Goal: Task Accomplishment & Management: Use online tool/utility

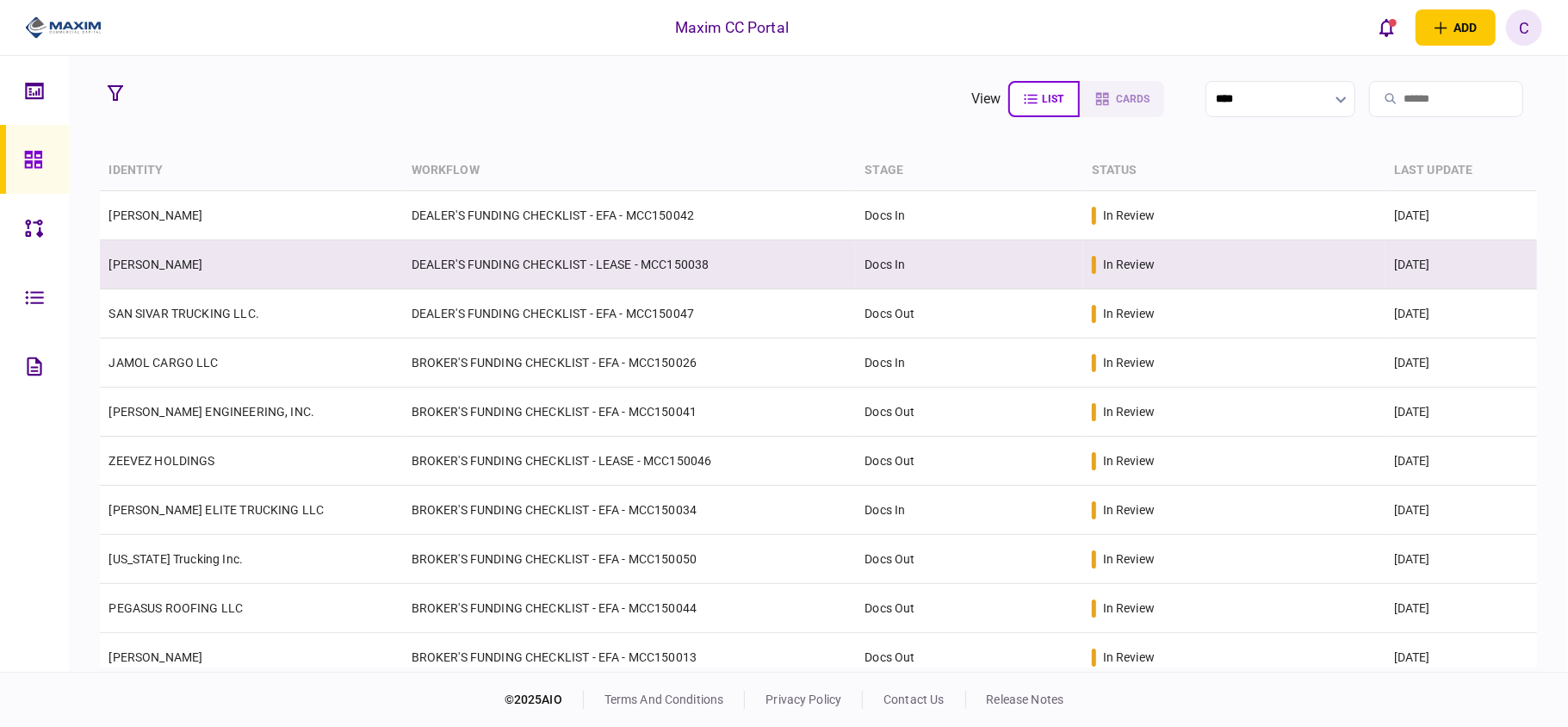
click at [173, 259] on link "[PERSON_NAME]" at bounding box center [156, 265] width 94 height 14
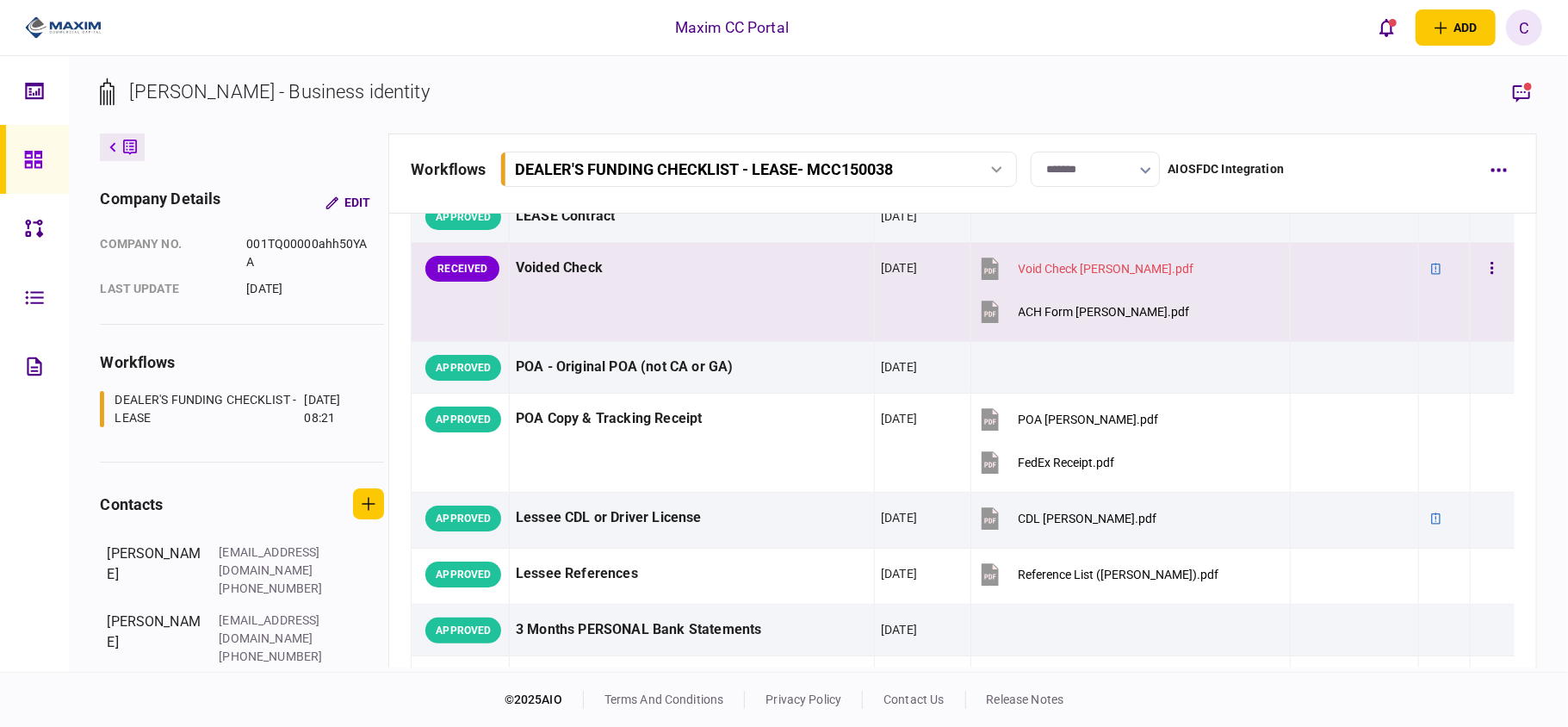
scroll to position [115, 0]
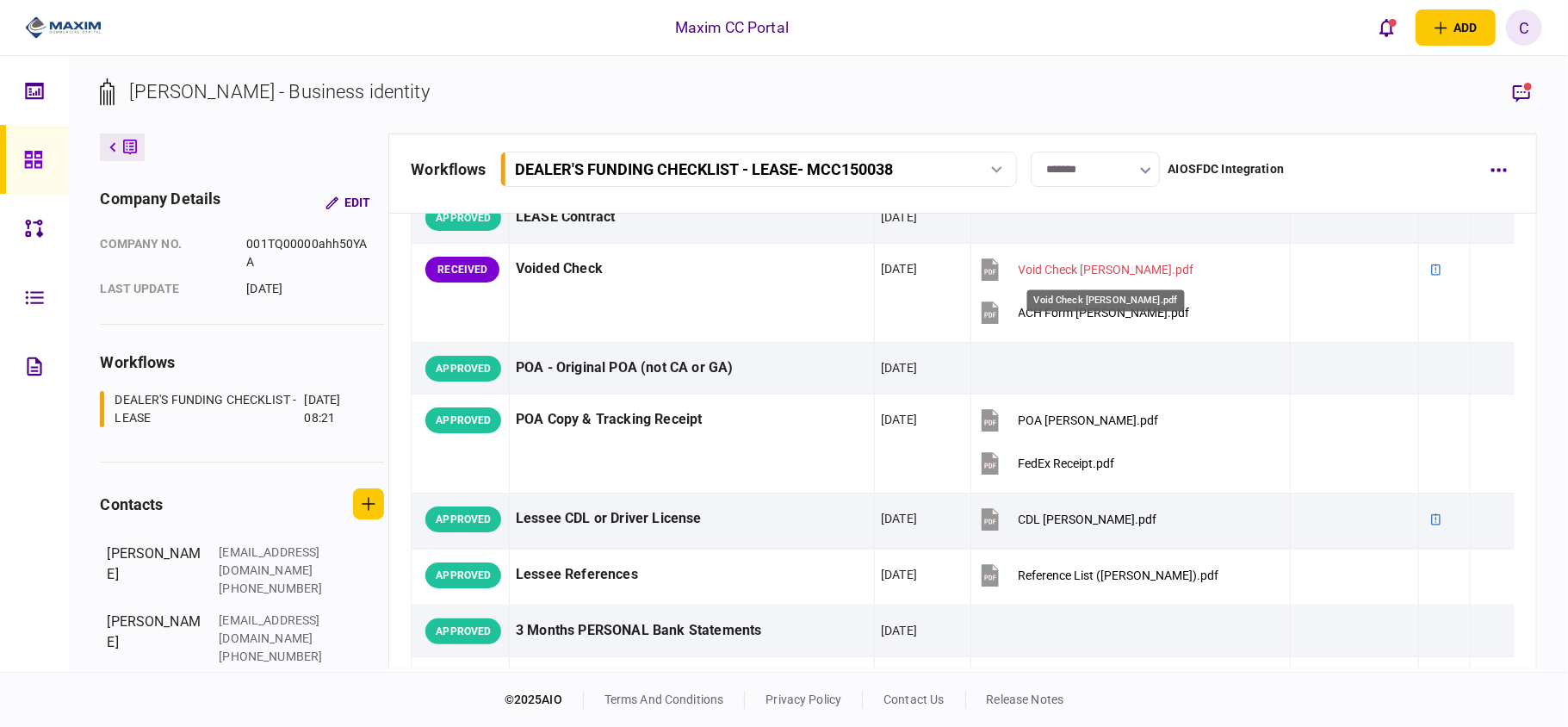
click at [1038, 311] on div "Void Check [PERSON_NAME].pdf" at bounding box center [1106, 296] width 161 height 35
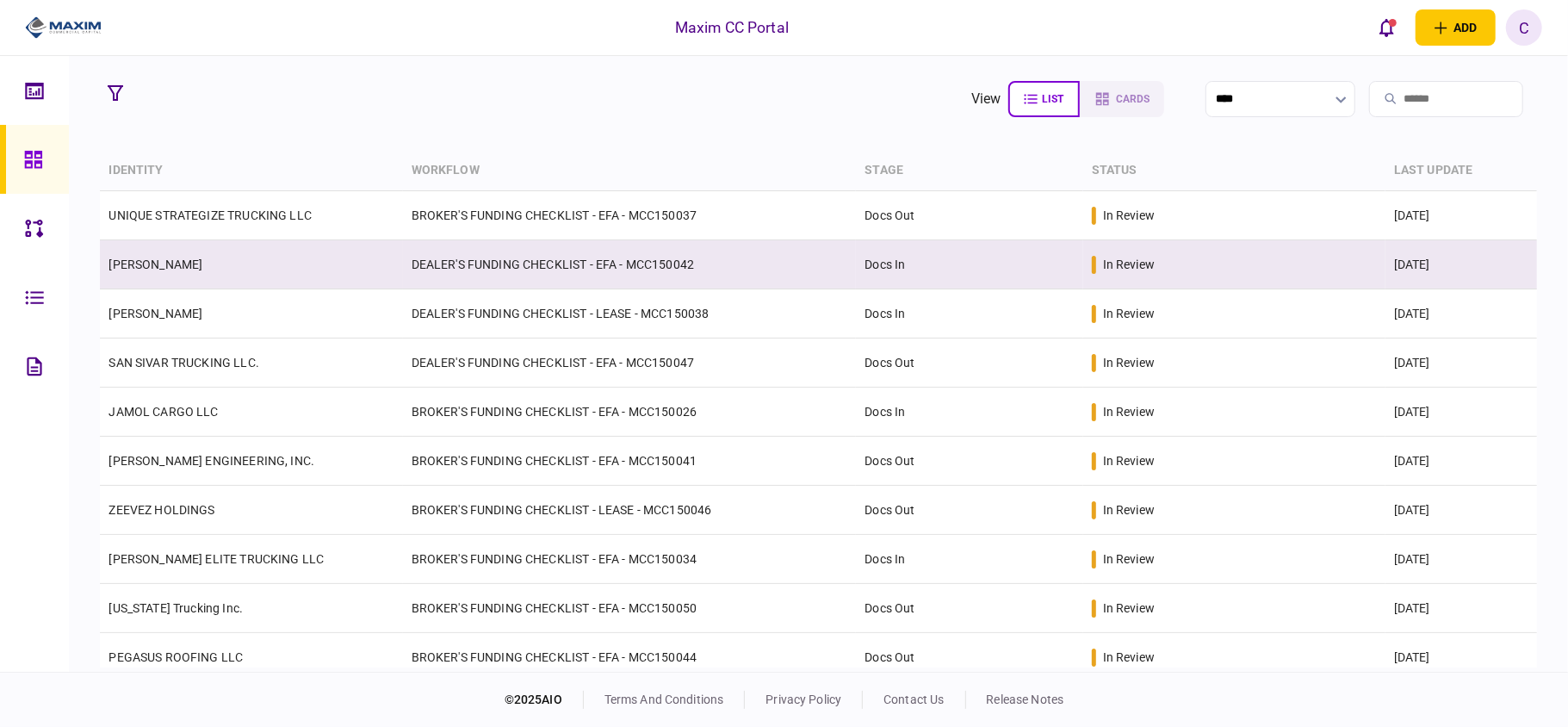
click at [202, 258] on link "[PERSON_NAME]" at bounding box center [156, 265] width 94 height 14
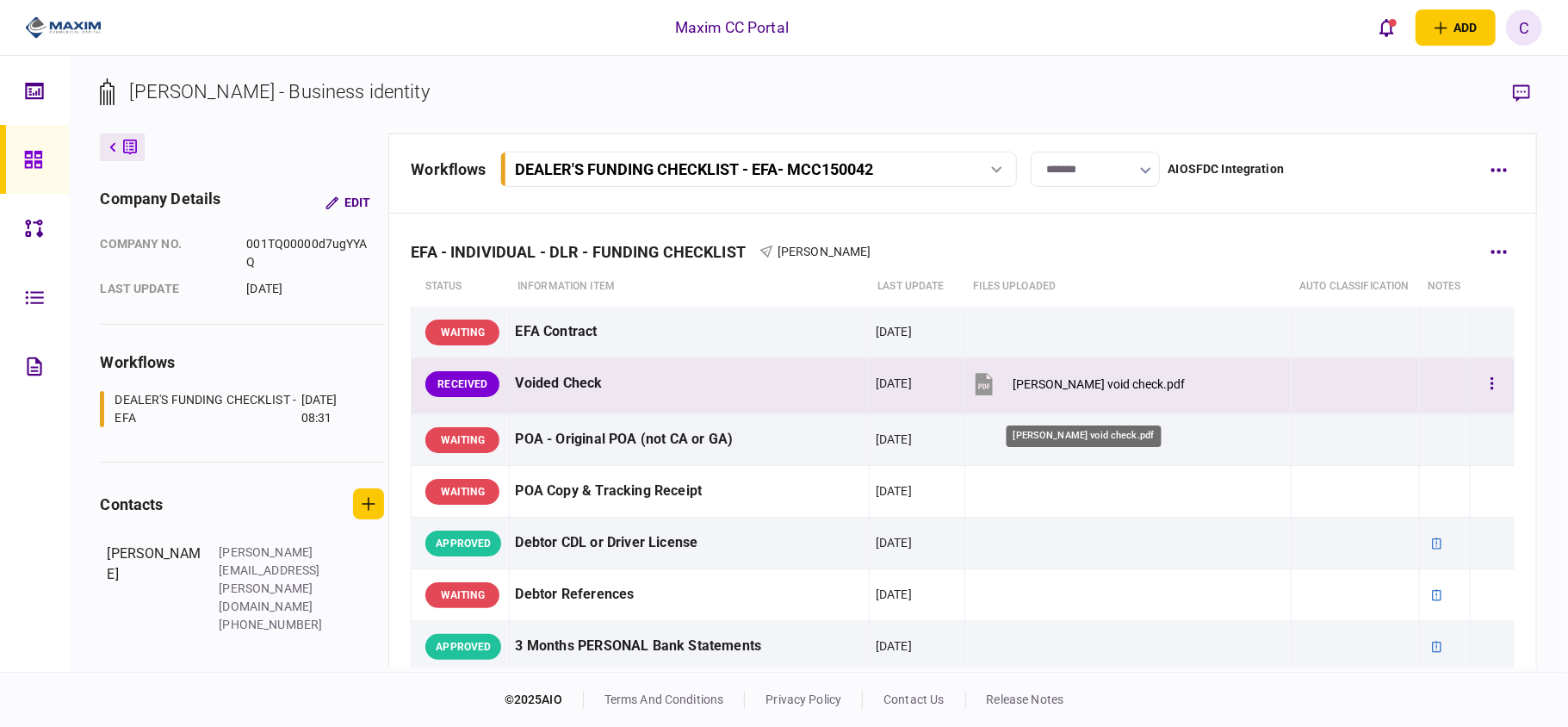
click at [1017, 391] on div "[PERSON_NAME] void check.pdf" at bounding box center [1099, 384] width 172 height 14
click at [1491, 392] on icon "button" at bounding box center [1493, 383] width 4 height 17
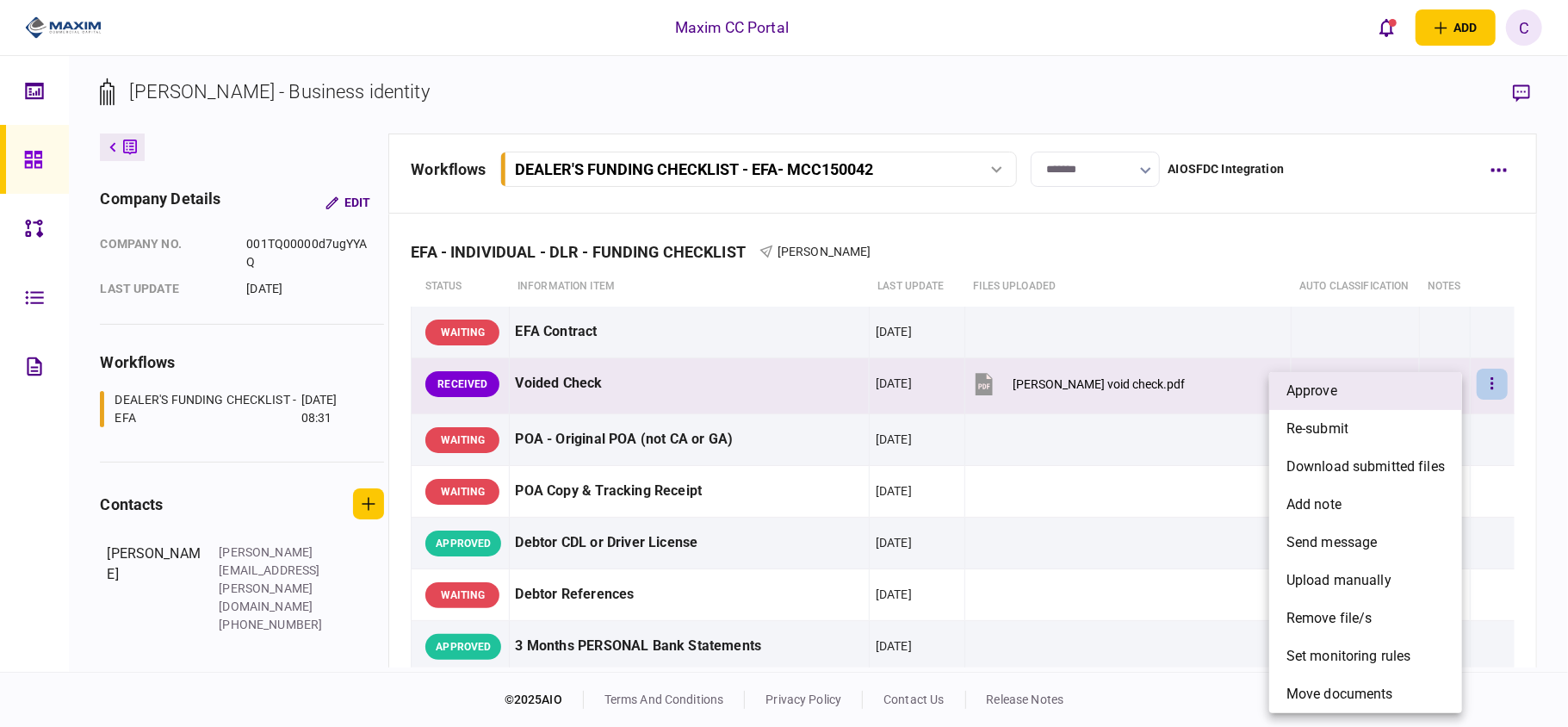
click at [1378, 405] on li "approve" at bounding box center [1365, 391] width 193 height 38
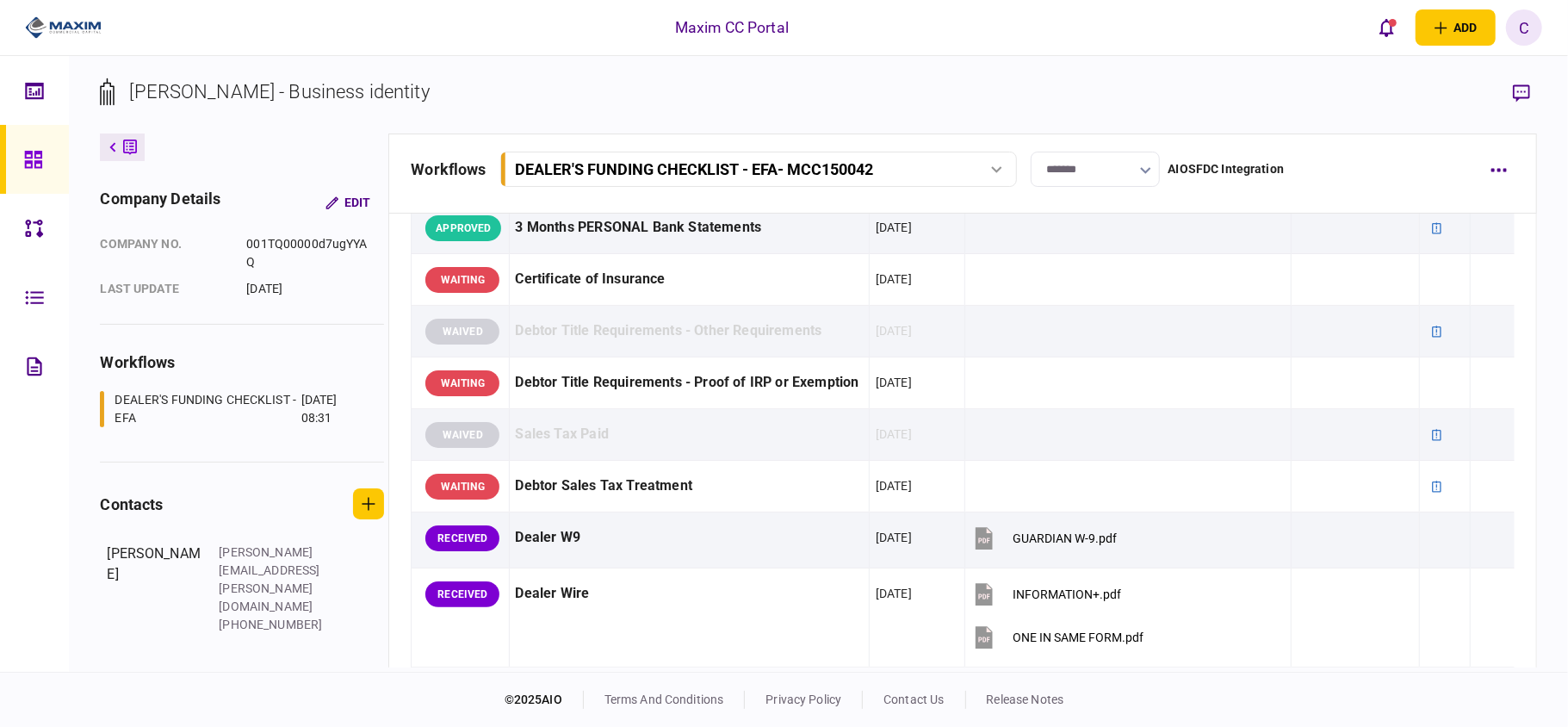
scroll to position [459, 0]
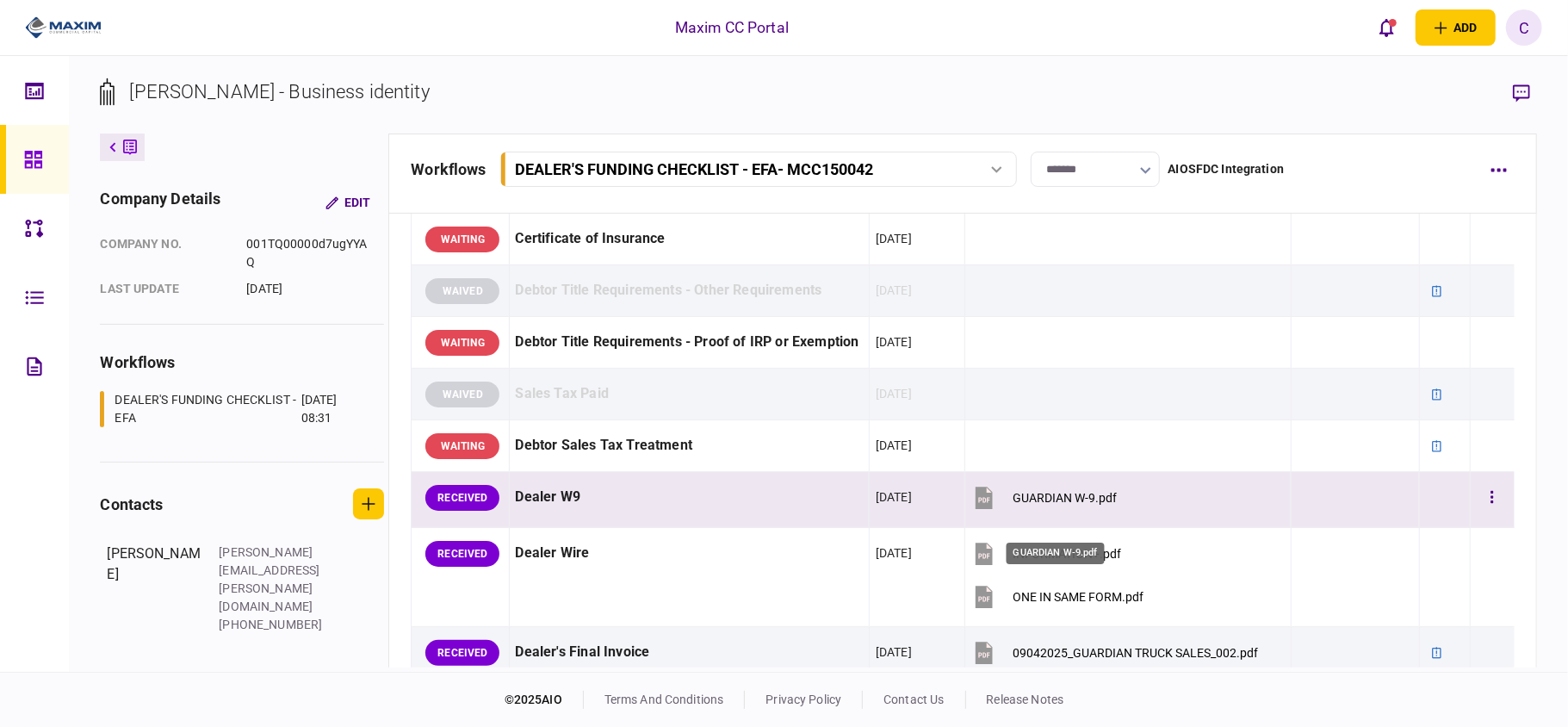
click at [1032, 505] on div "GUARDIAN W-9.pdf" at bounding box center [1064, 498] width 104 height 14
click at [1491, 506] on icon "button" at bounding box center [1493, 497] width 4 height 17
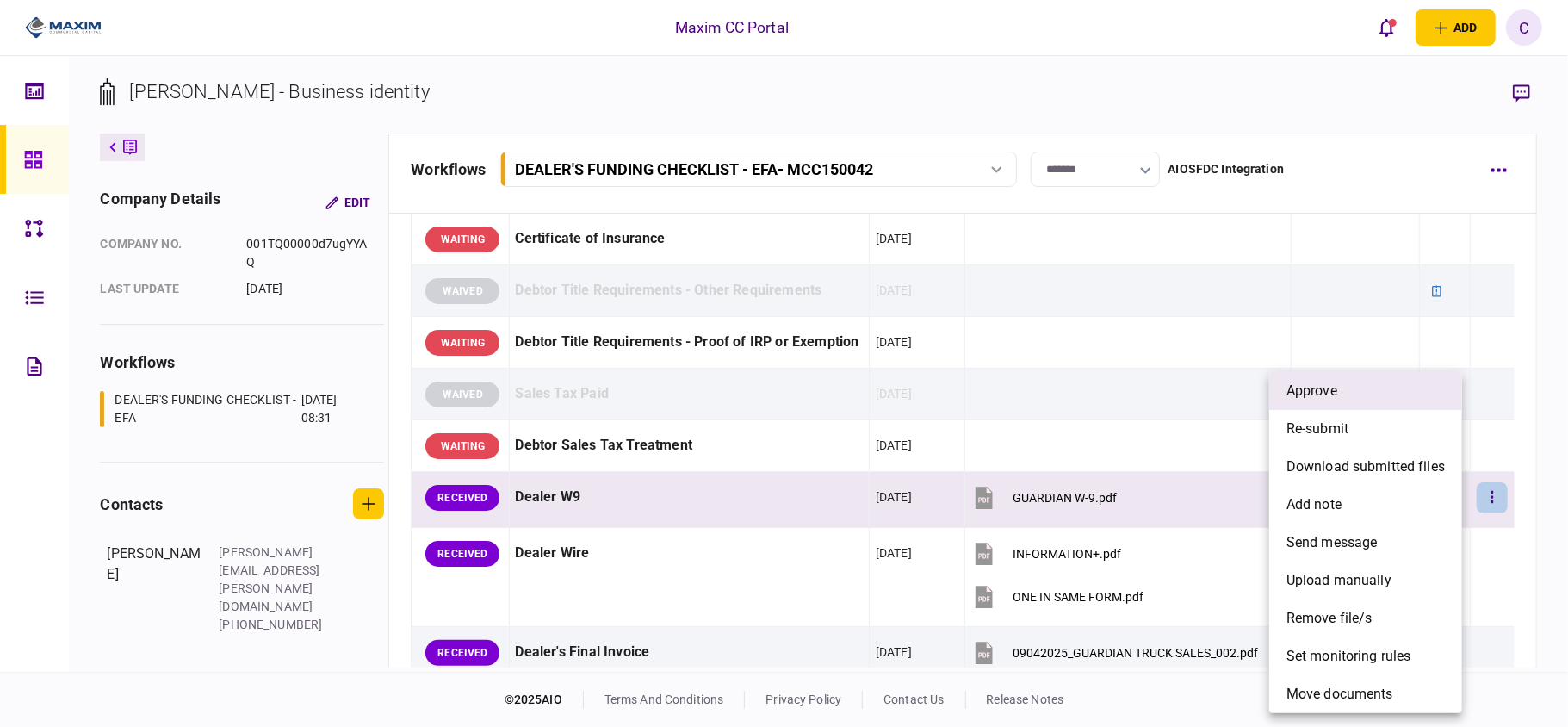
click at [1292, 386] on span "approve" at bounding box center [1312, 390] width 51 height 21
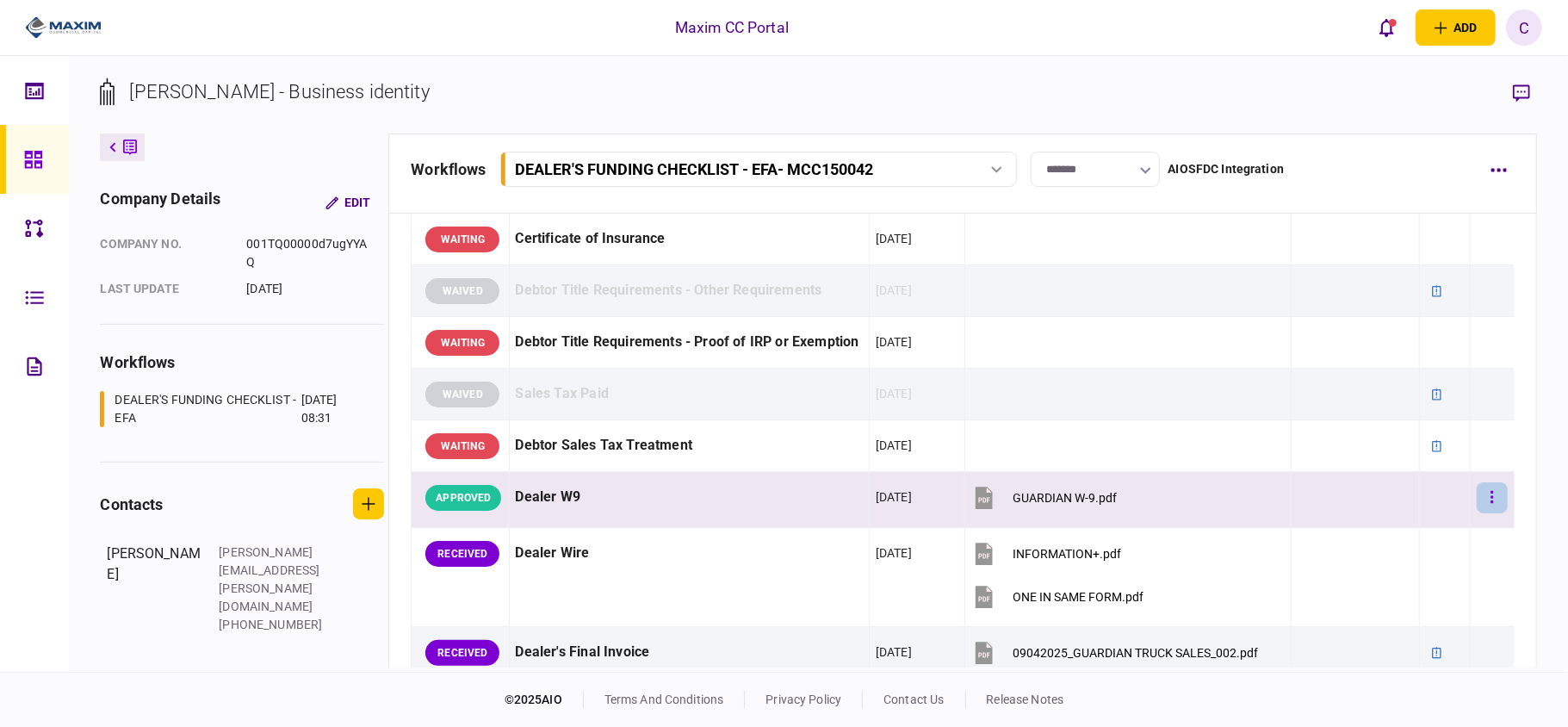
click at [1491, 506] on icon "button" at bounding box center [1493, 497] width 4 height 17
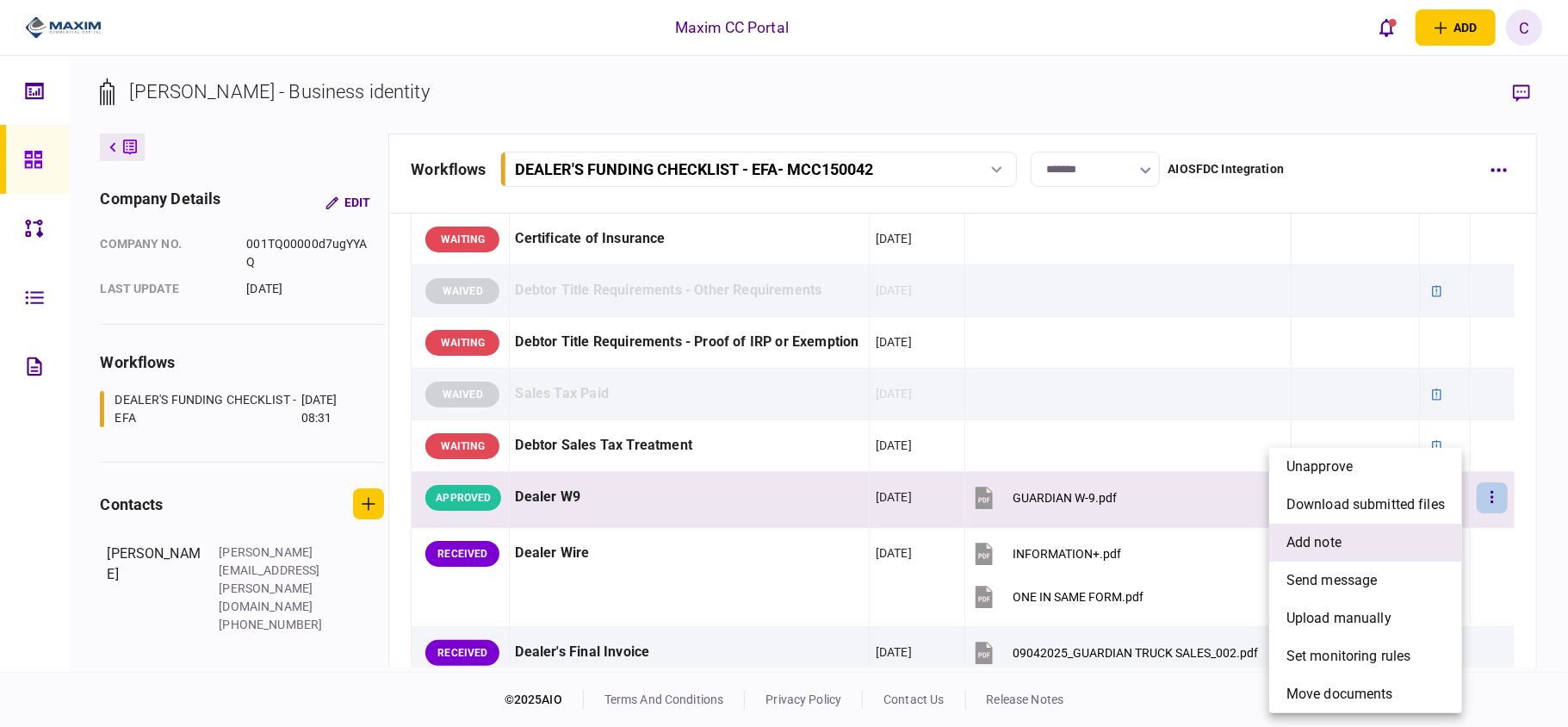
click at [1309, 541] on span "add note" at bounding box center [1314, 542] width 55 height 21
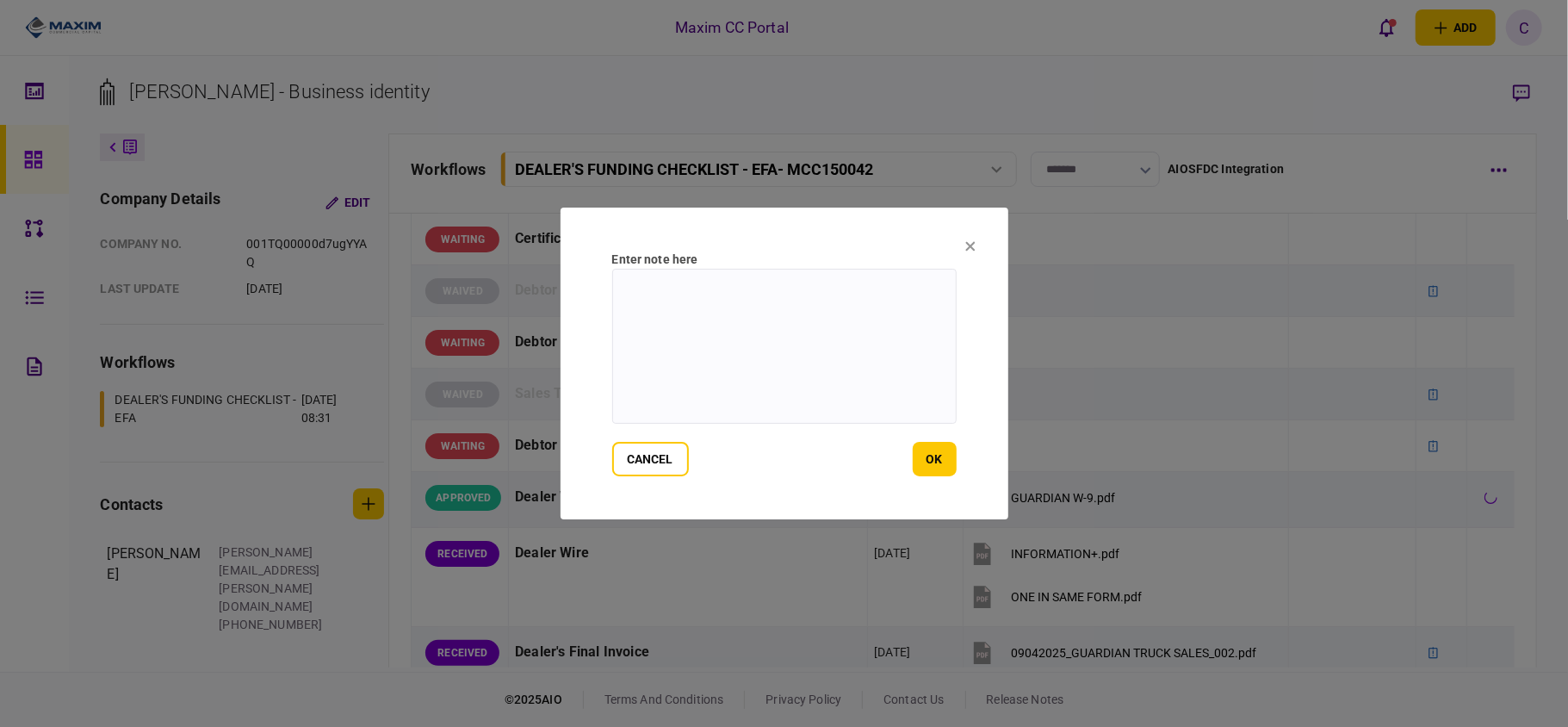
click at [696, 267] on div "Enter note here" at bounding box center [784, 340] width 344 height 178
type textarea "**********"
click at [941, 453] on button "ok" at bounding box center [934, 459] width 44 height 34
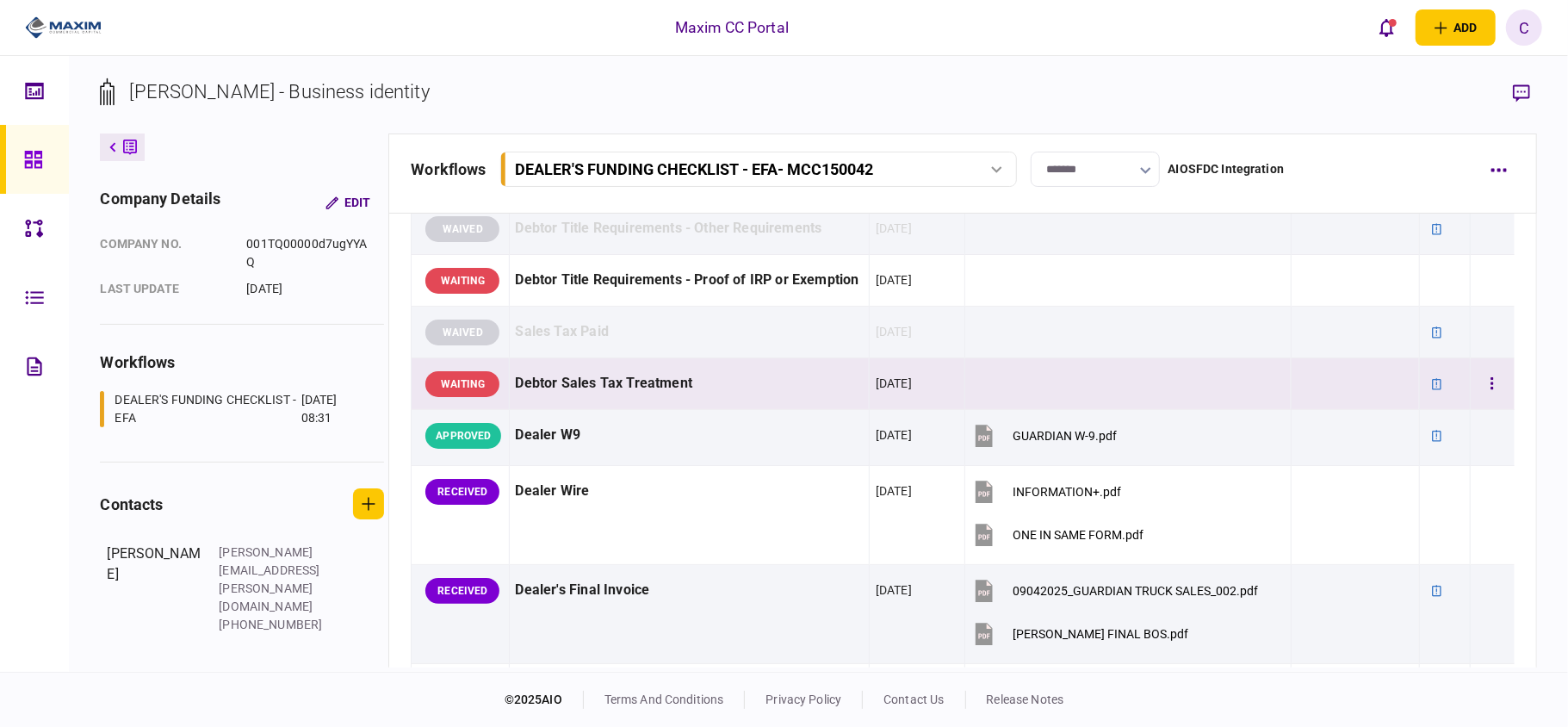
scroll to position [573, 0]
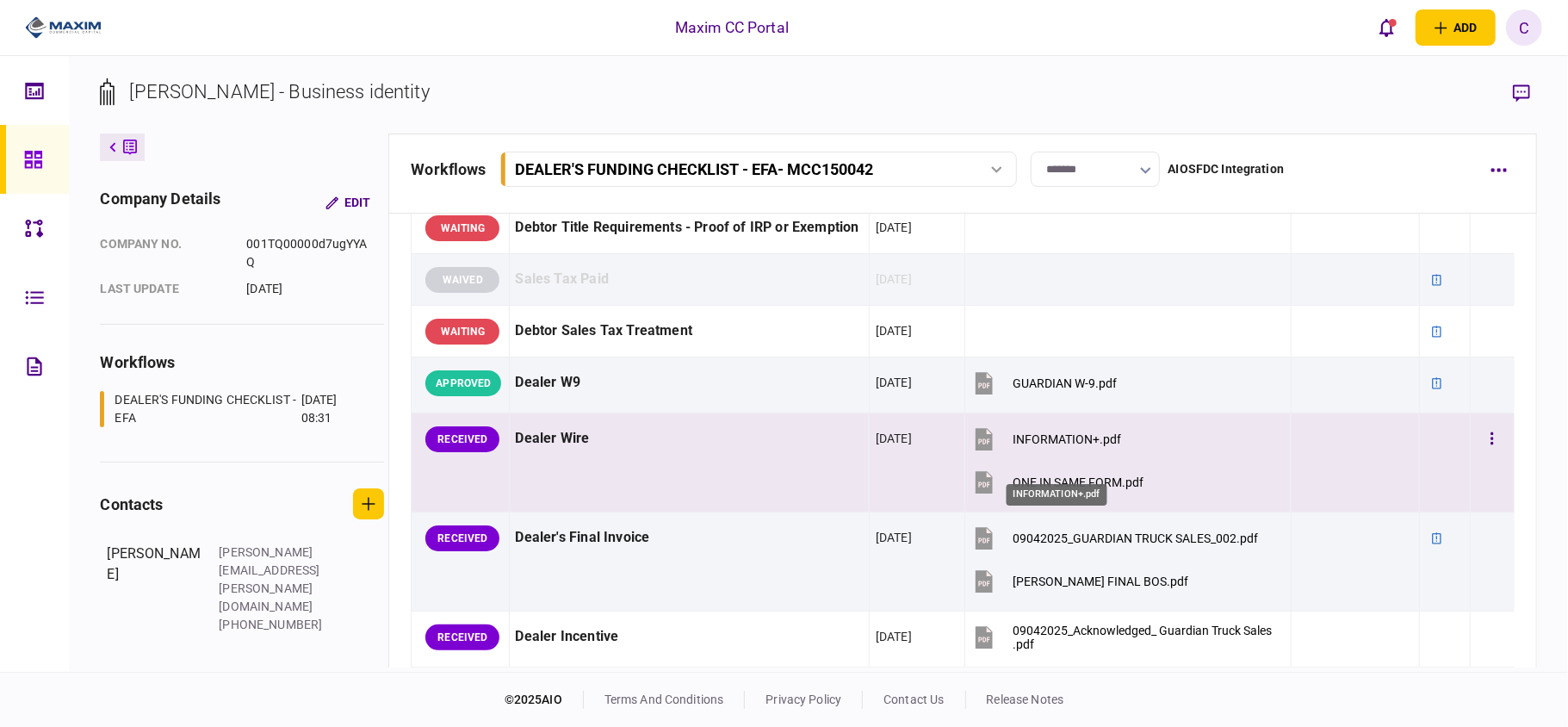
click at [1024, 446] on div "INFORMATION+.pdf" at bounding box center [1066, 439] width 109 height 14
click at [1033, 489] on div "ONE IN SAME FORM.pdf" at bounding box center [1078, 482] width 131 height 14
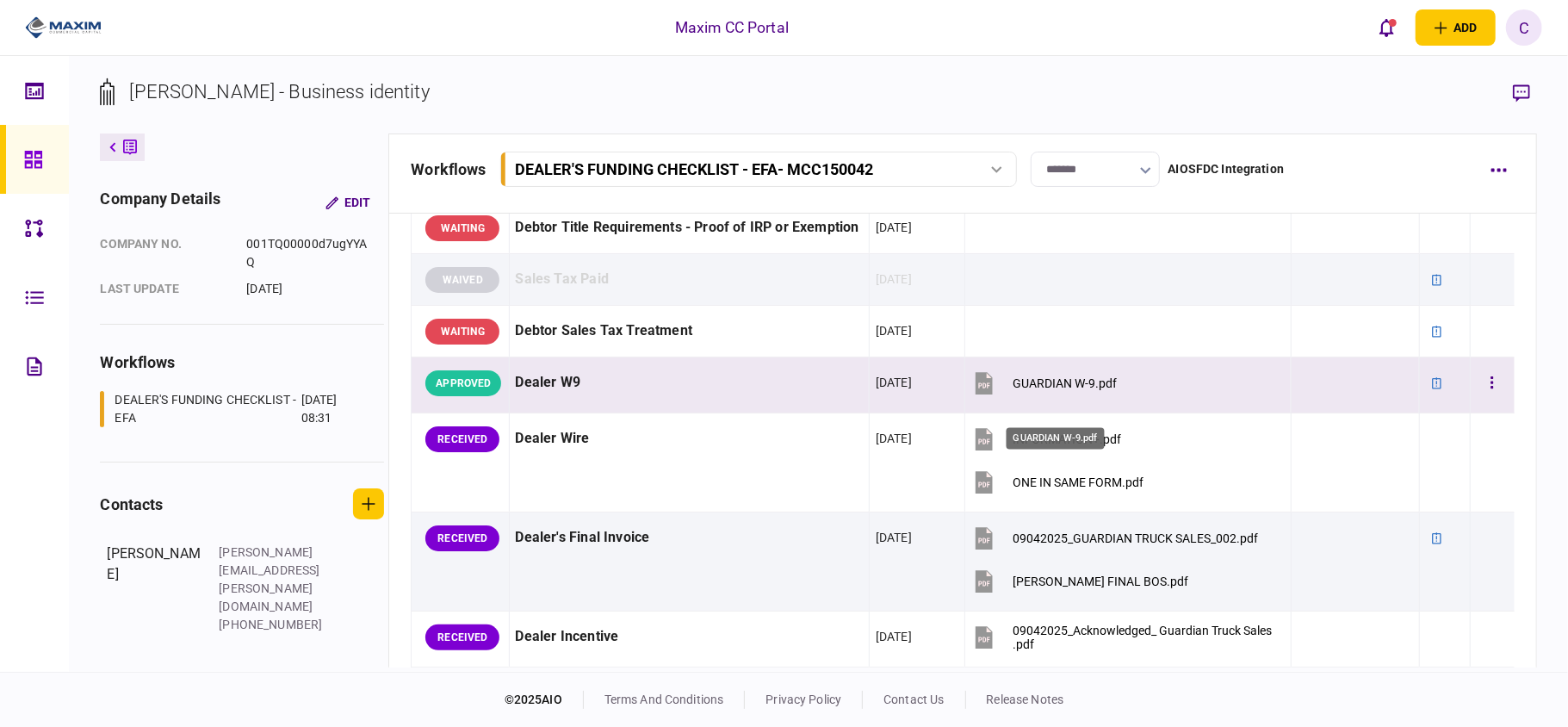
click at [1032, 390] on div "GUARDIAN W-9.pdf" at bounding box center [1064, 383] width 104 height 14
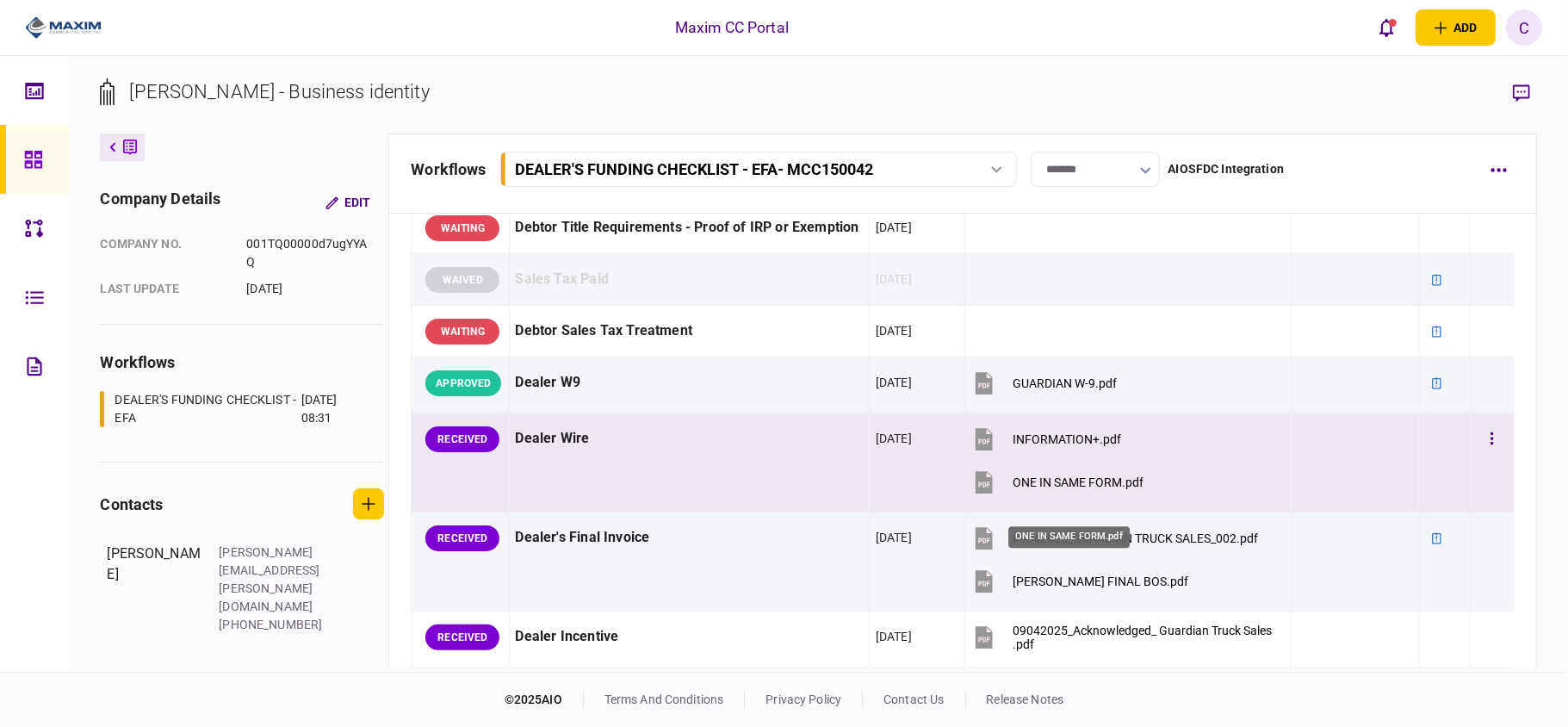
click at [1058, 489] on div "ONE IN SAME FORM.pdf" at bounding box center [1078, 482] width 131 height 14
click at [1480, 455] on button "button" at bounding box center [1493, 439] width 31 height 31
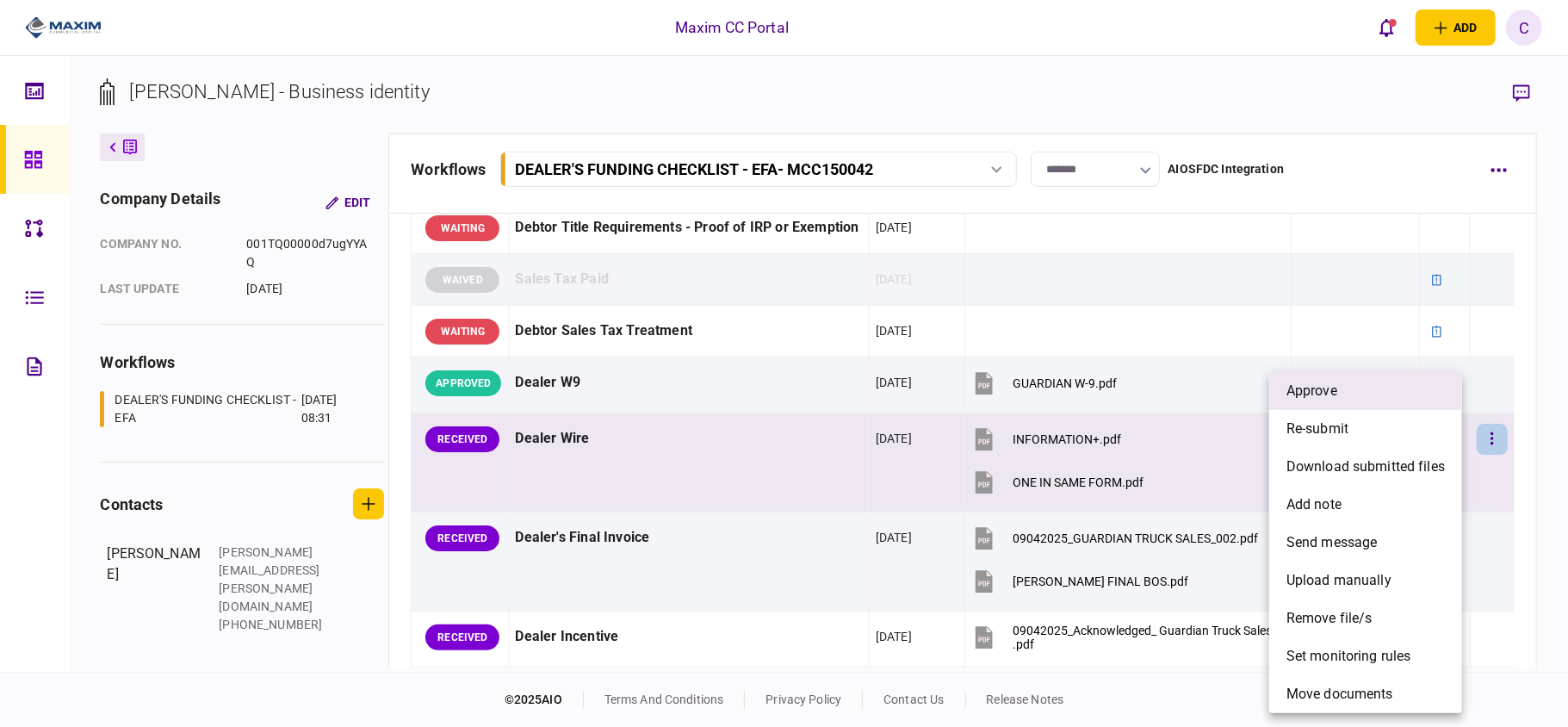
click at [1354, 380] on li "approve" at bounding box center [1365, 391] width 193 height 38
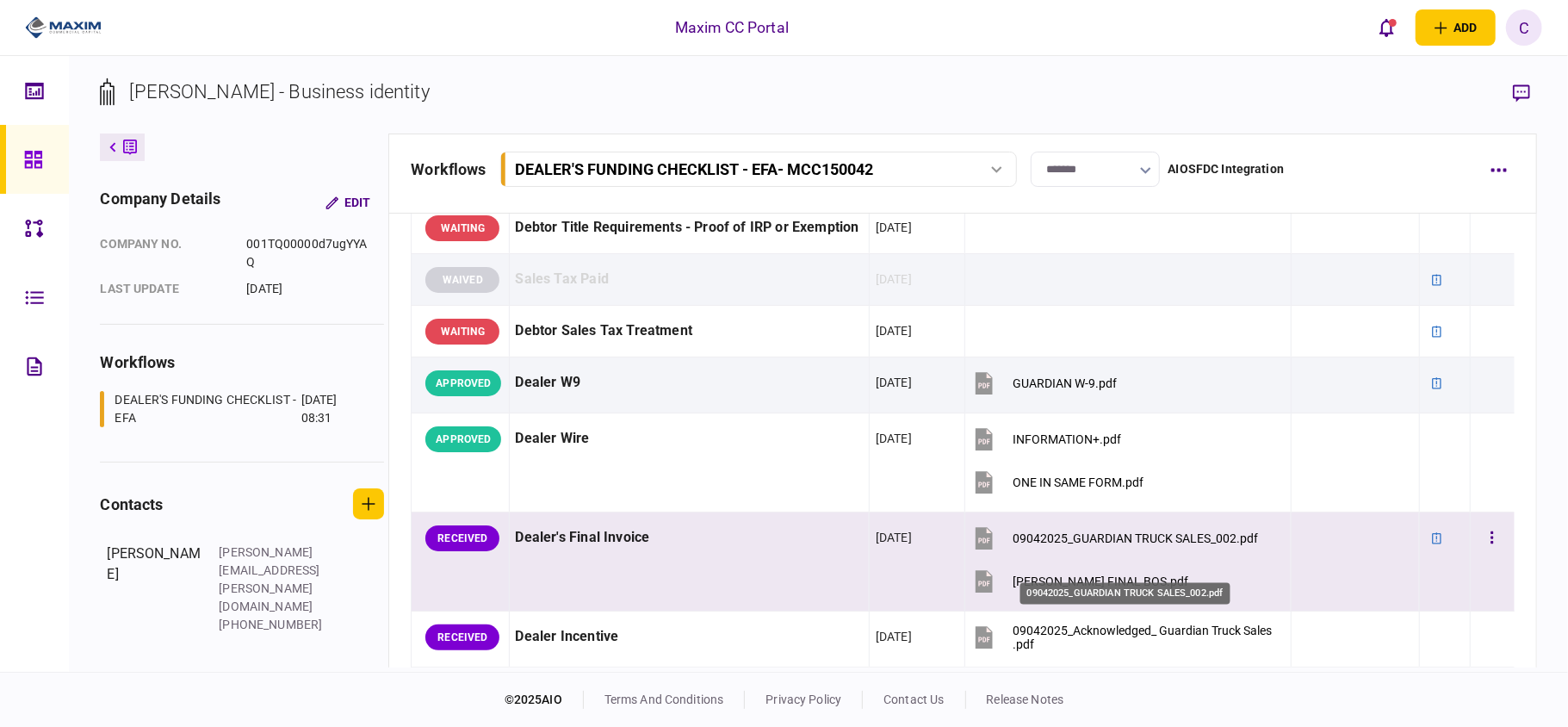
click at [1127, 545] on div "09042025_GUARDIAN TRUCK SALES_002.pdf" at bounding box center [1135, 538] width 245 height 14
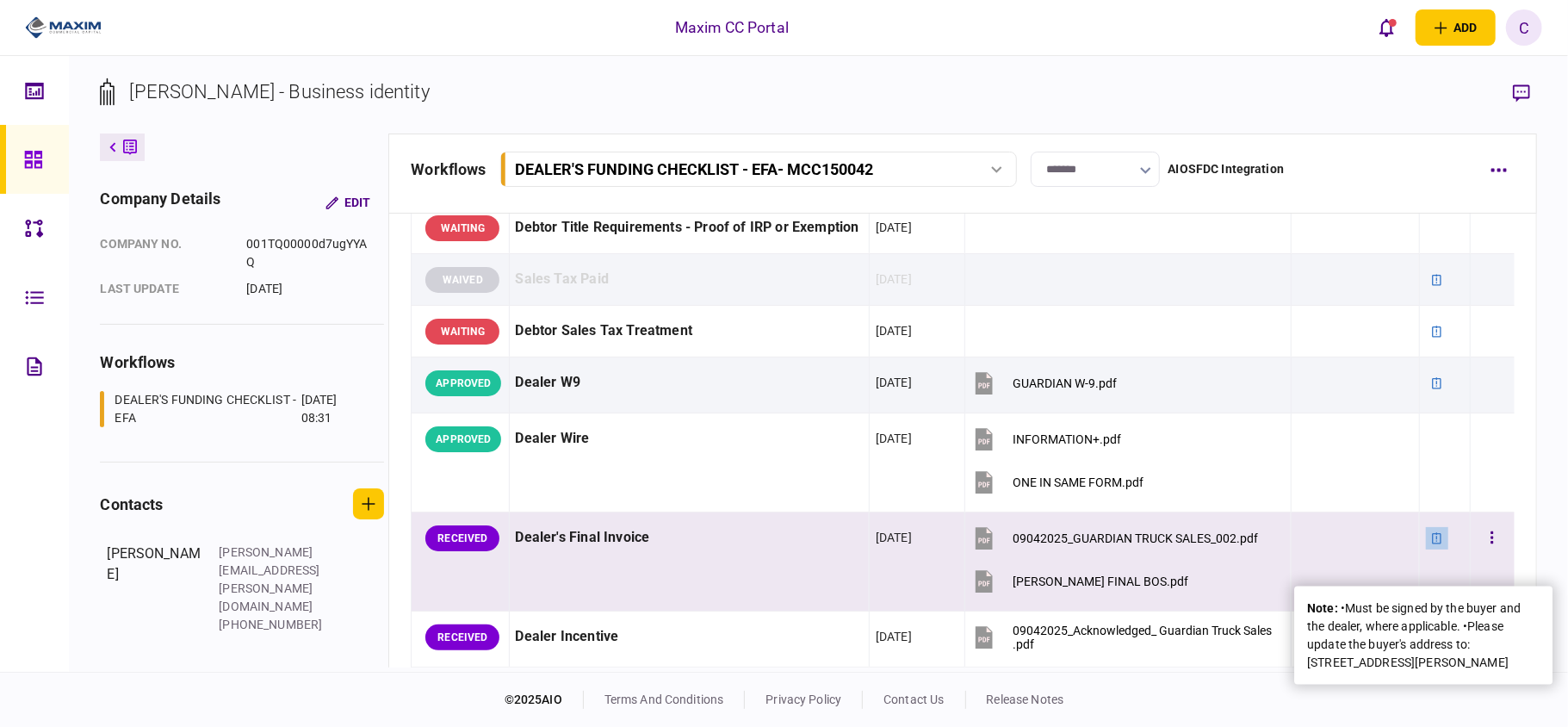
click at [1432, 543] on icon at bounding box center [1437, 537] width 10 height 11
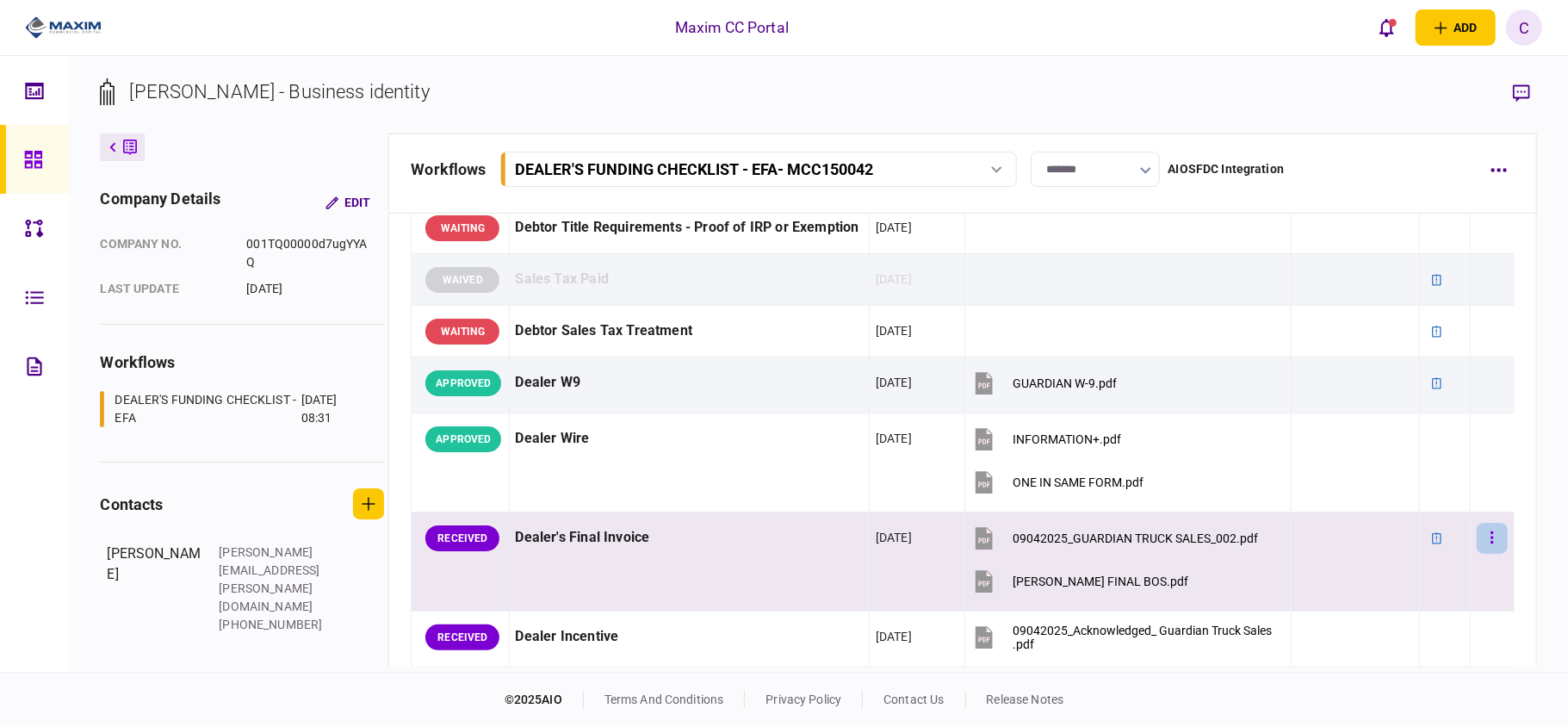
click at [1491, 546] on icon "button" at bounding box center [1493, 537] width 4 height 17
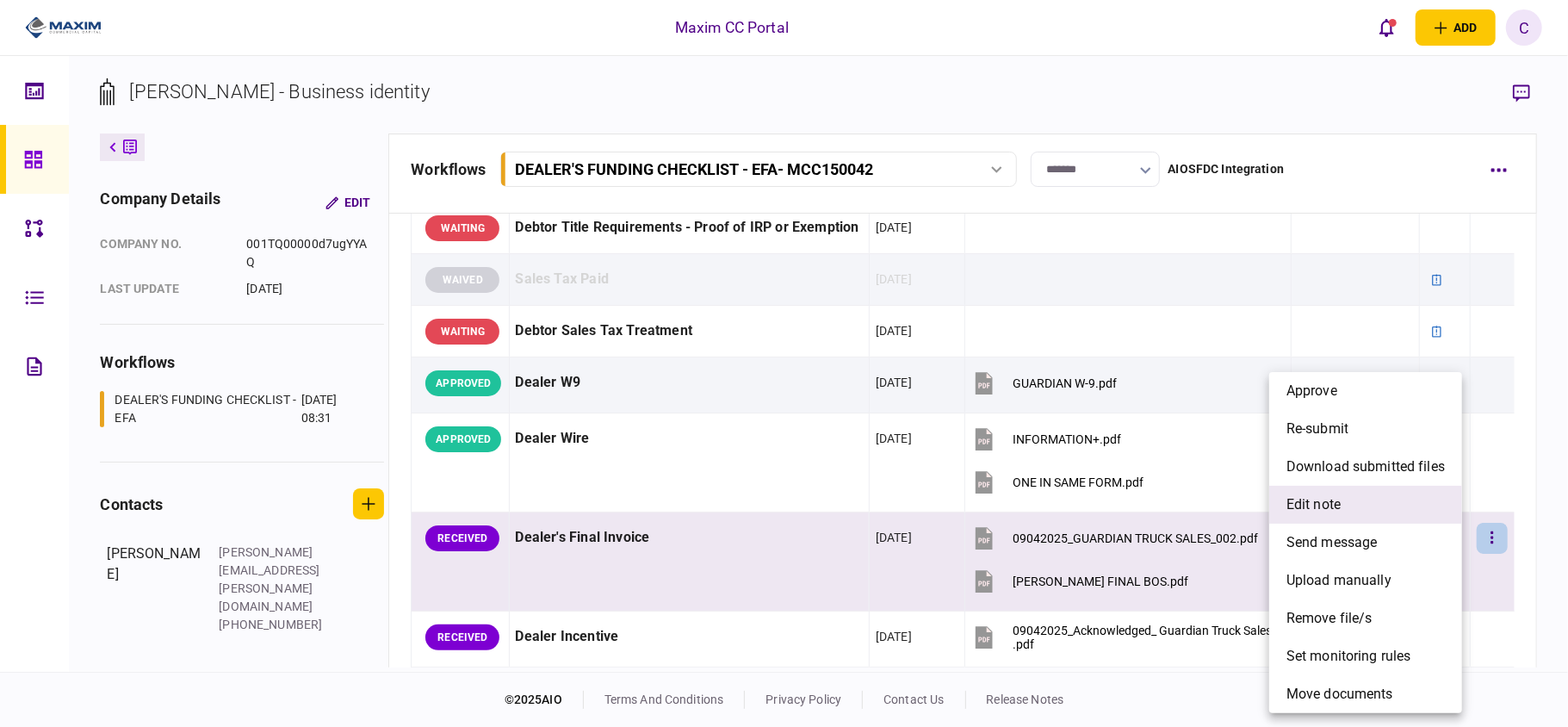
click at [1324, 503] on span "edit note" at bounding box center [1313, 504] width 54 height 21
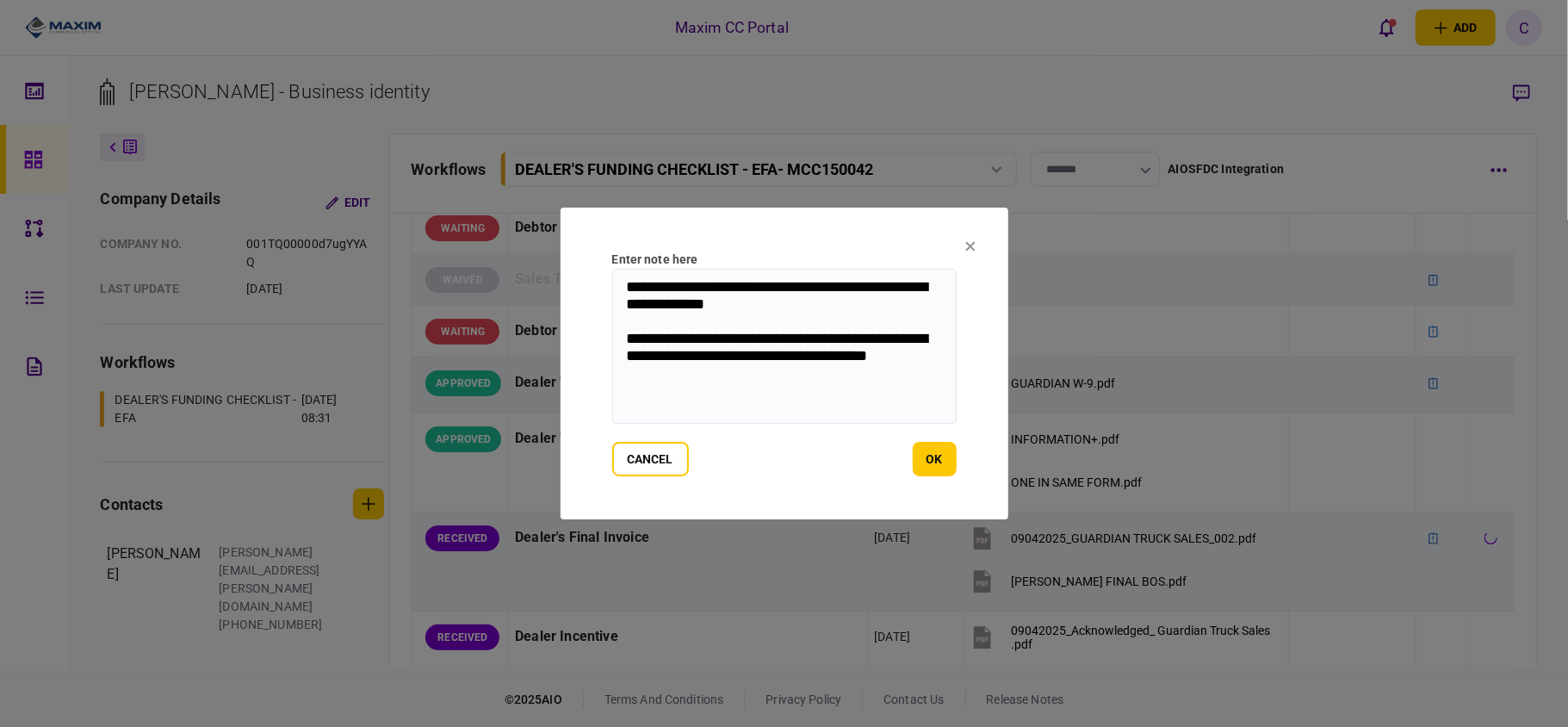
click at [799, 387] on textarea "**********" at bounding box center [784, 346] width 344 height 155
drag, startPoint x: 791, startPoint y: 384, endPoint x: 583, endPoint y: 260, distance: 242.2
click at [583, 260] on section "**********" at bounding box center [784, 364] width 448 height 312
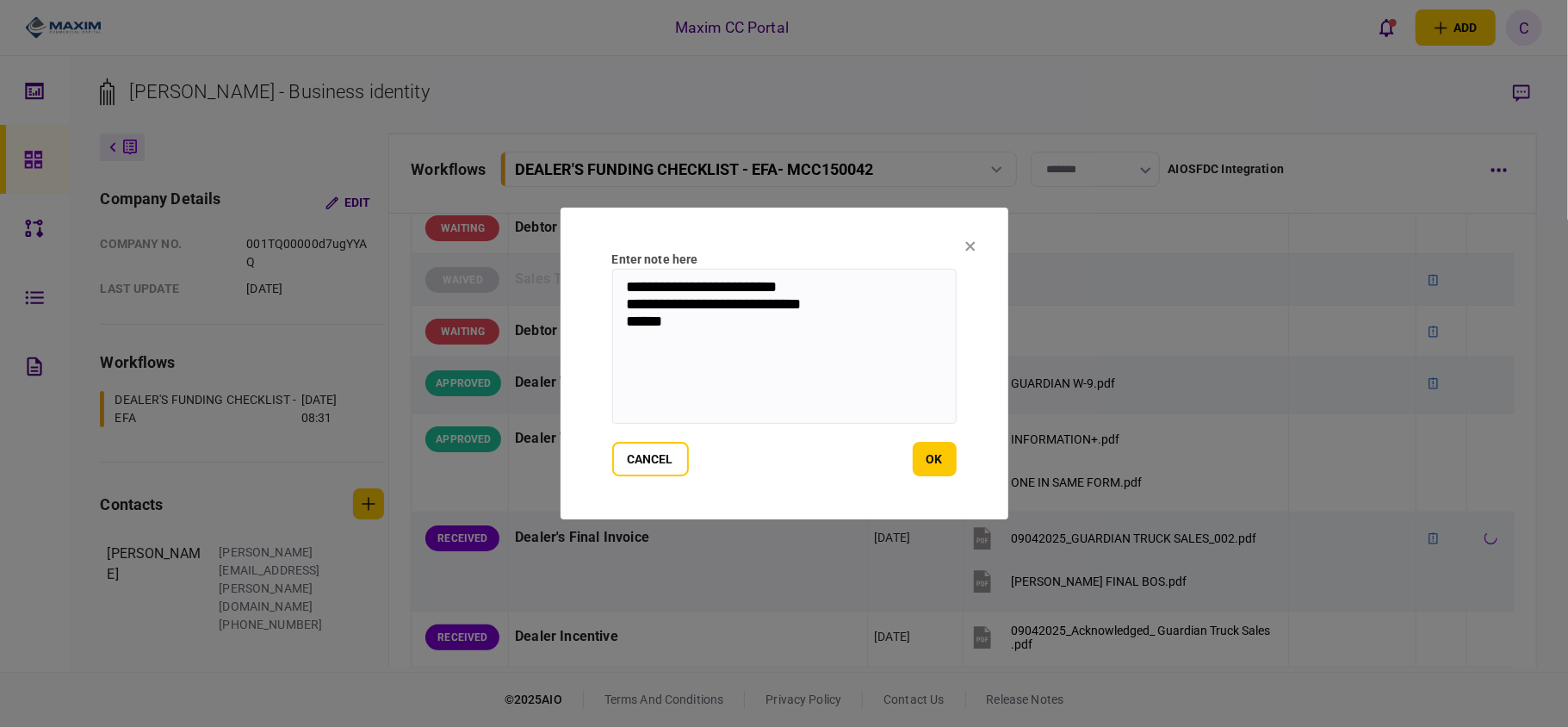
click at [718, 330] on textarea "**********" at bounding box center [784, 346] width 344 height 155
type textarea "**********"
click at [634, 459] on button "cancel" at bounding box center [651, 459] width 76 height 34
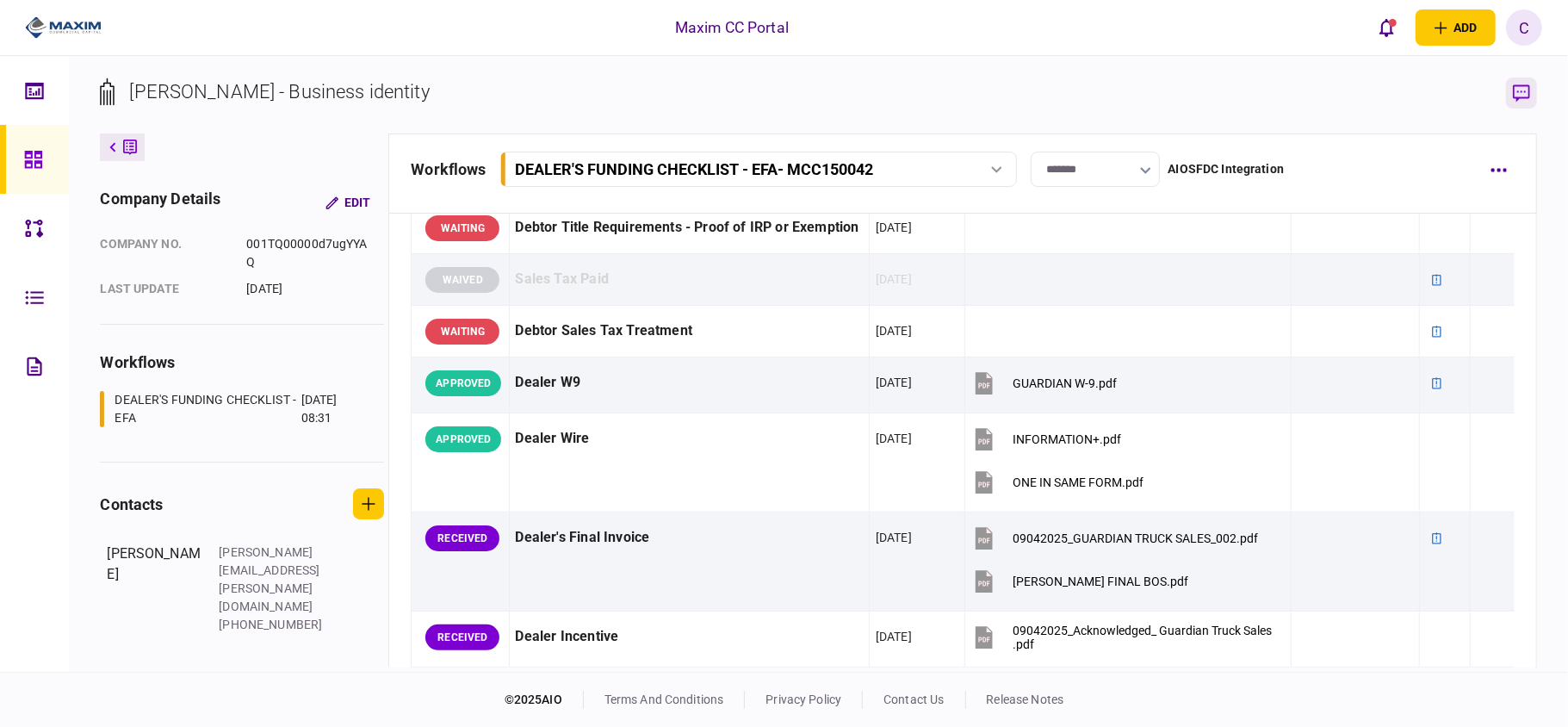
click at [1523, 91] on icon "button" at bounding box center [1522, 93] width 18 height 18
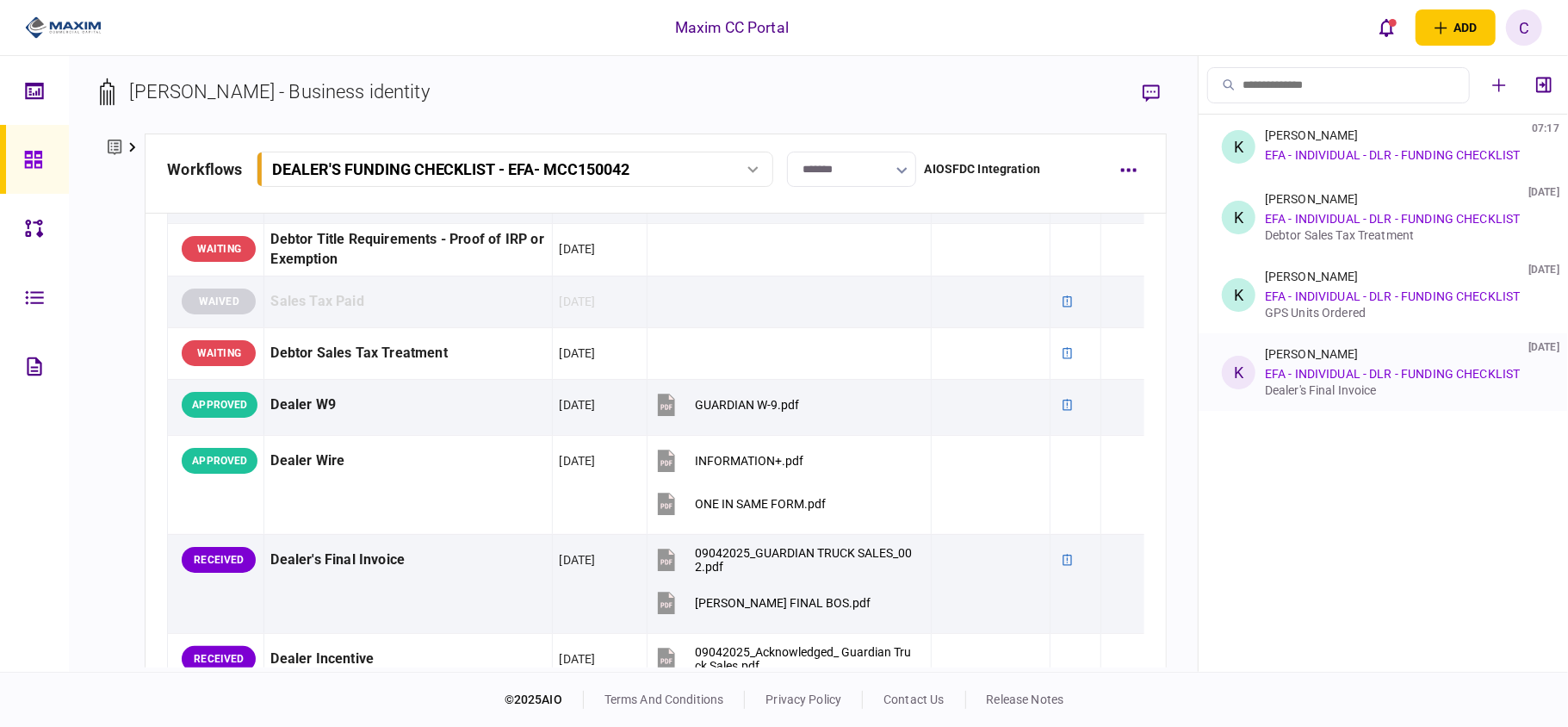
click at [1360, 363] on div "[PERSON_NAME] [DATE] EFA - INDIVIDUAL - DLR - FUNDING CHECKLIST Dealer's Final …" at bounding box center [1401, 371] width 273 height 50
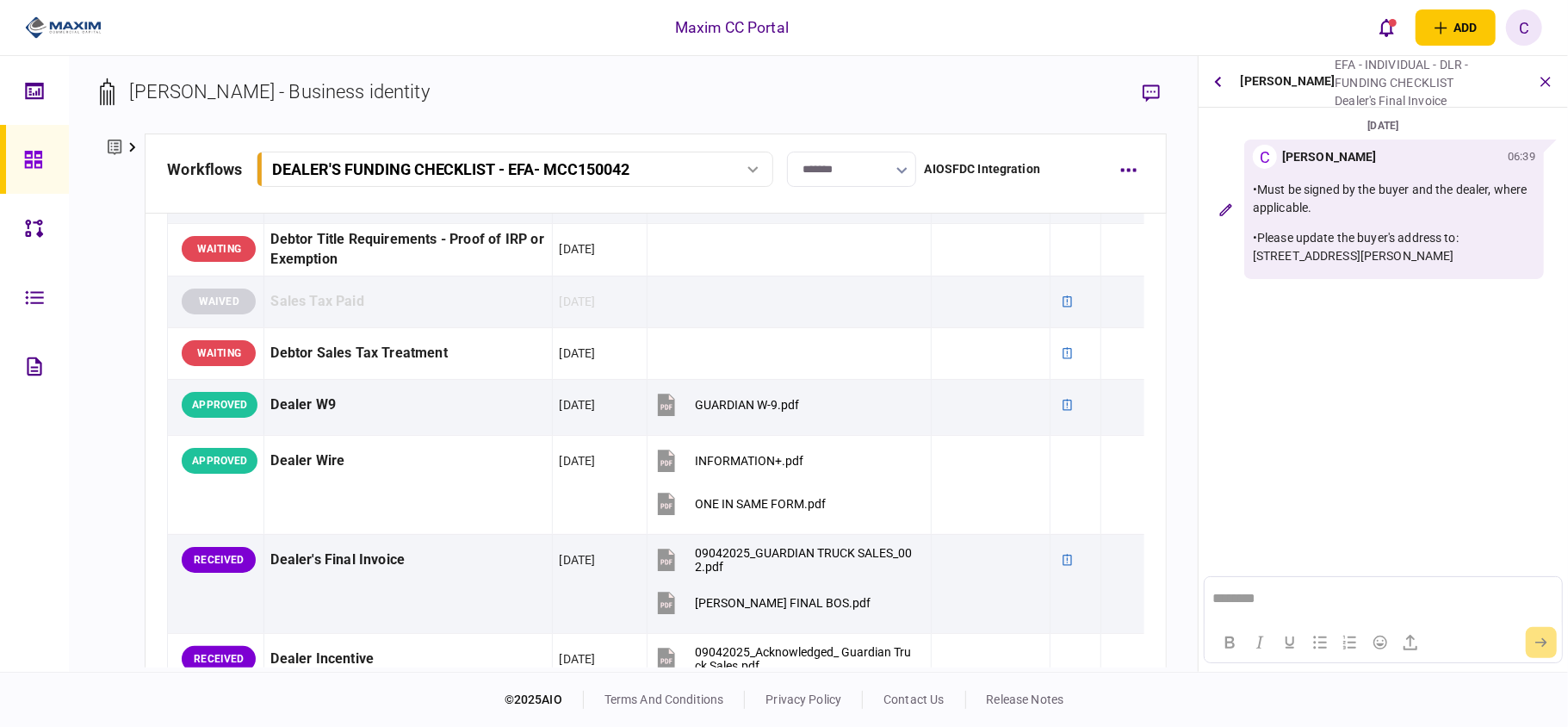
scroll to position [0, 0]
click at [1553, 83] on button "button" at bounding box center [1545, 82] width 31 height 31
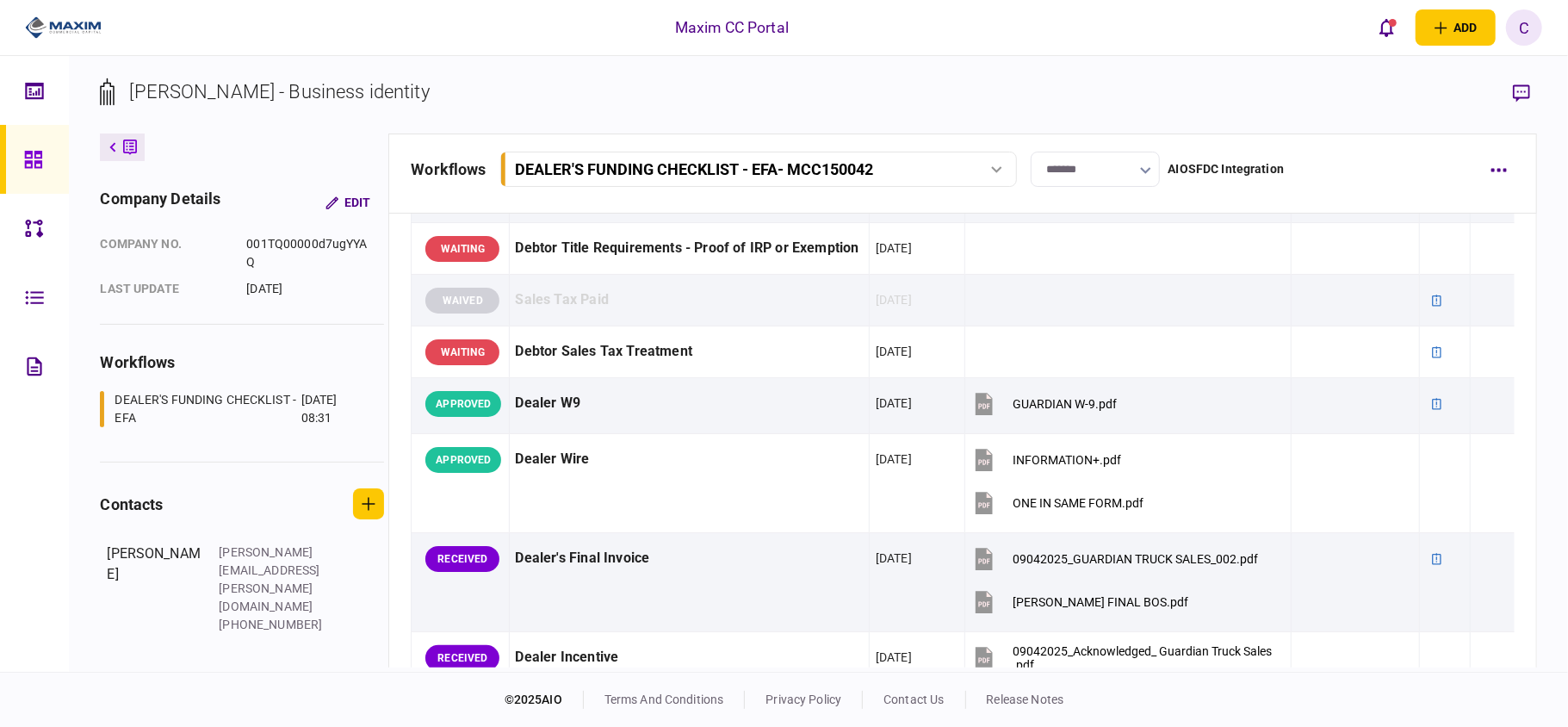
scroll to position [573, 0]
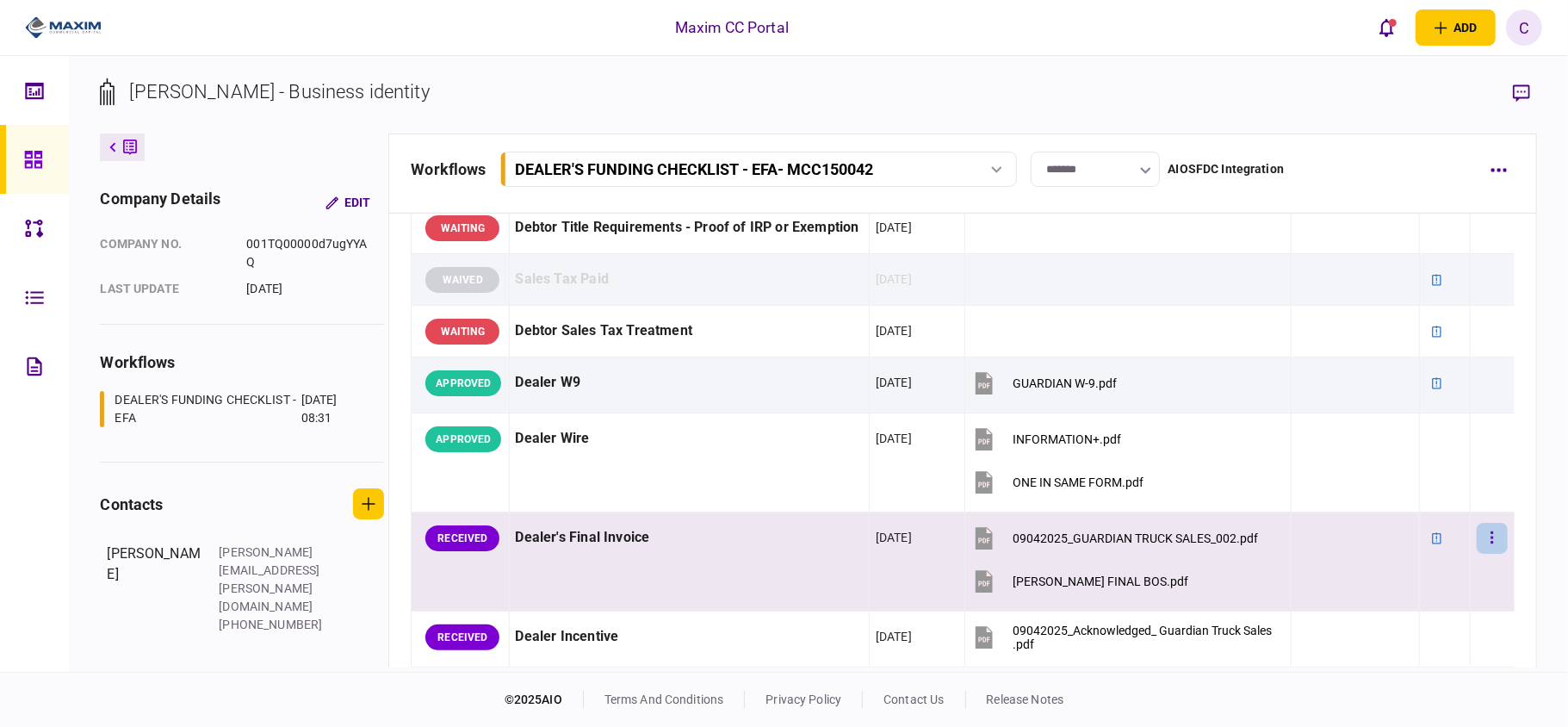
click at [1477, 554] on button "button" at bounding box center [1493, 538] width 31 height 31
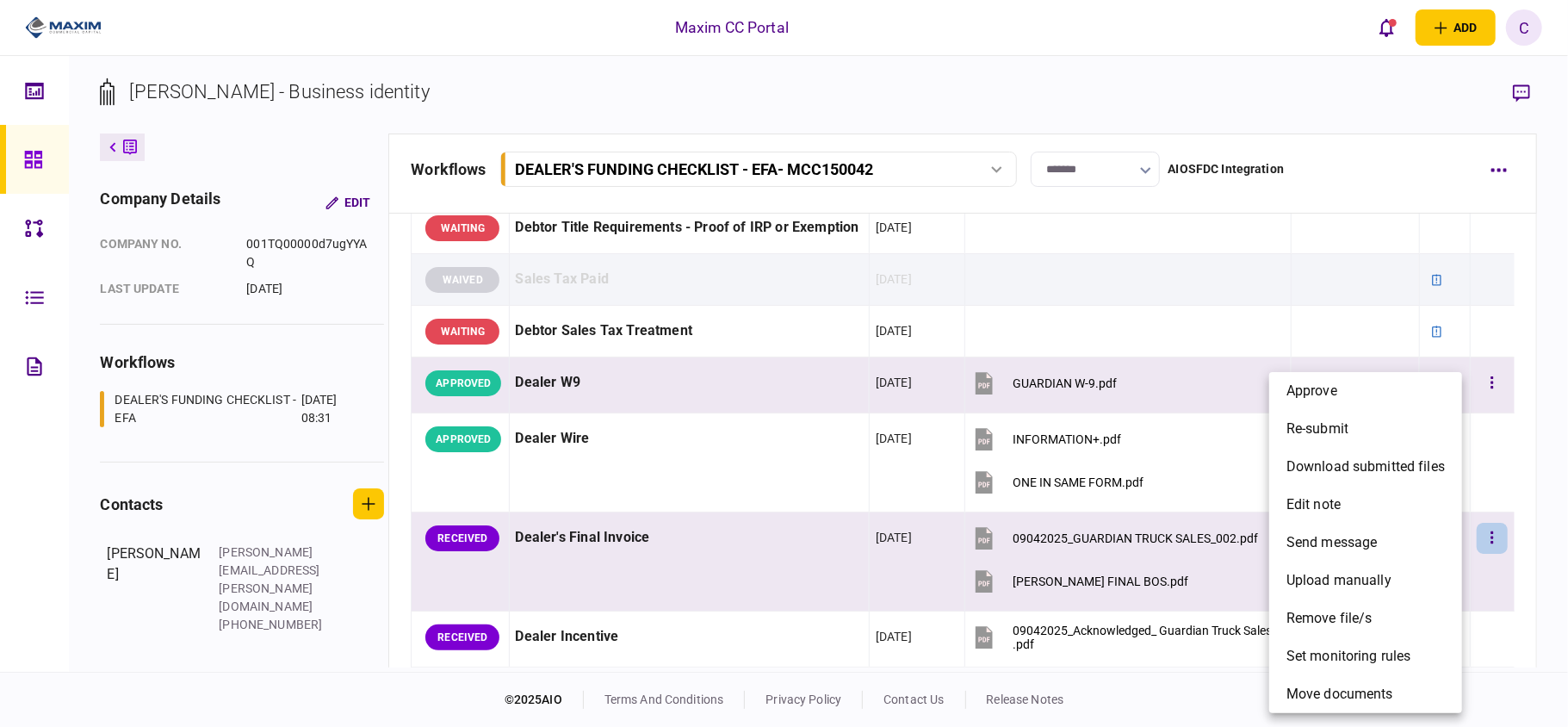
click at [1330, 393] on span "approve" at bounding box center [1312, 390] width 51 height 21
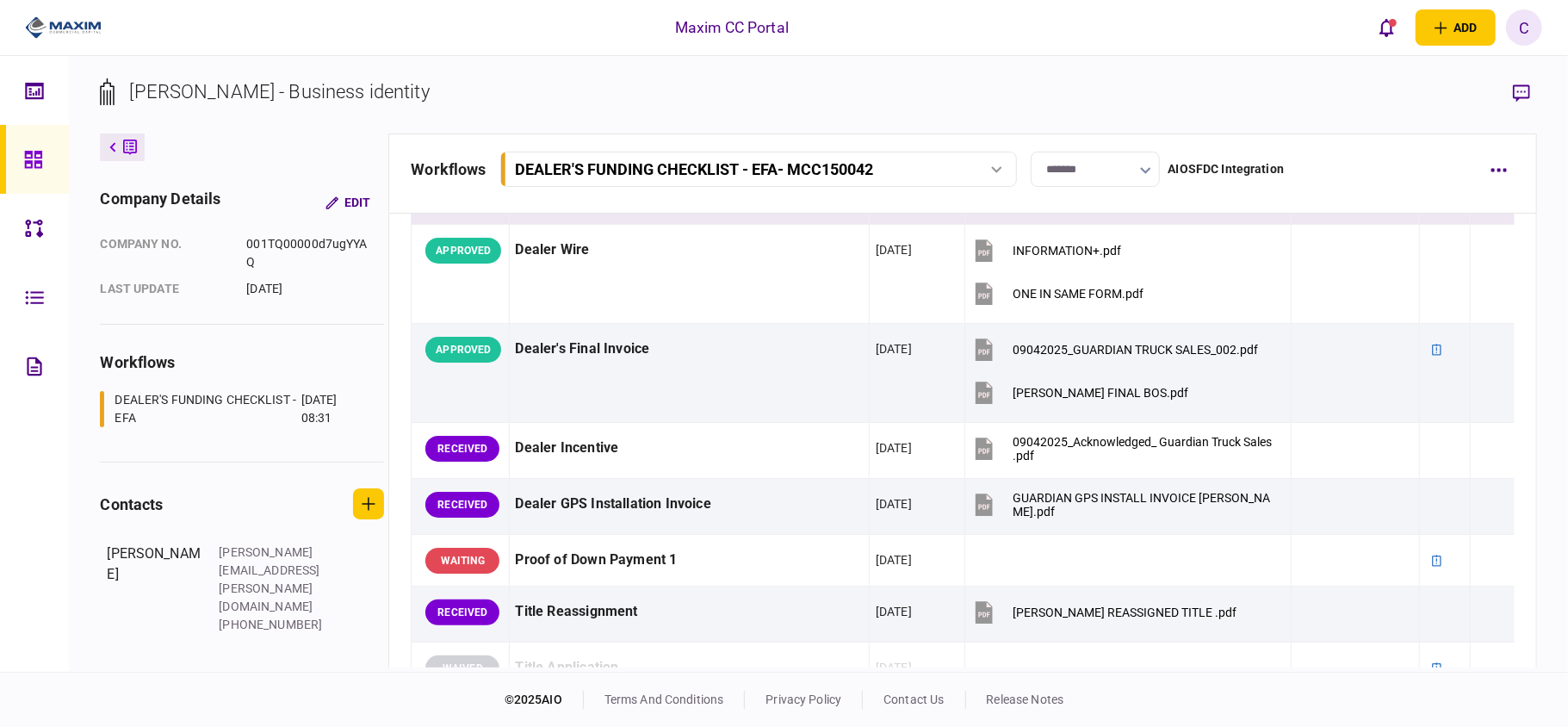
scroll to position [803, 0]
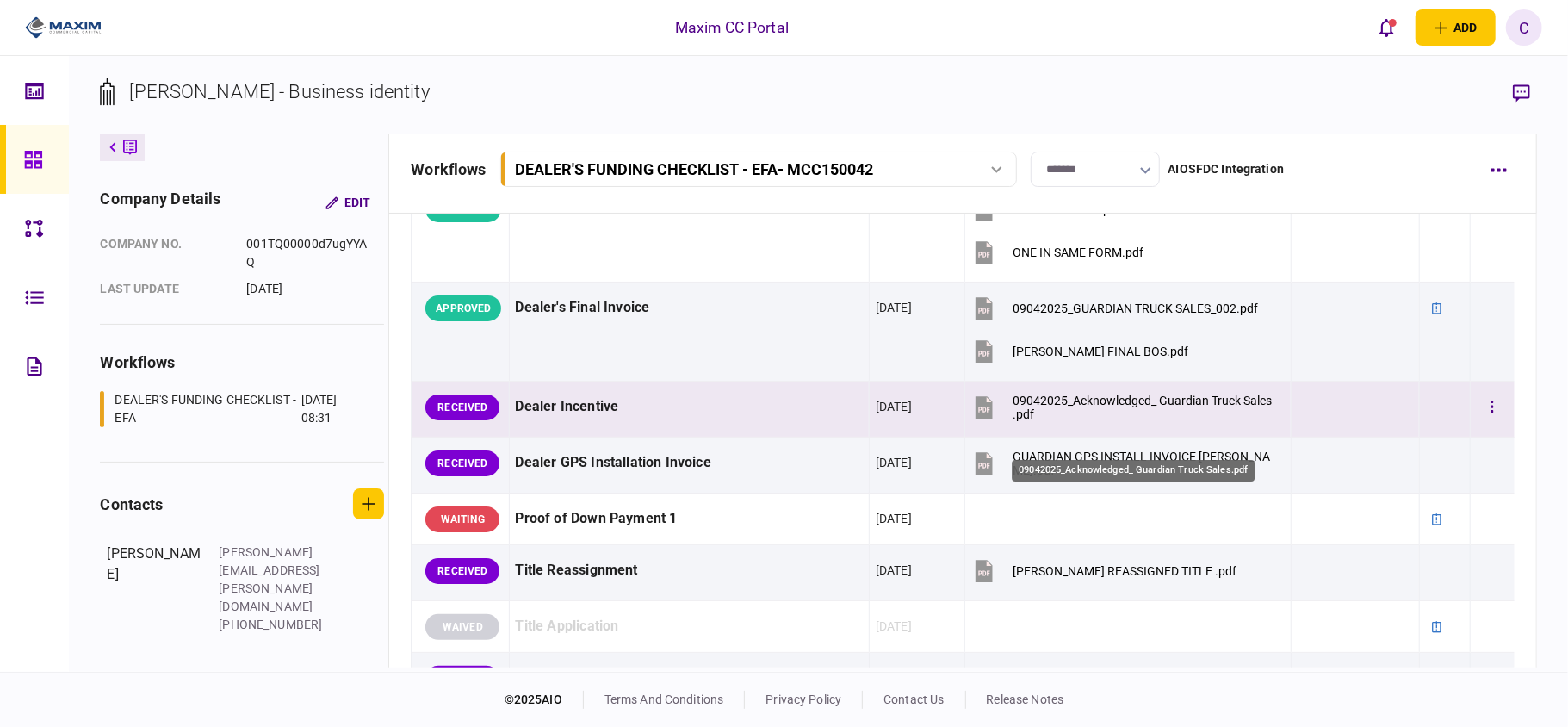
click at [1140, 420] on div "09042025_Acknowledged_ Guardian Truck Sales.pdf" at bounding box center [1142, 408] width 260 height 27
click at [1491, 415] on icon "button" at bounding box center [1493, 407] width 4 height 17
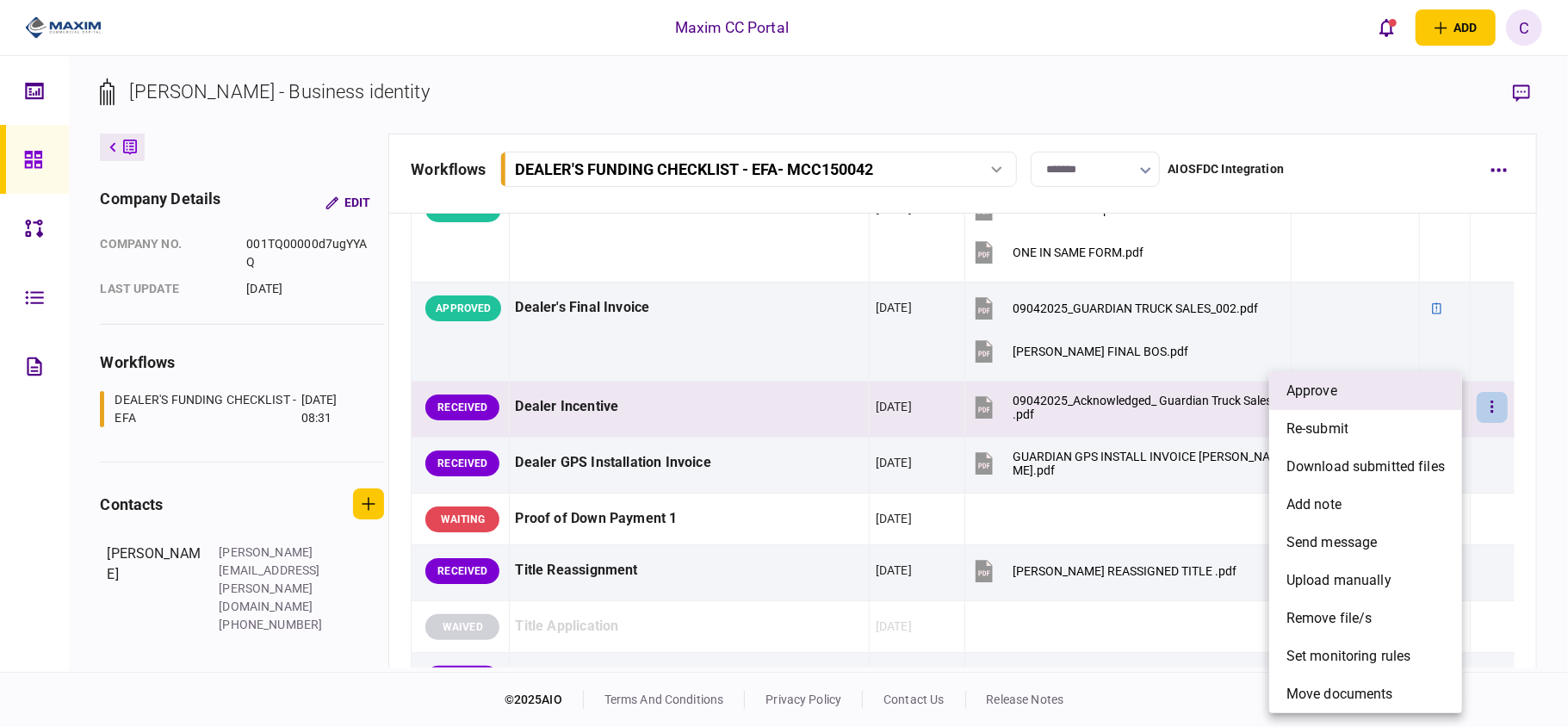
click at [1368, 396] on li "approve" at bounding box center [1365, 391] width 193 height 38
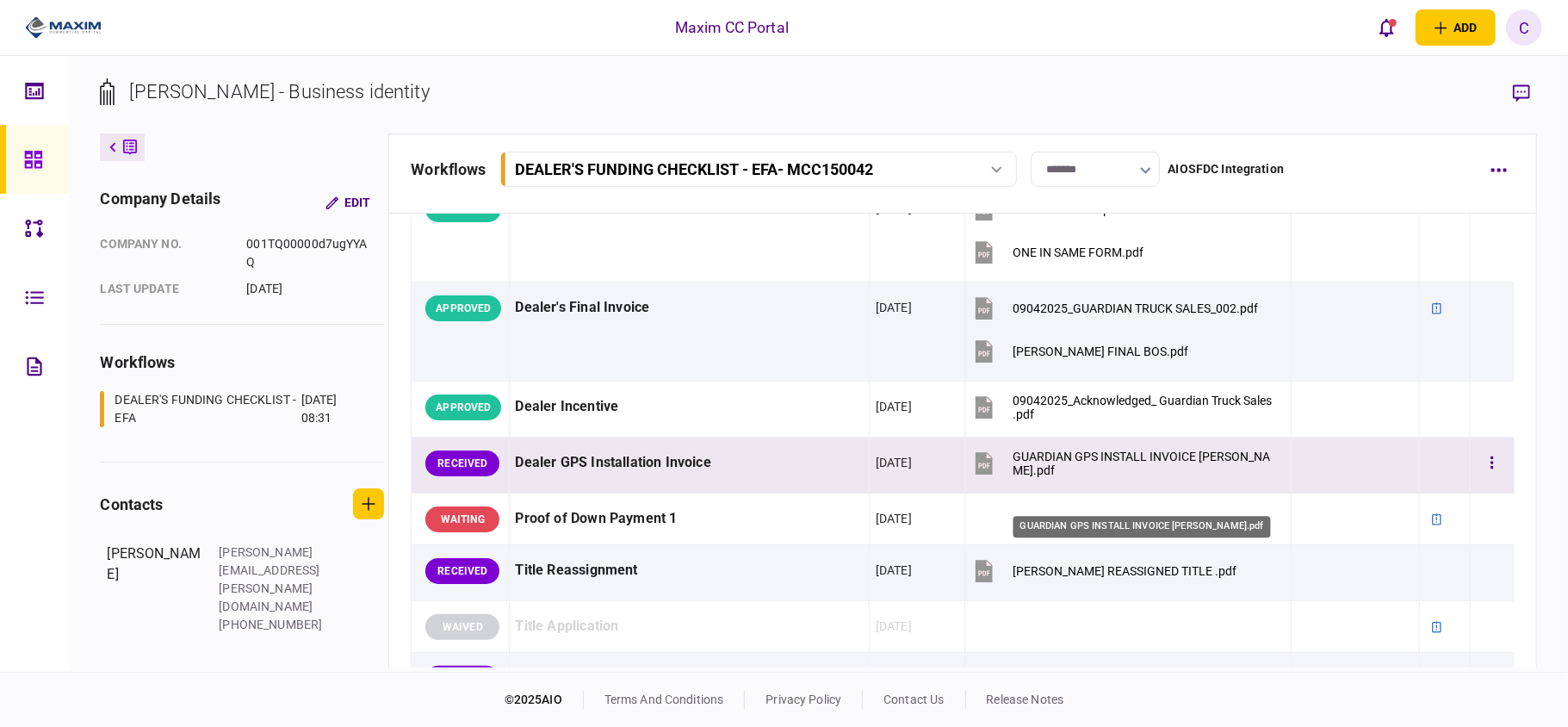
click at [1109, 477] on div "GUARDIAN GPS INSTALL INVOICE [PERSON_NAME].pdf" at bounding box center [1142, 463] width 260 height 27
click at [1478, 479] on button "button" at bounding box center [1493, 463] width 31 height 31
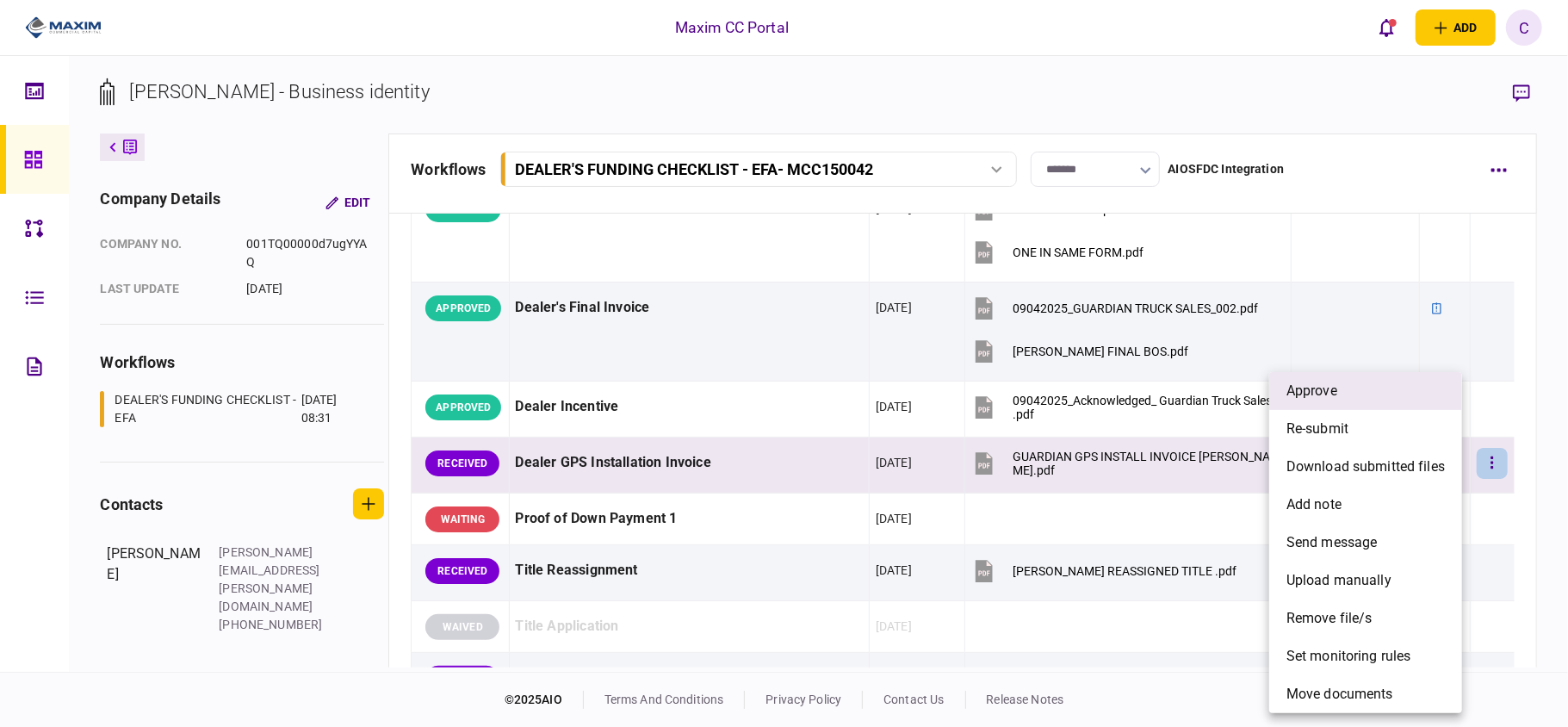
click at [1341, 382] on li "approve" at bounding box center [1365, 391] width 193 height 38
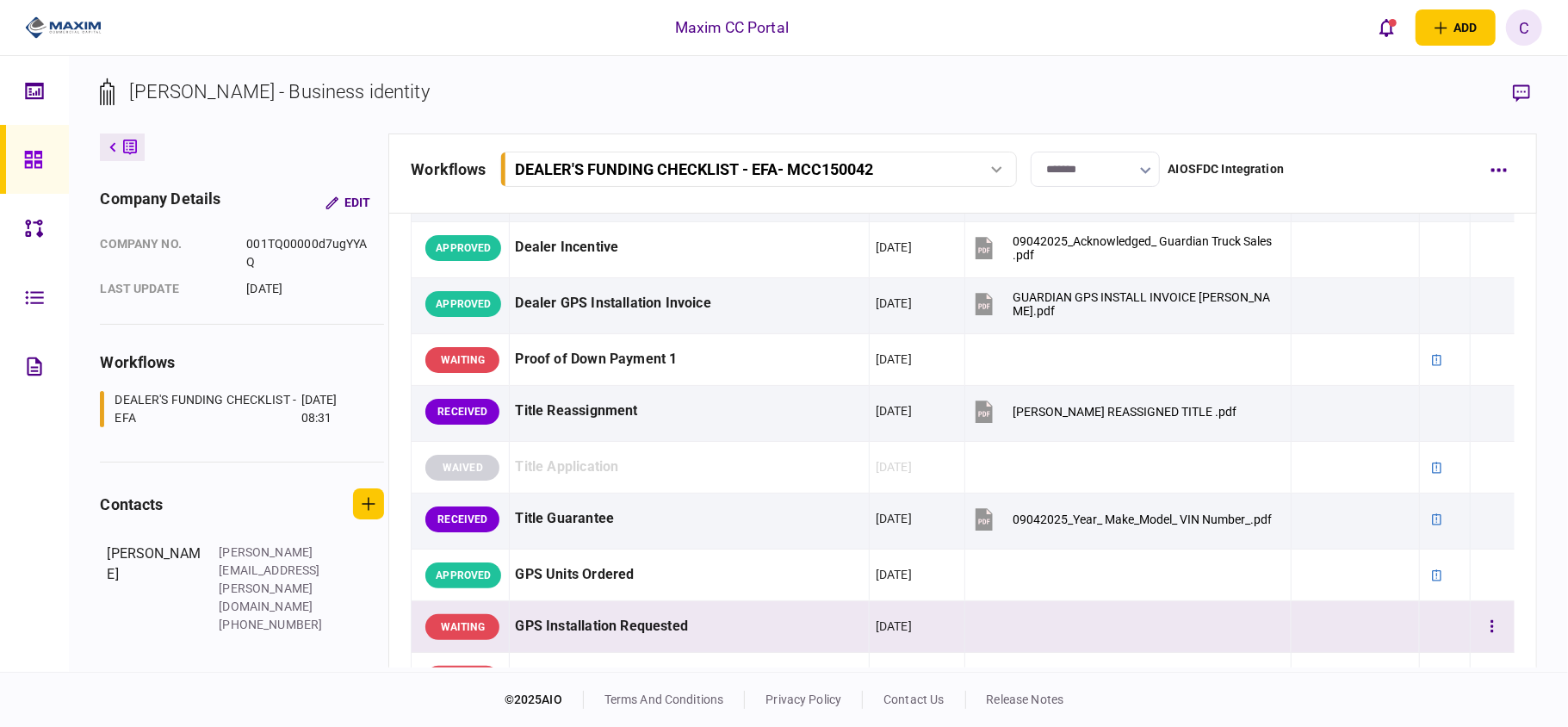
scroll to position [1033, 0]
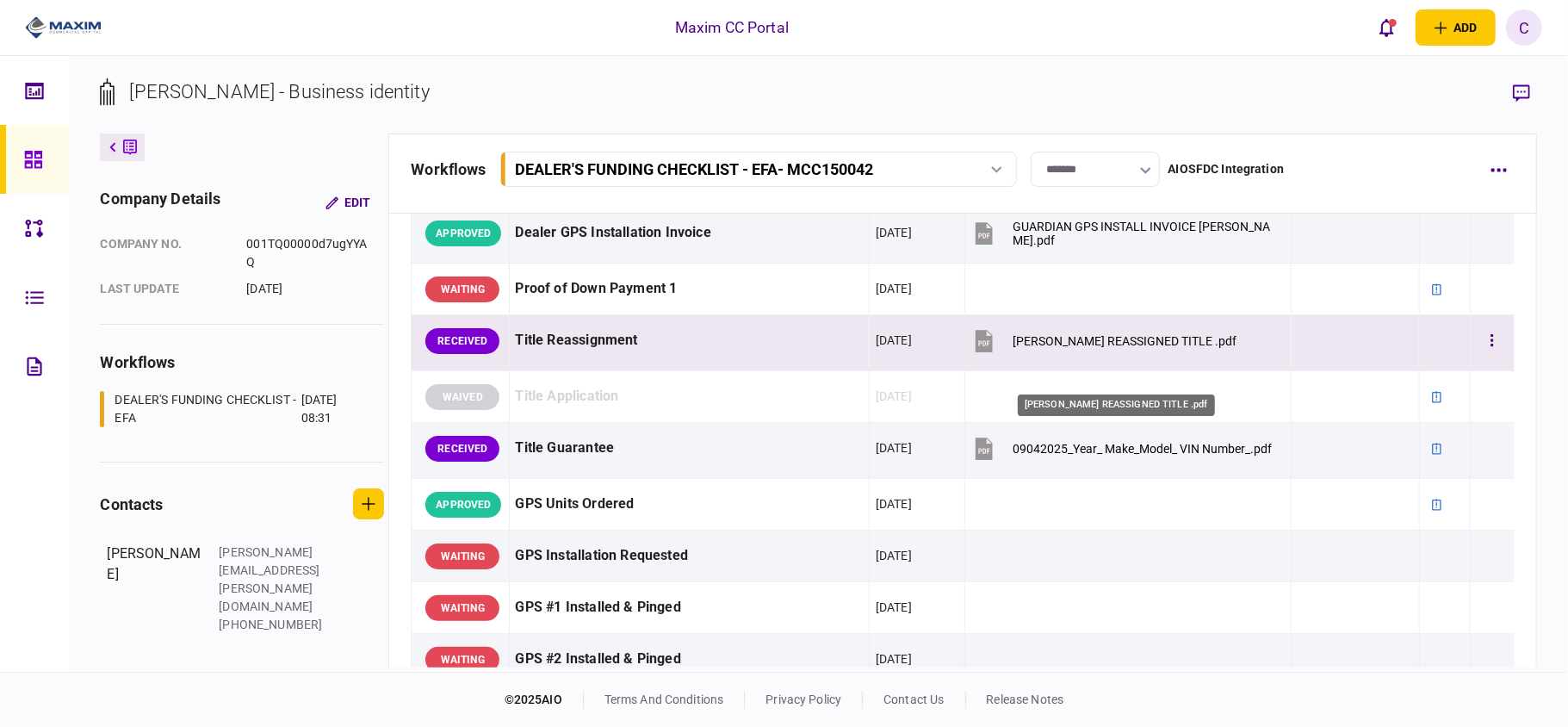
click at [1100, 348] on div "[PERSON_NAME] REASSIGNED TITLE .pdf" at bounding box center [1124, 341] width 223 height 14
click at [1485, 357] on button "button" at bounding box center [1493, 341] width 31 height 31
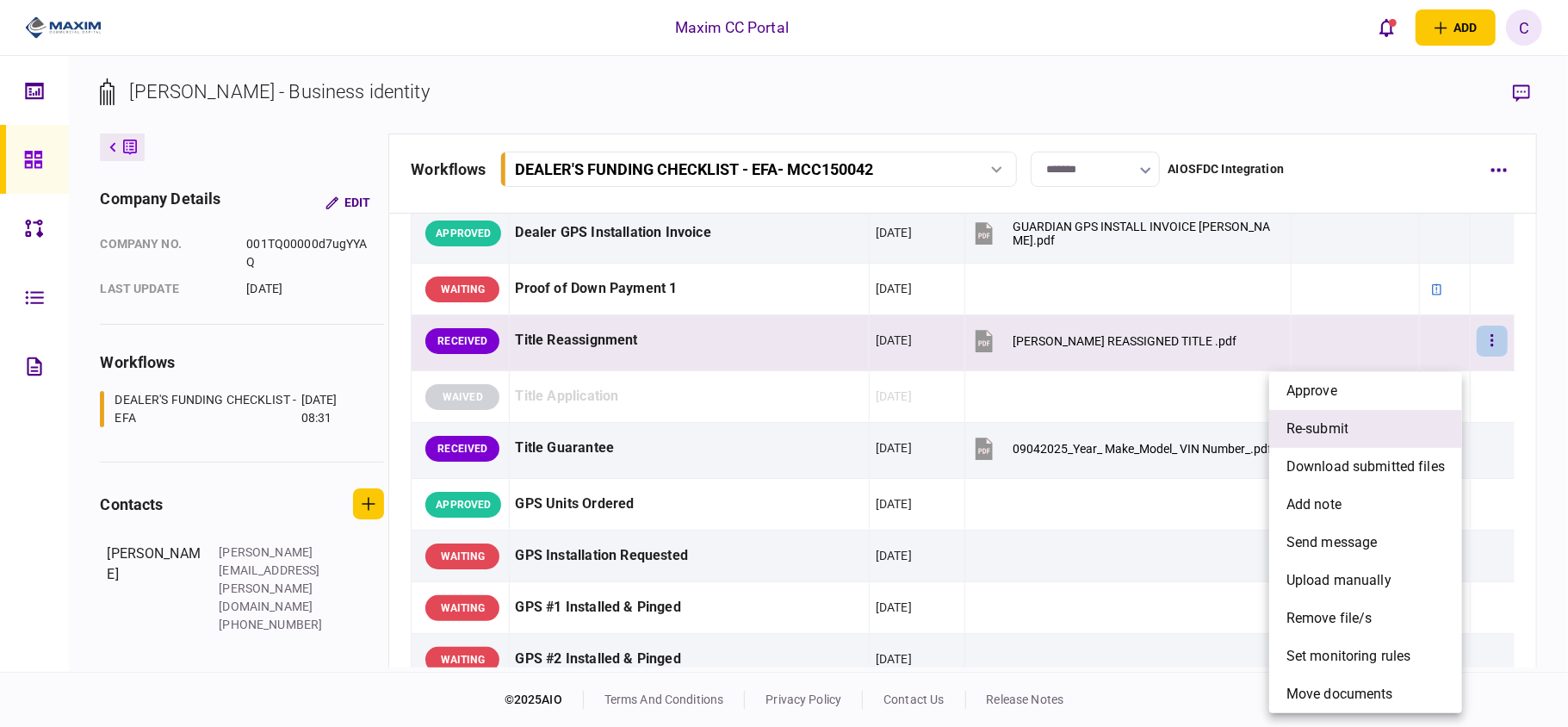
click at [1335, 432] on span "re-submit" at bounding box center [1317, 428] width 62 height 21
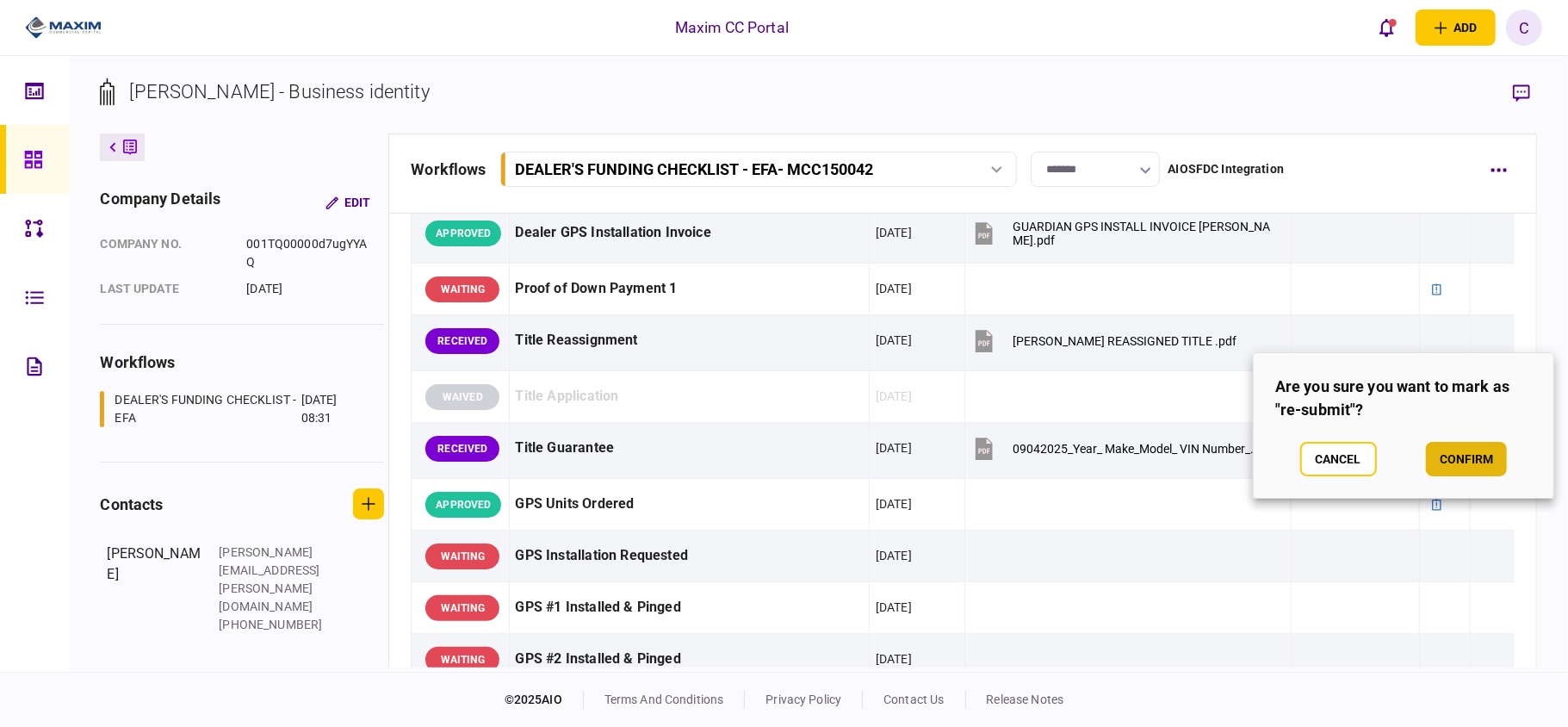
click at [1453, 451] on button "confirm" at bounding box center [1466, 459] width 81 height 34
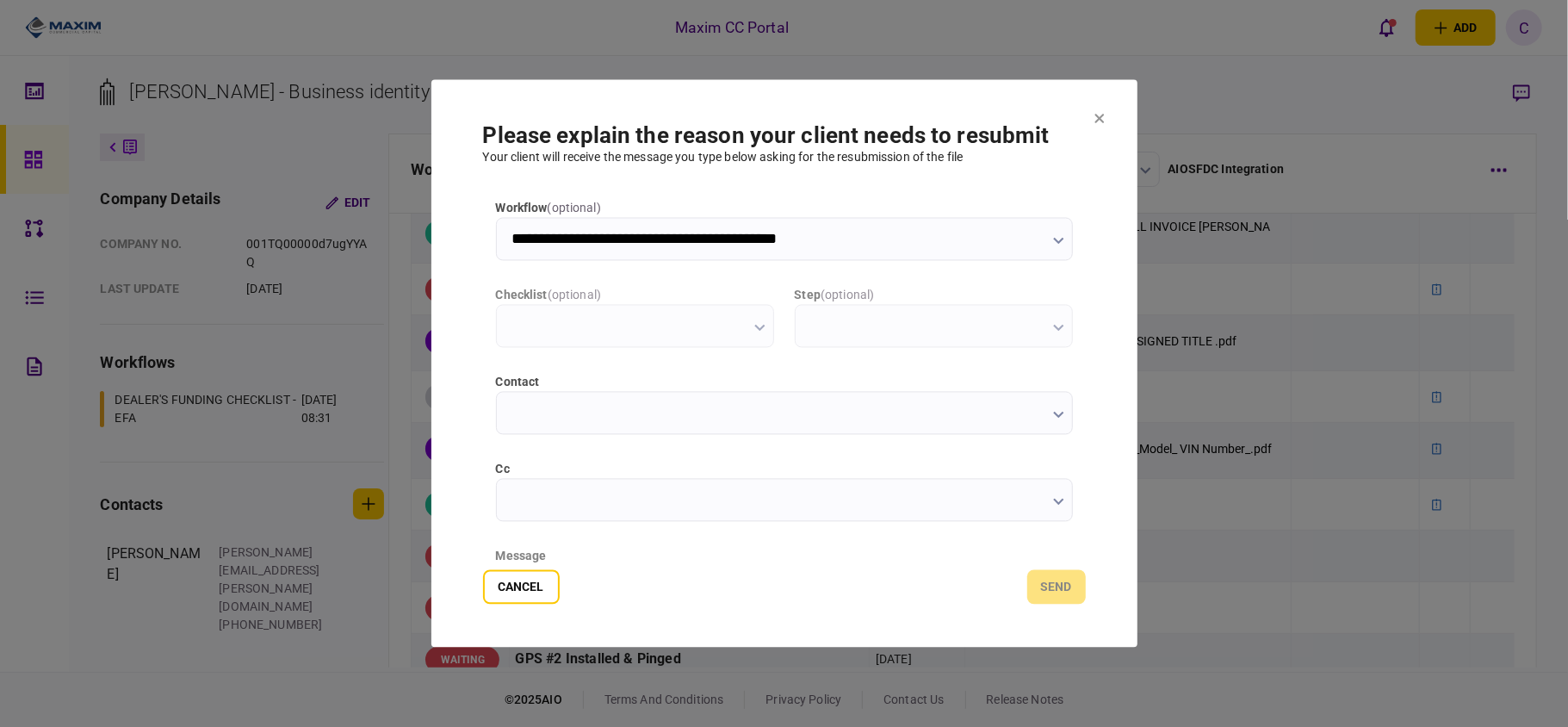
scroll to position [0, 0]
type input "**********"
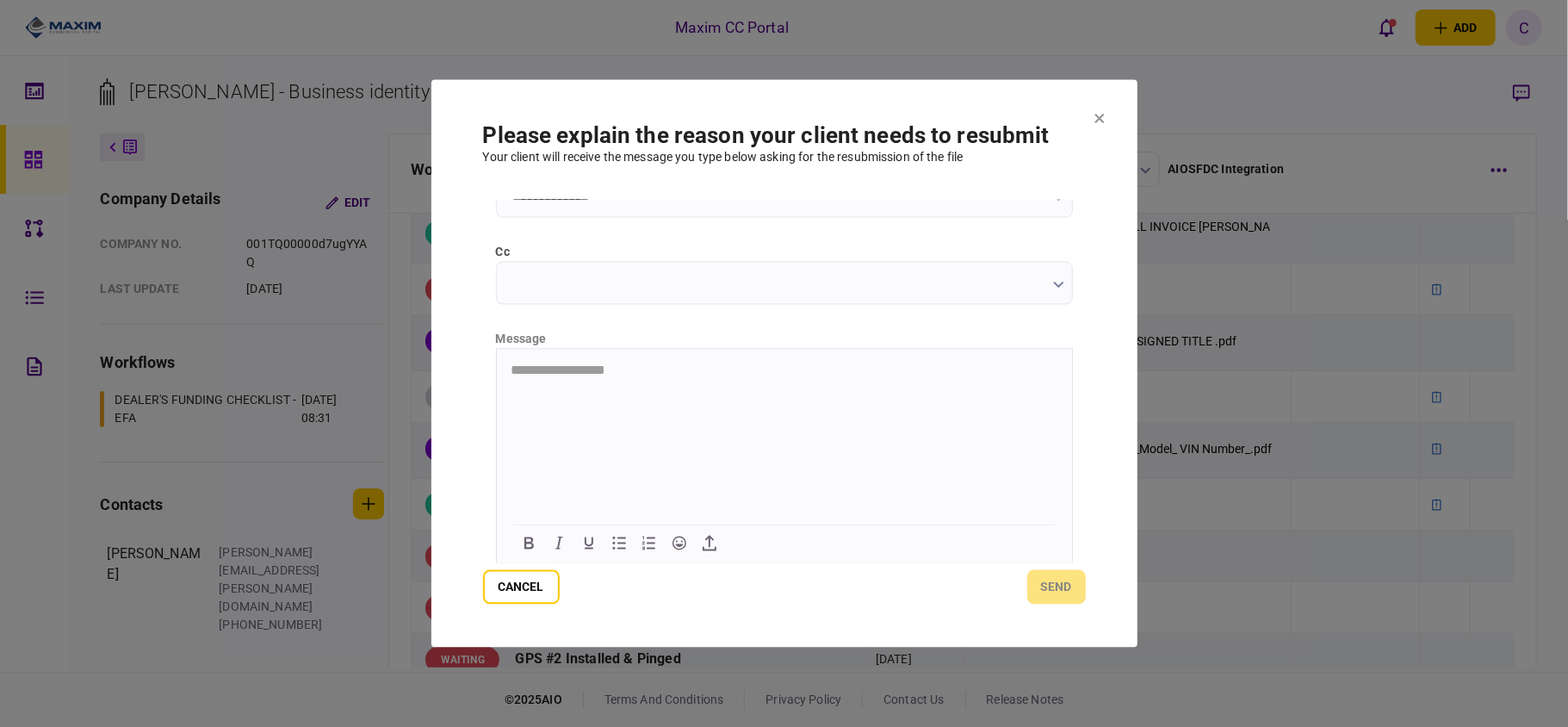
click at [720, 379] on html "**********" at bounding box center [783, 370] width 575 height 44
paste body "Rich Text Area. Press ALT-0 for help."
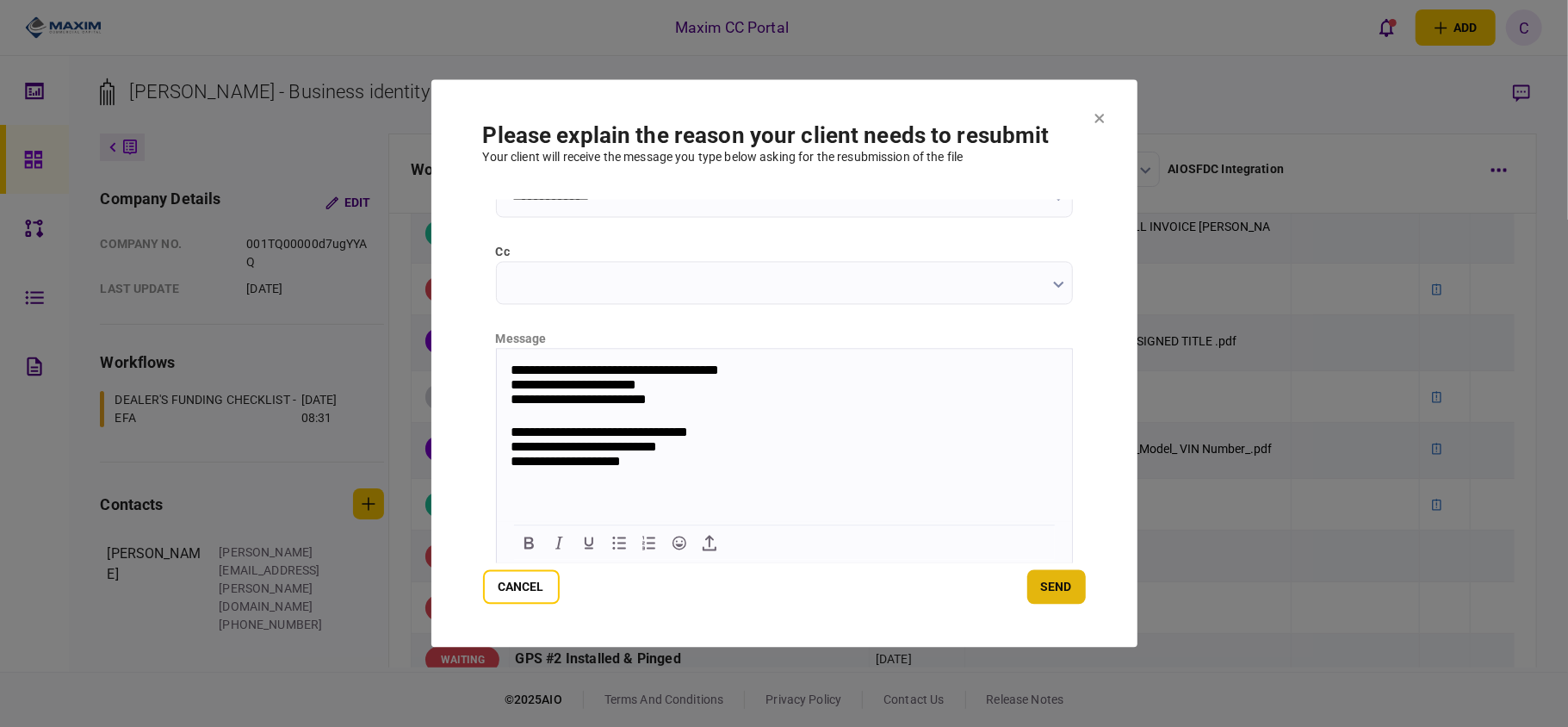
click at [1051, 583] on button "send" at bounding box center [1056, 587] width 59 height 34
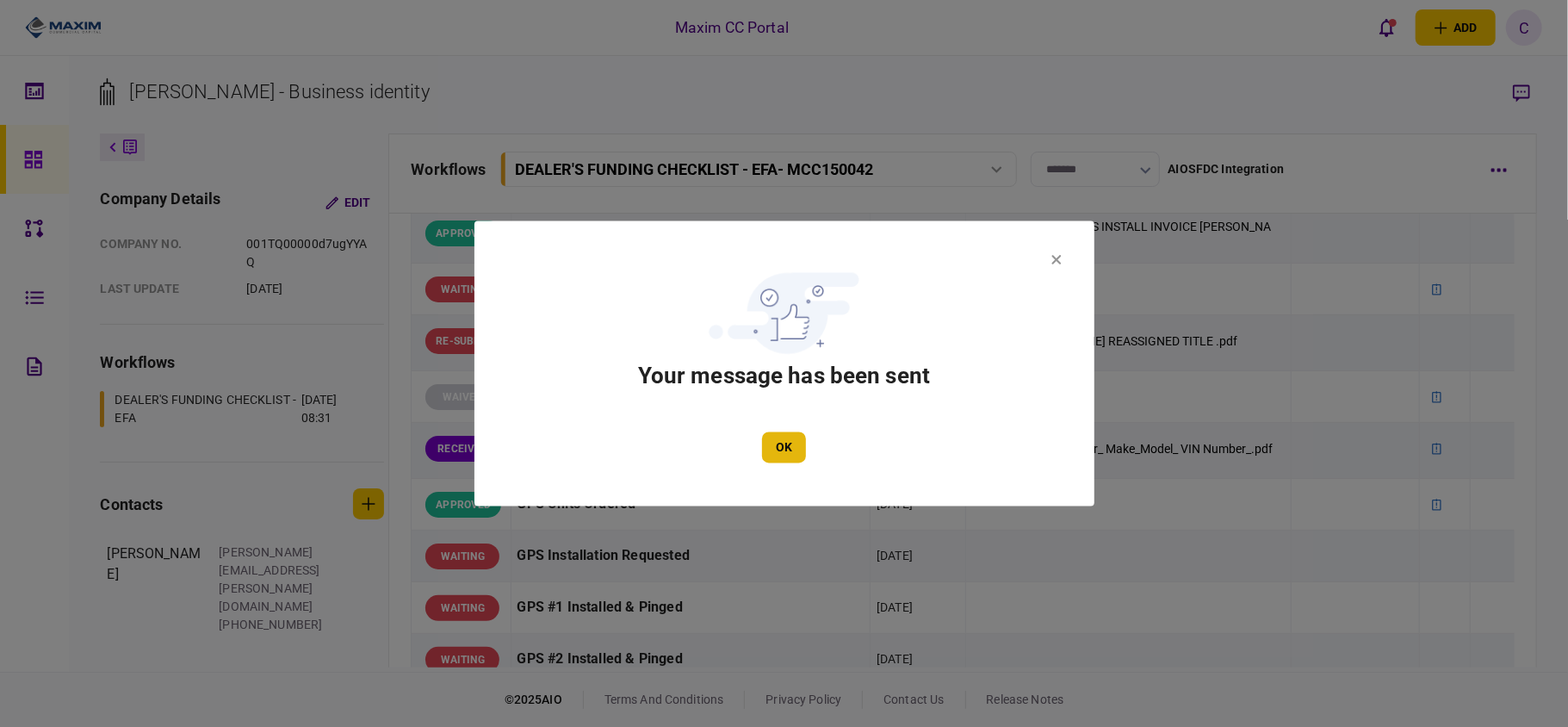
click at [790, 458] on button "OK" at bounding box center [784, 448] width 44 height 31
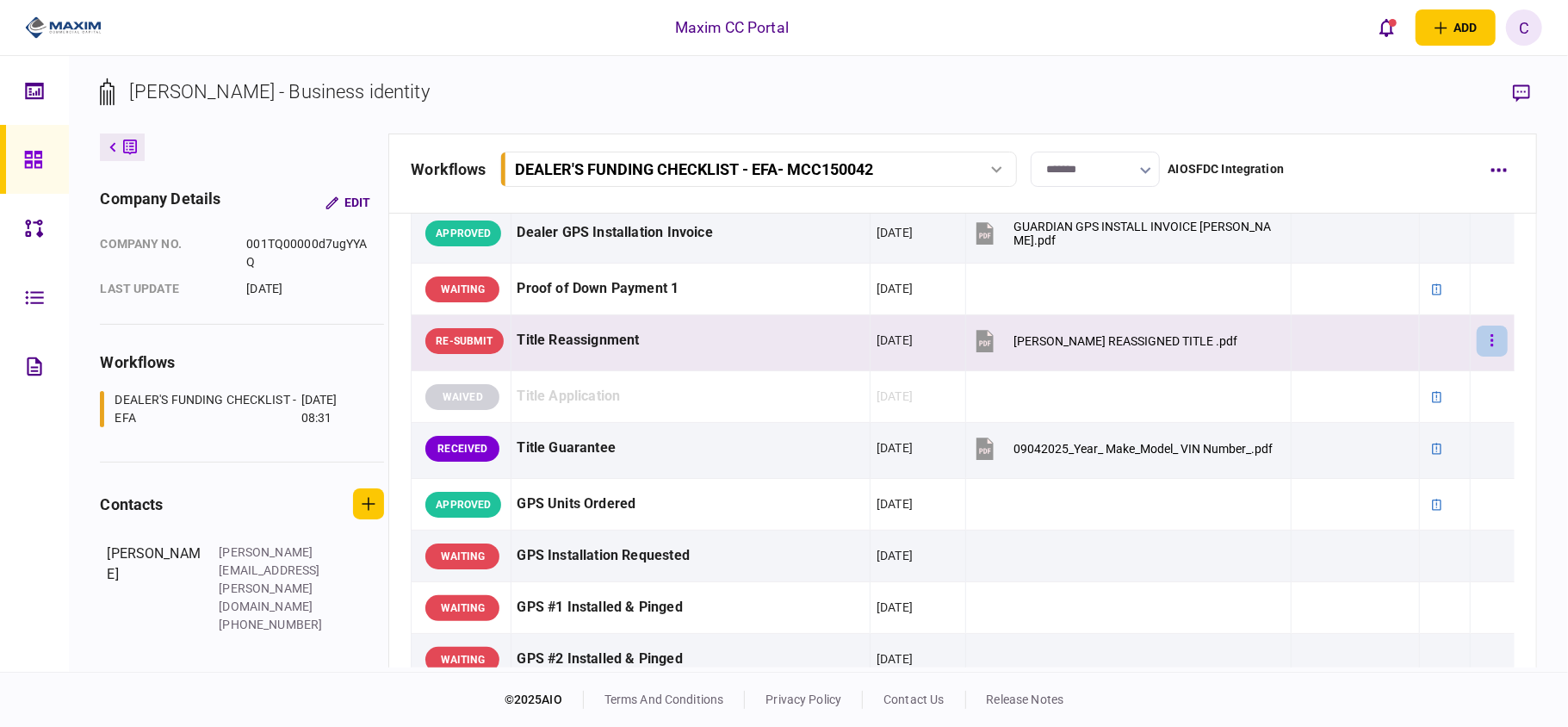
click at [1477, 357] on button "button" at bounding box center [1493, 341] width 31 height 31
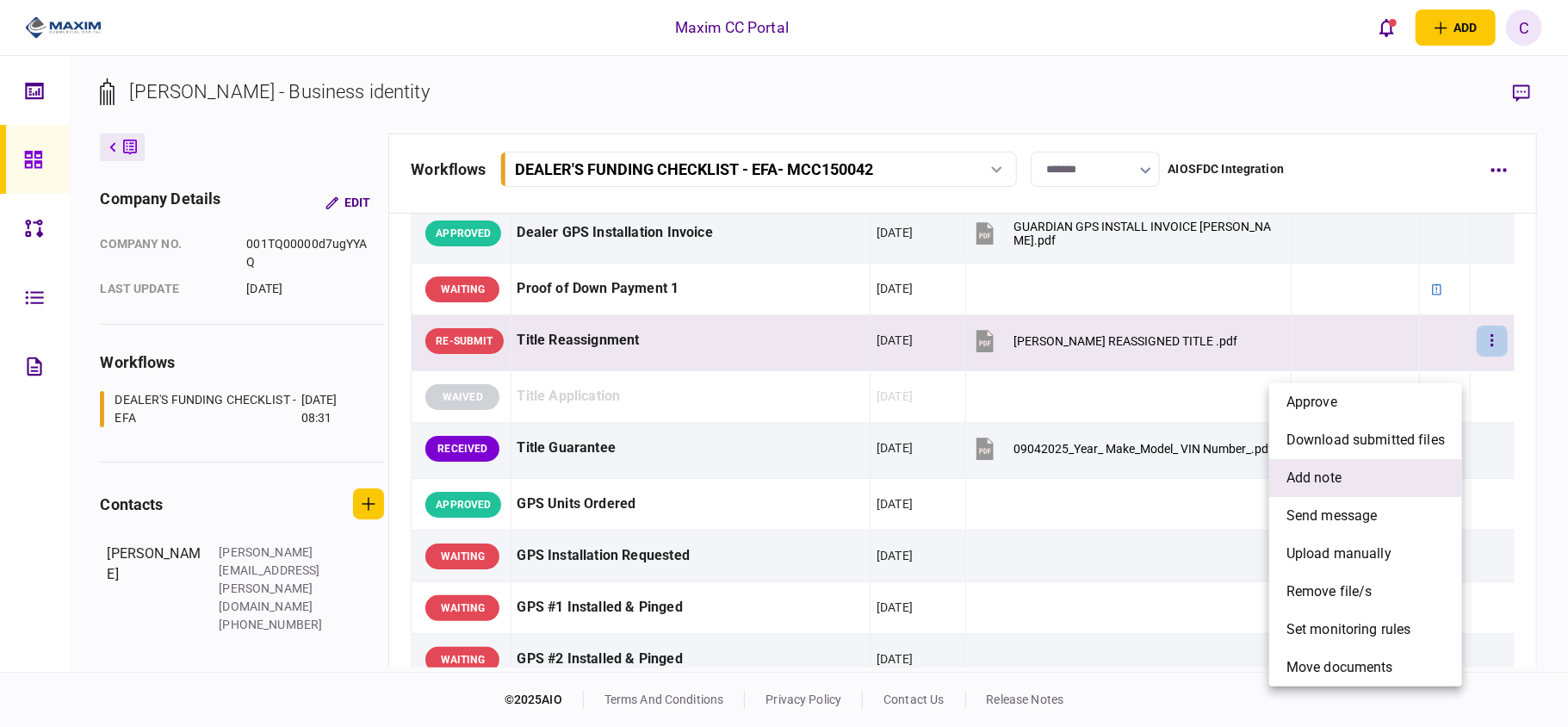
click at [1305, 479] on span "add note" at bounding box center [1314, 477] width 55 height 21
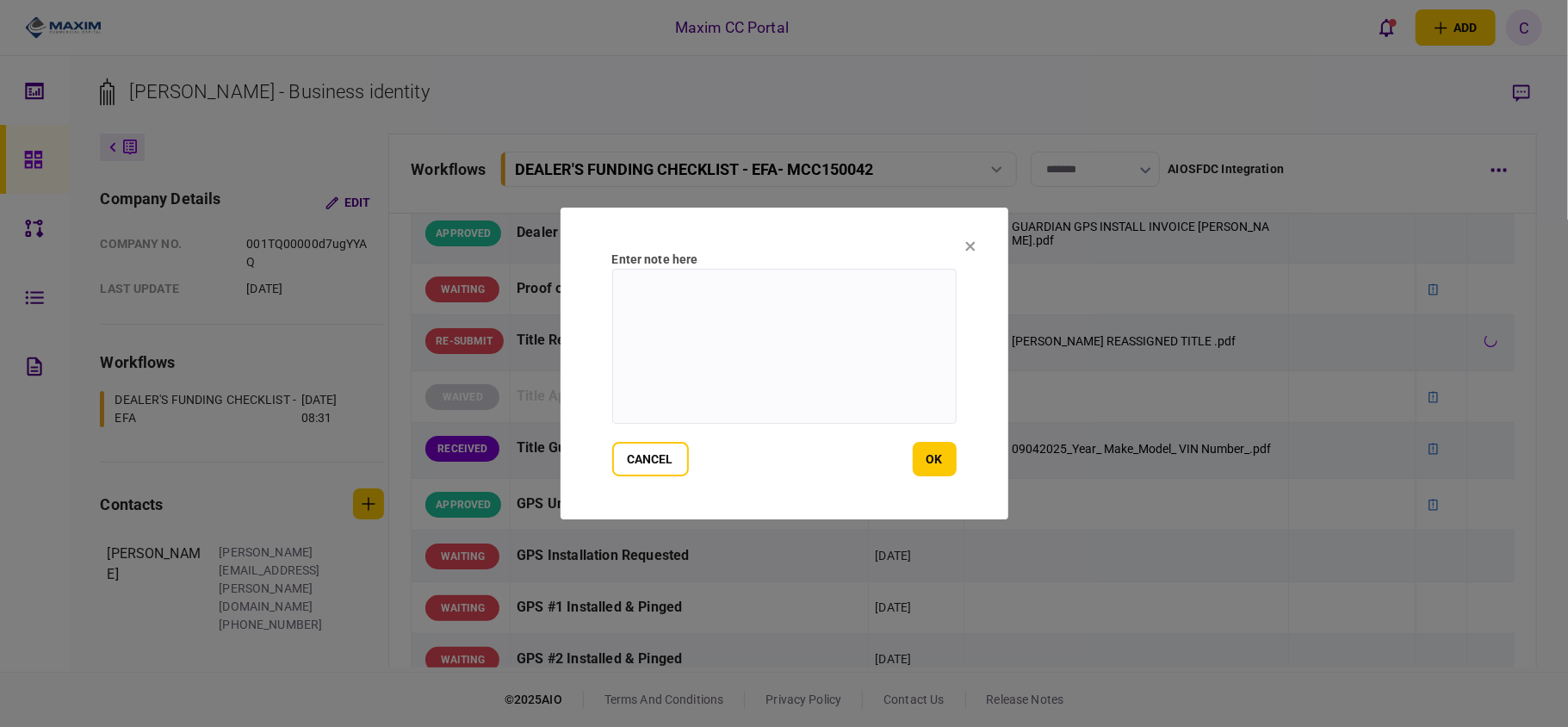
click at [720, 294] on textarea at bounding box center [784, 346] width 344 height 155
paste textarea "**********"
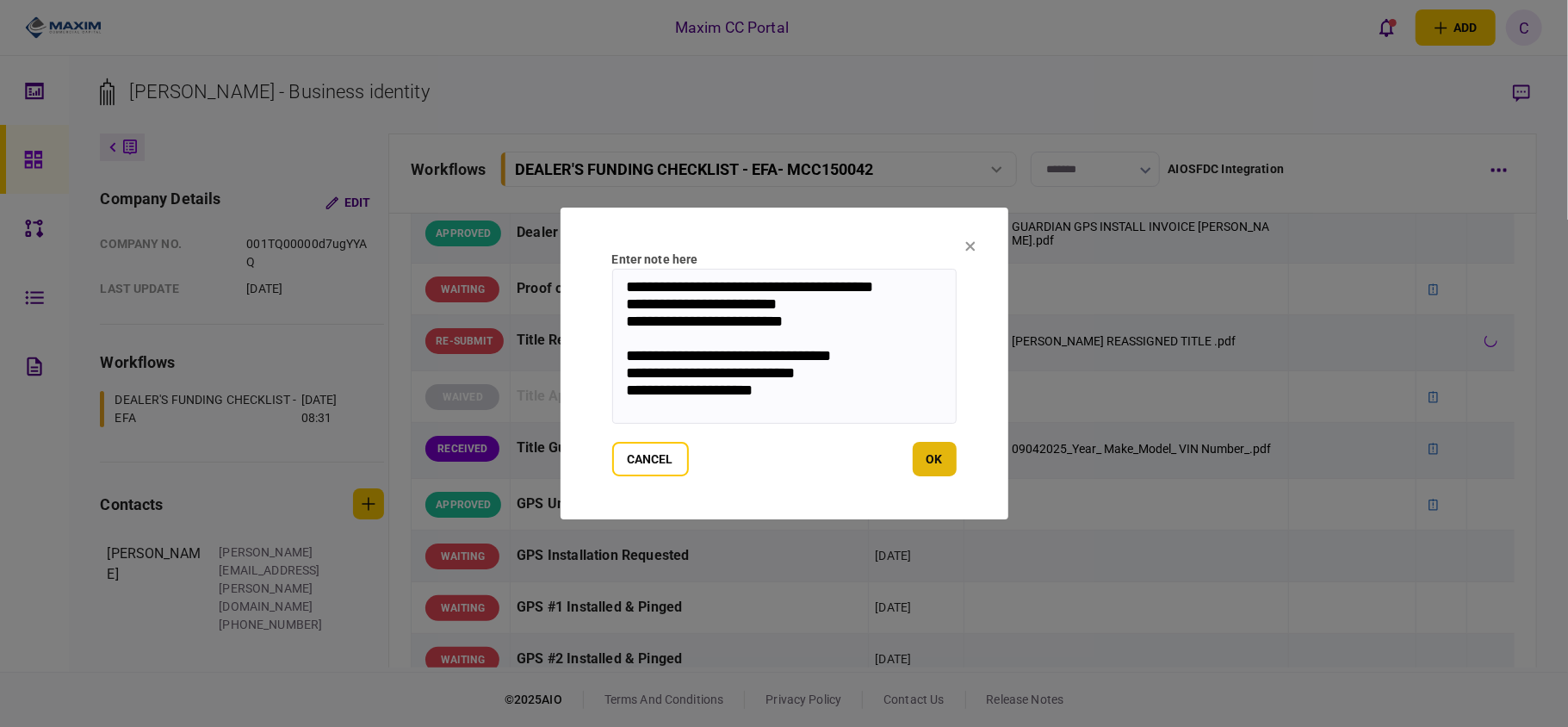
type textarea "**********"
click at [930, 458] on button "ok" at bounding box center [934, 459] width 44 height 34
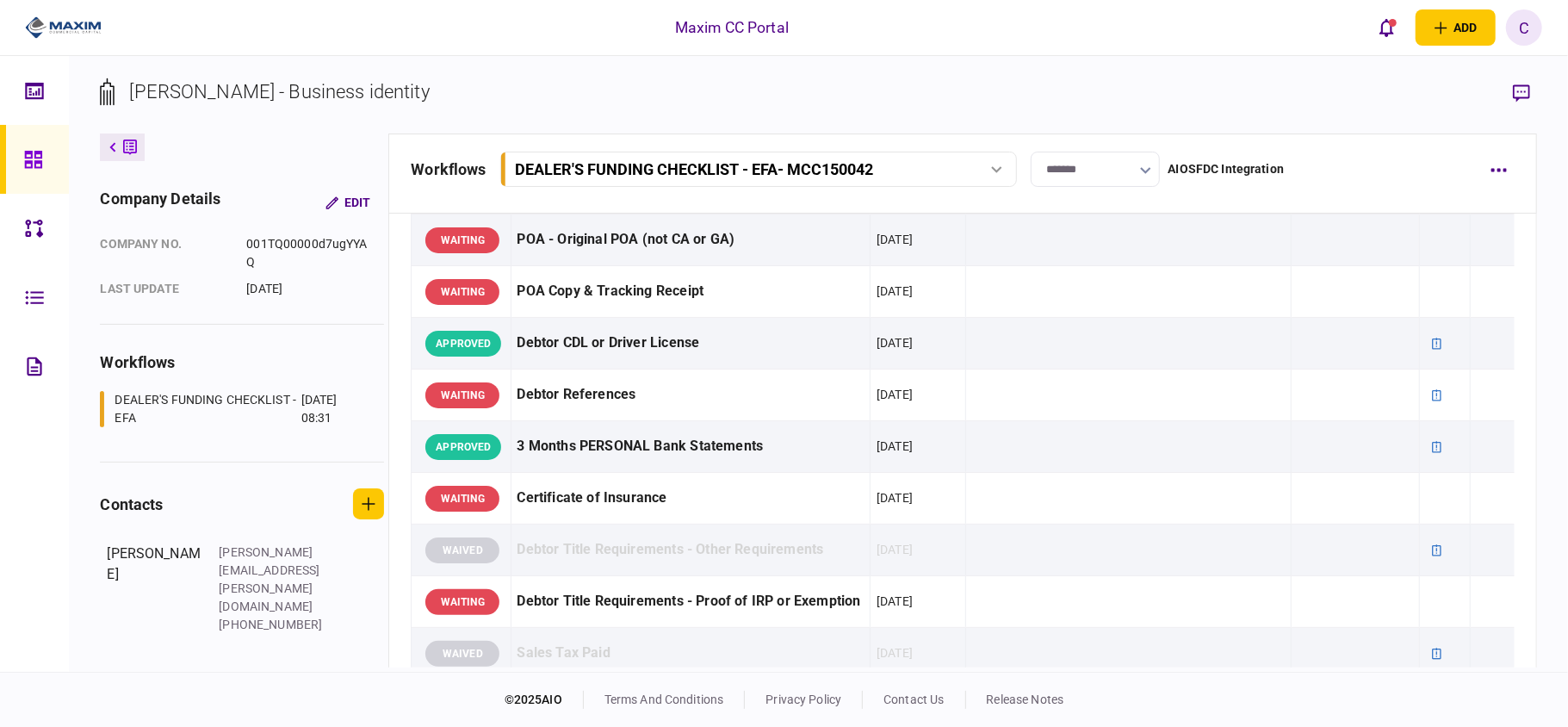
scroll to position [1033, 0]
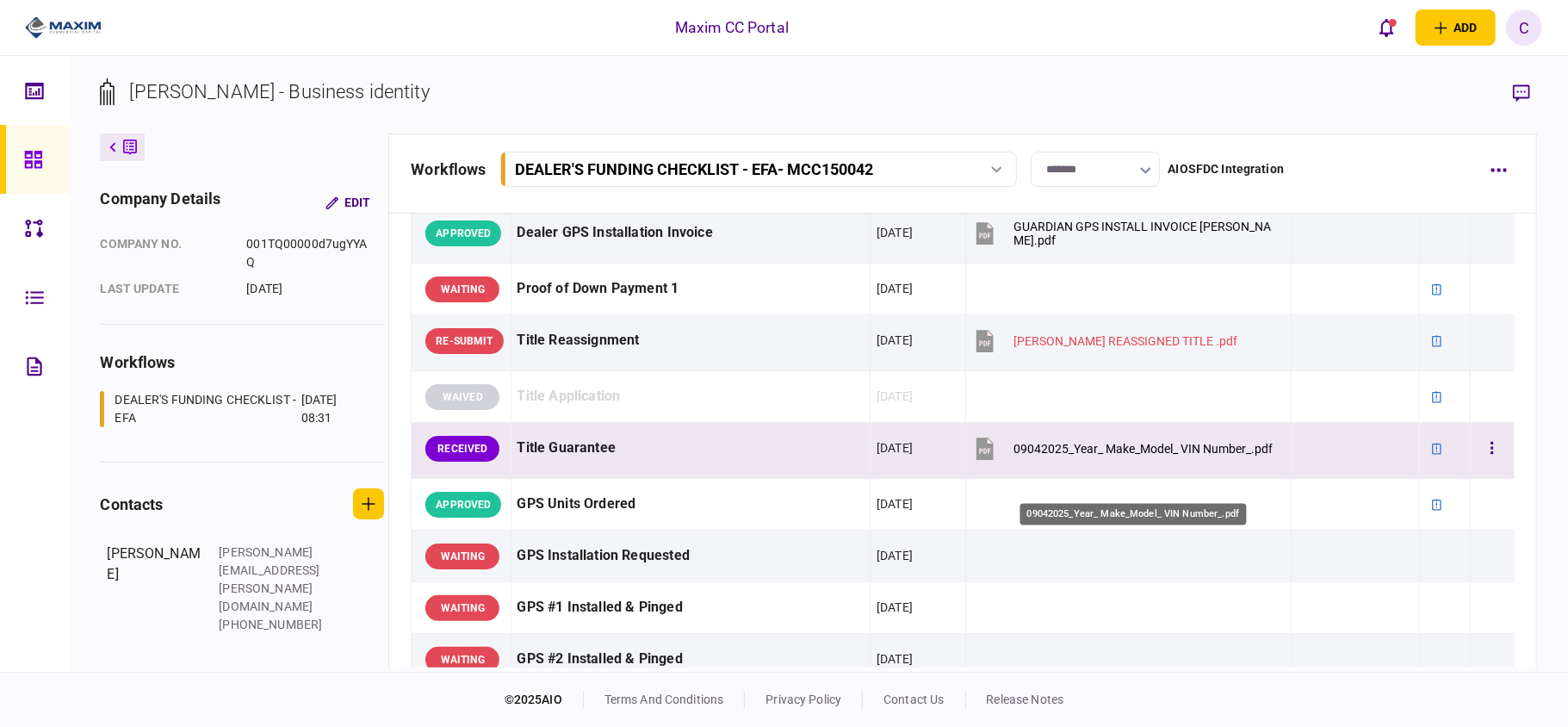
click at [1054, 456] on div "09042025_Year_ Make_Model_ VIN Number_.pdf" at bounding box center [1143, 449] width 259 height 14
click at [1480, 464] on button "button" at bounding box center [1493, 449] width 31 height 31
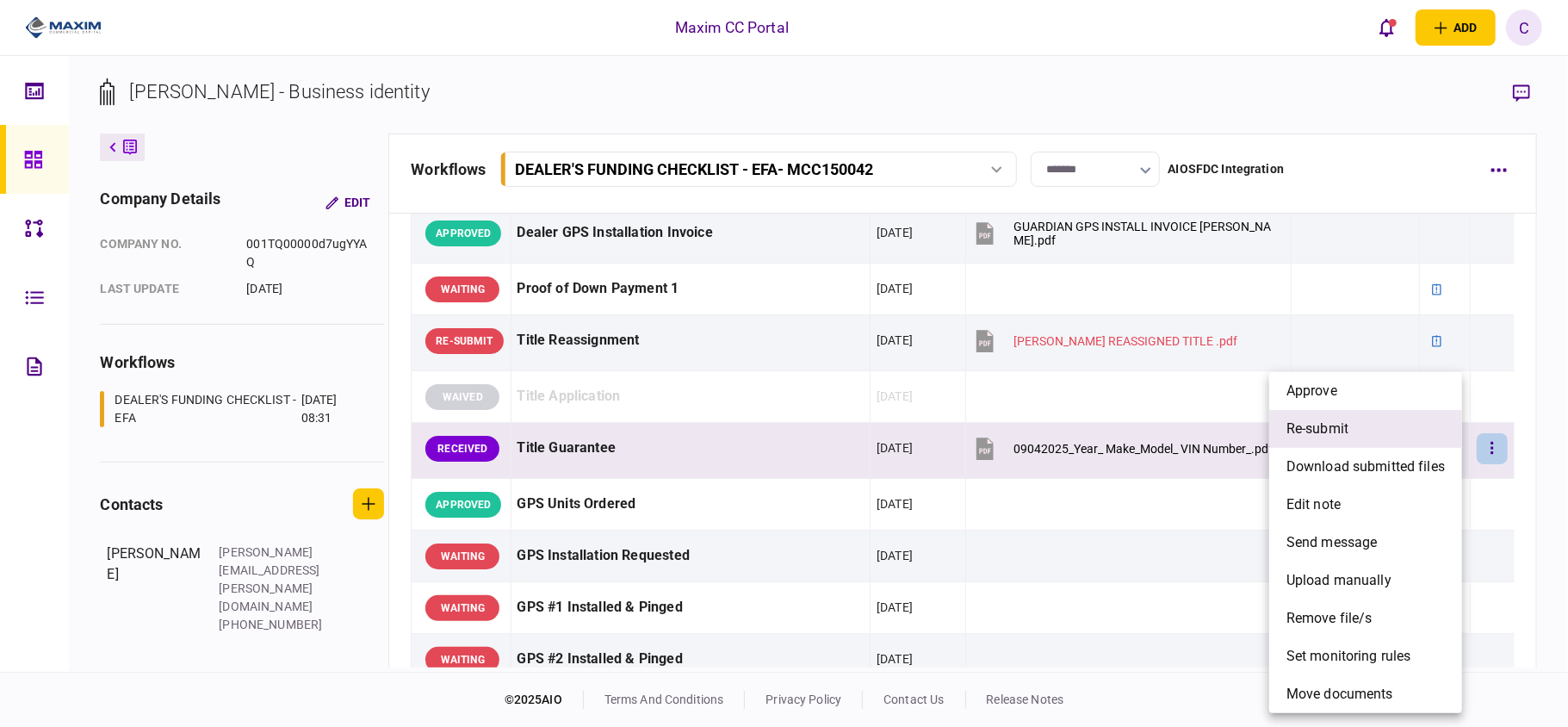
click at [1351, 427] on li "re-submit" at bounding box center [1365, 428] width 193 height 38
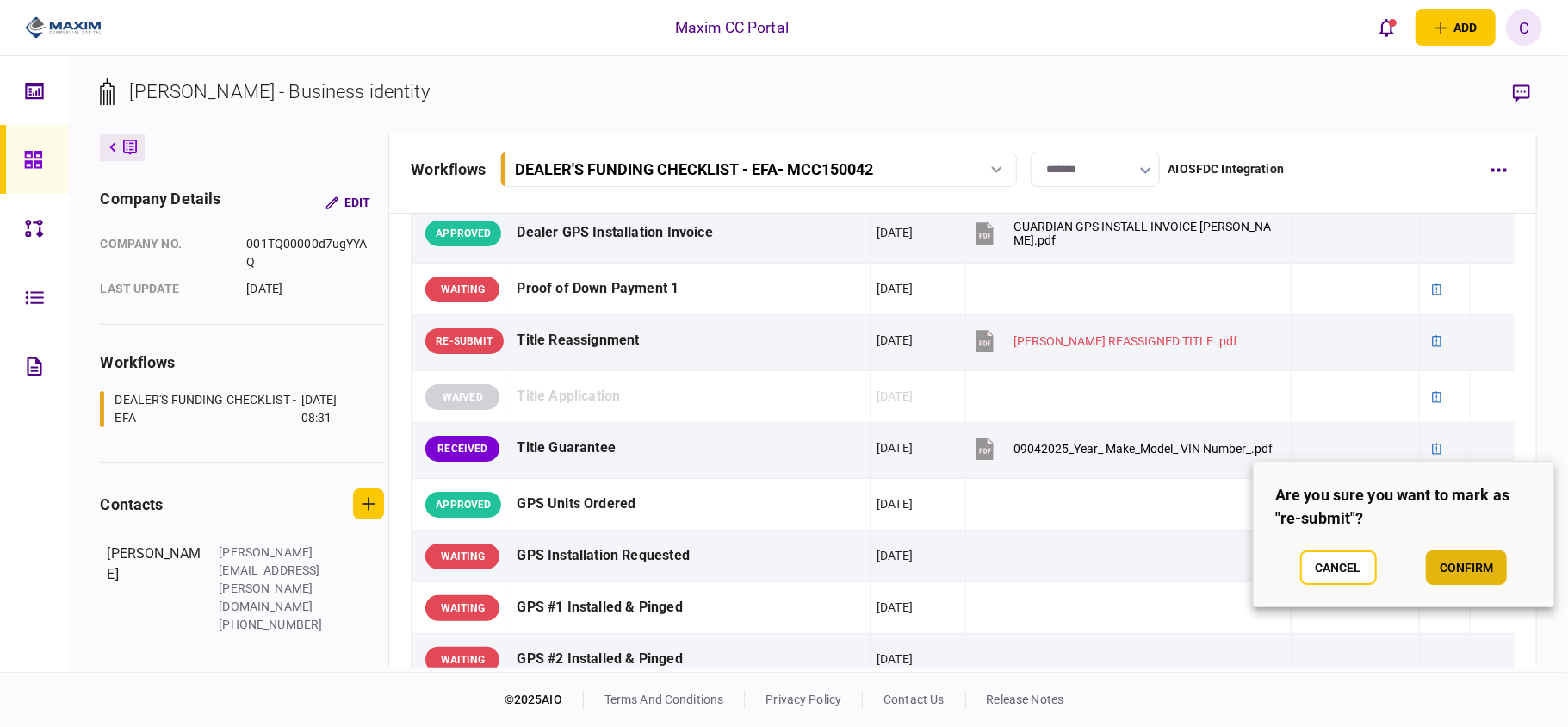
click at [1444, 565] on button "confirm" at bounding box center [1466, 566] width 81 height 34
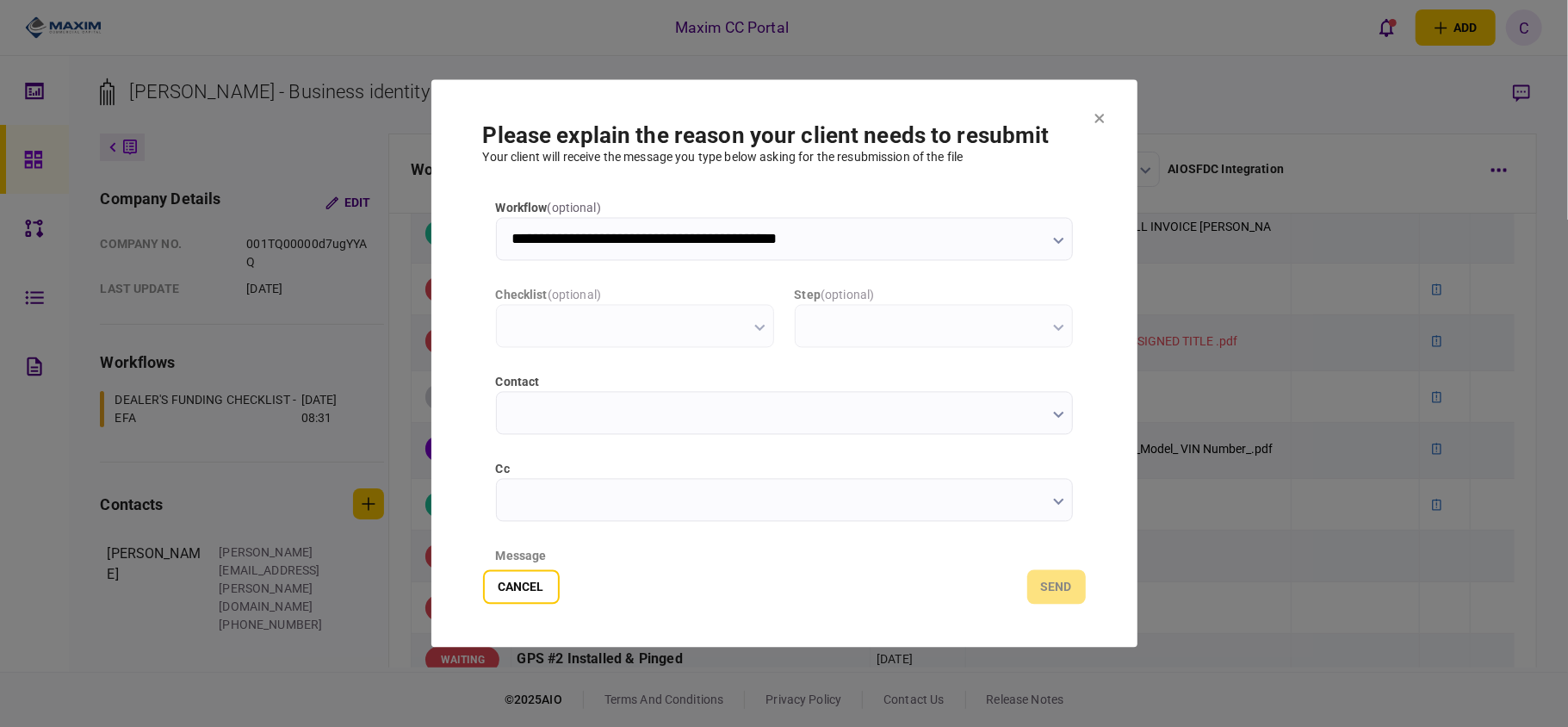
scroll to position [0, 0]
type input "**********"
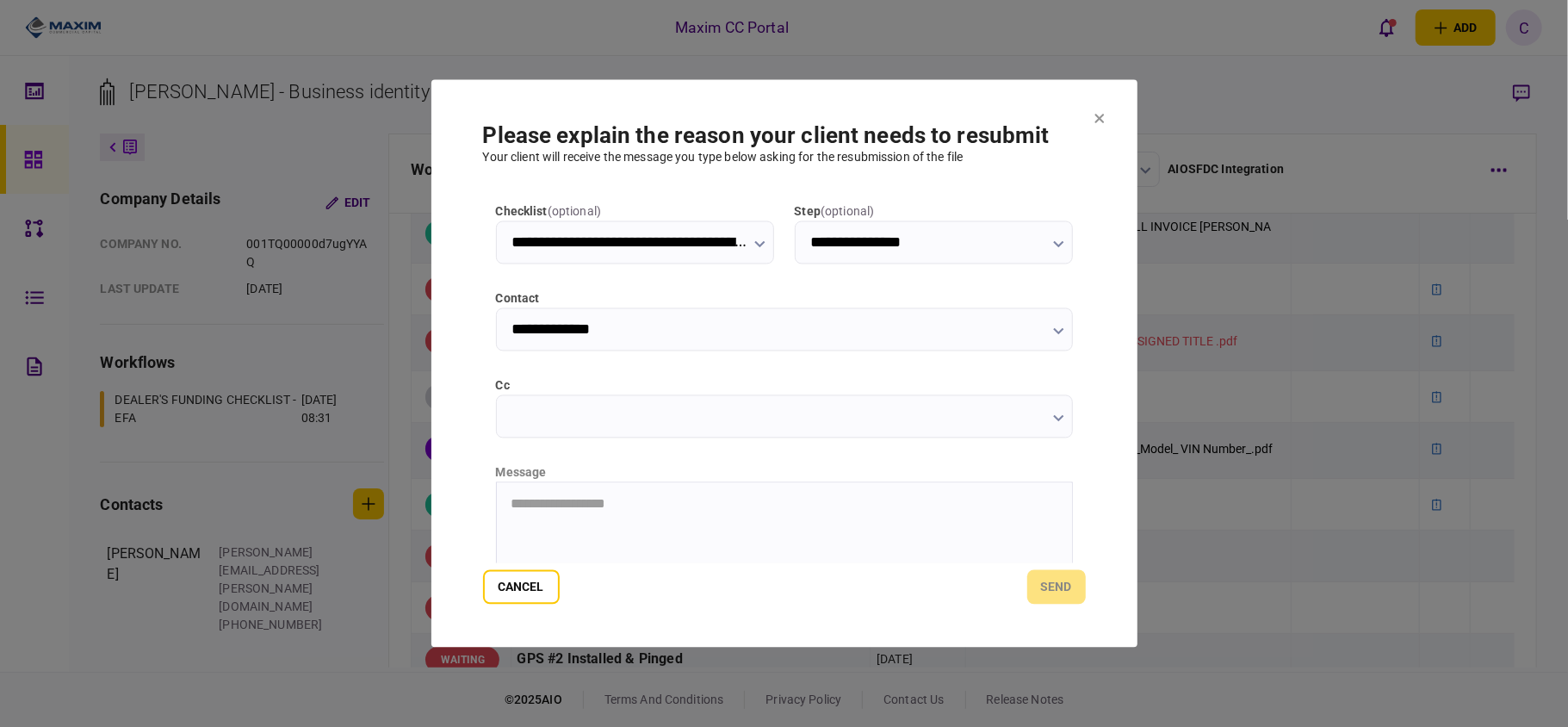
scroll to position [217, 0]
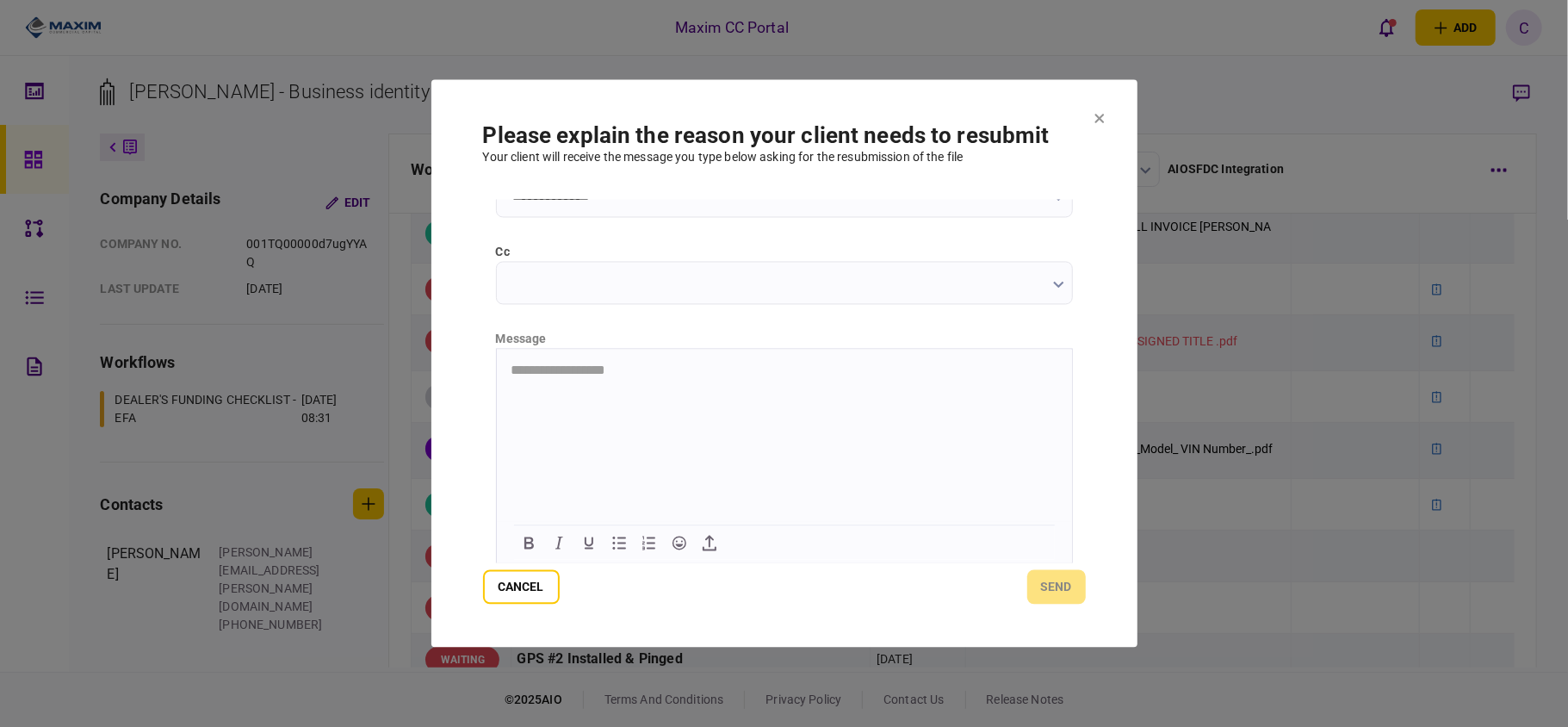
click at [722, 381] on html "**********" at bounding box center [783, 370] width 575 height 44
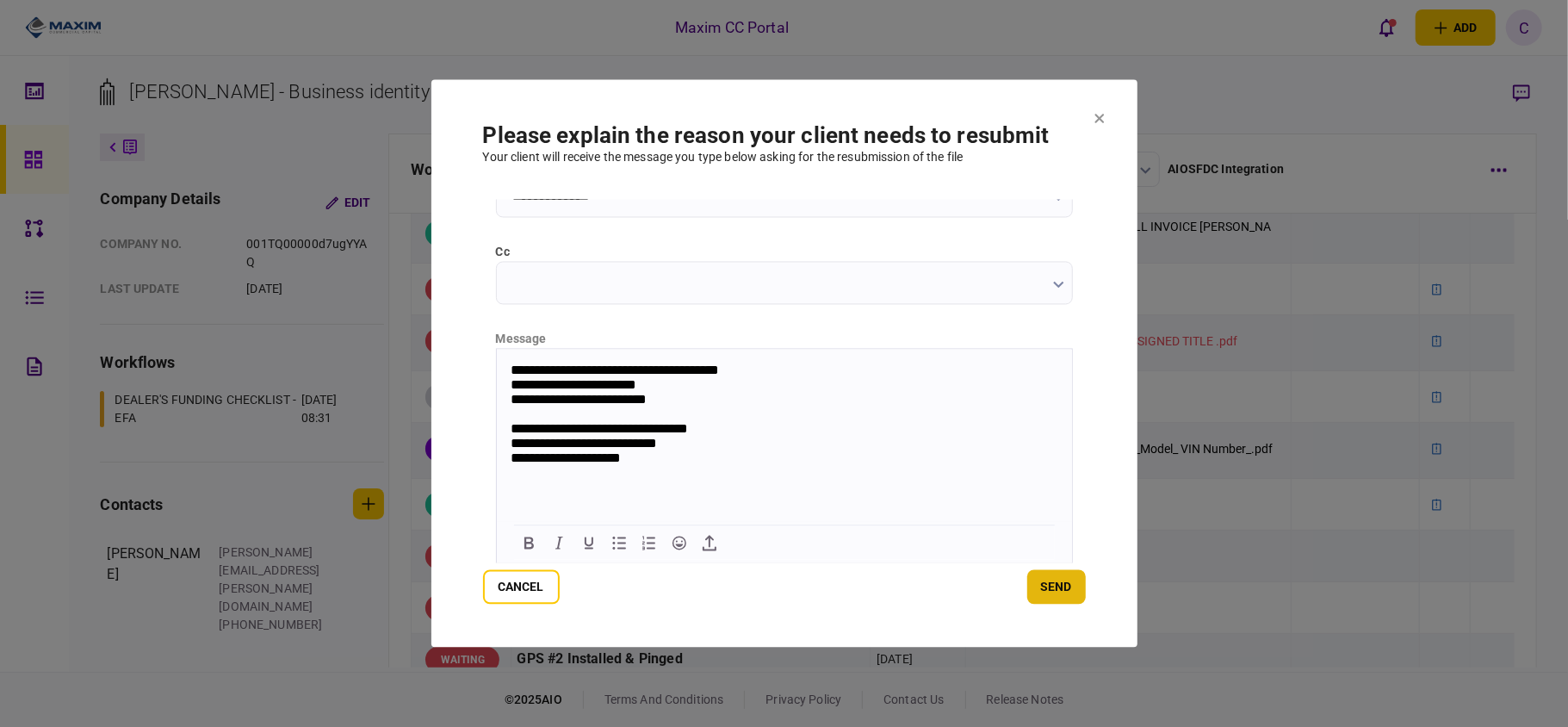
click at [1054, 577] on button "send" at bounding box center [1056, 587] width 59 height 34
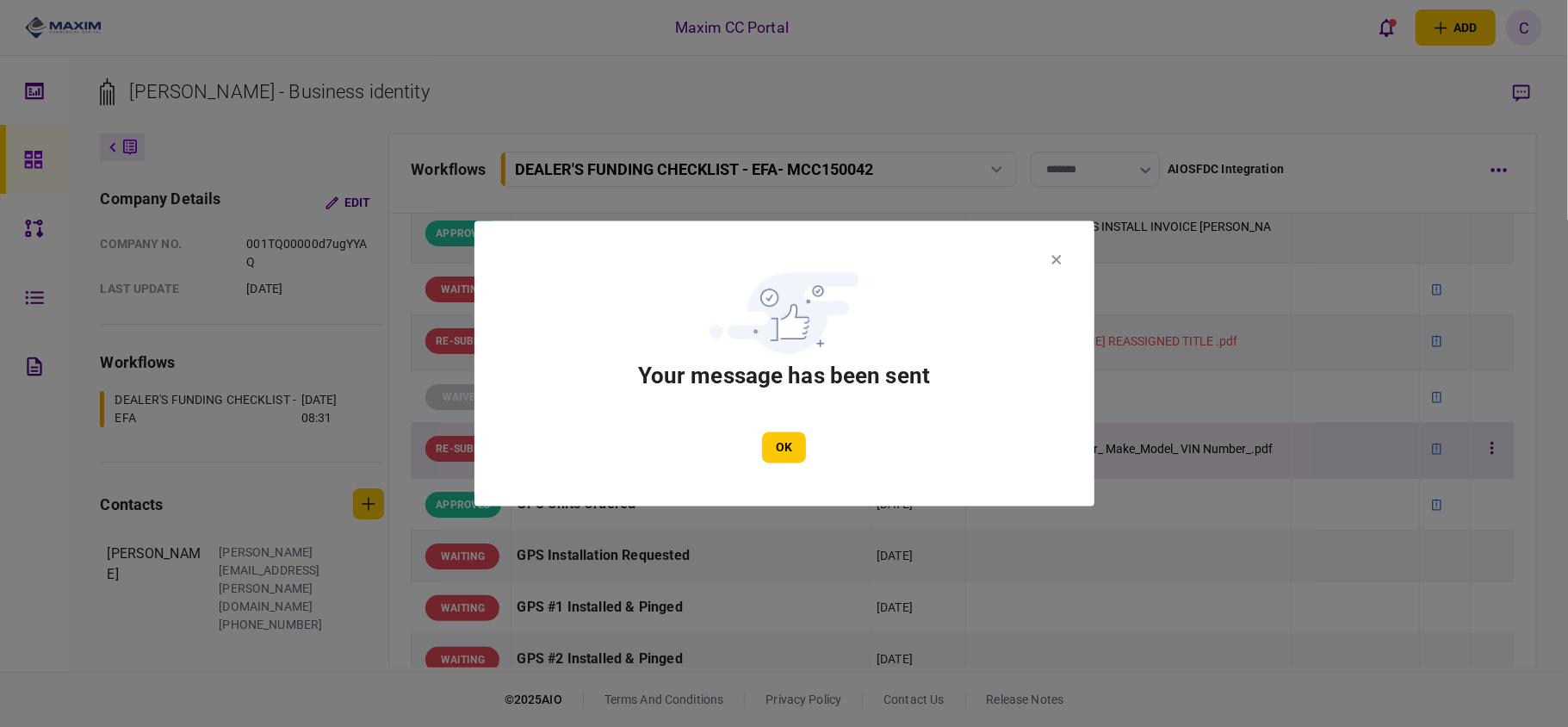
drag, startPoint x: 791, startPoint y: 442, endPoint x: 814, endPoint y: 462, distance: 30.5
click at [794, 443] on button "OK" at bounding box center [784, 448] width 44 height 31
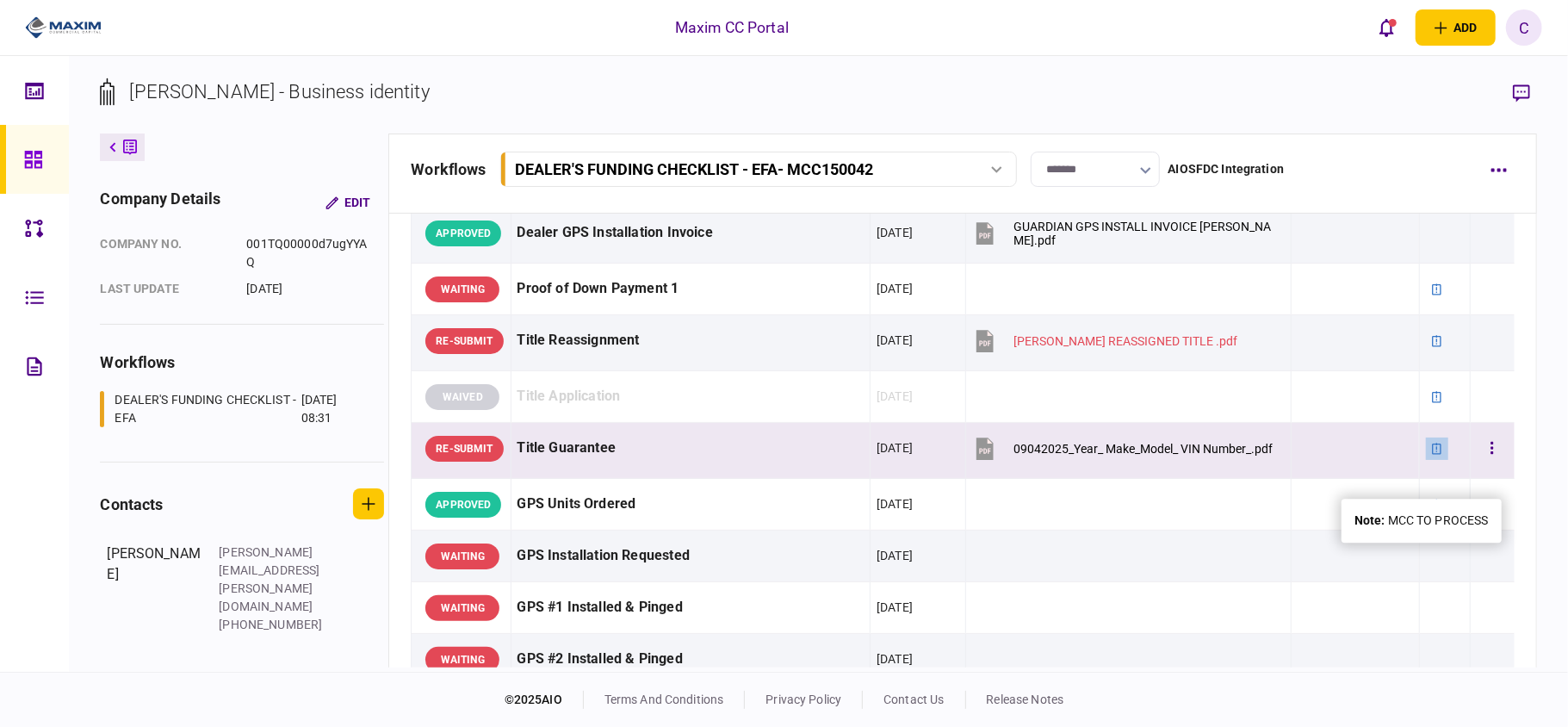
click at [1432, 454] on icon at bounding box center [1437, 448] width 10 height 11
click at [1491, 457] on icon "button" at bounding box center [1493, 448] width 4 height 17
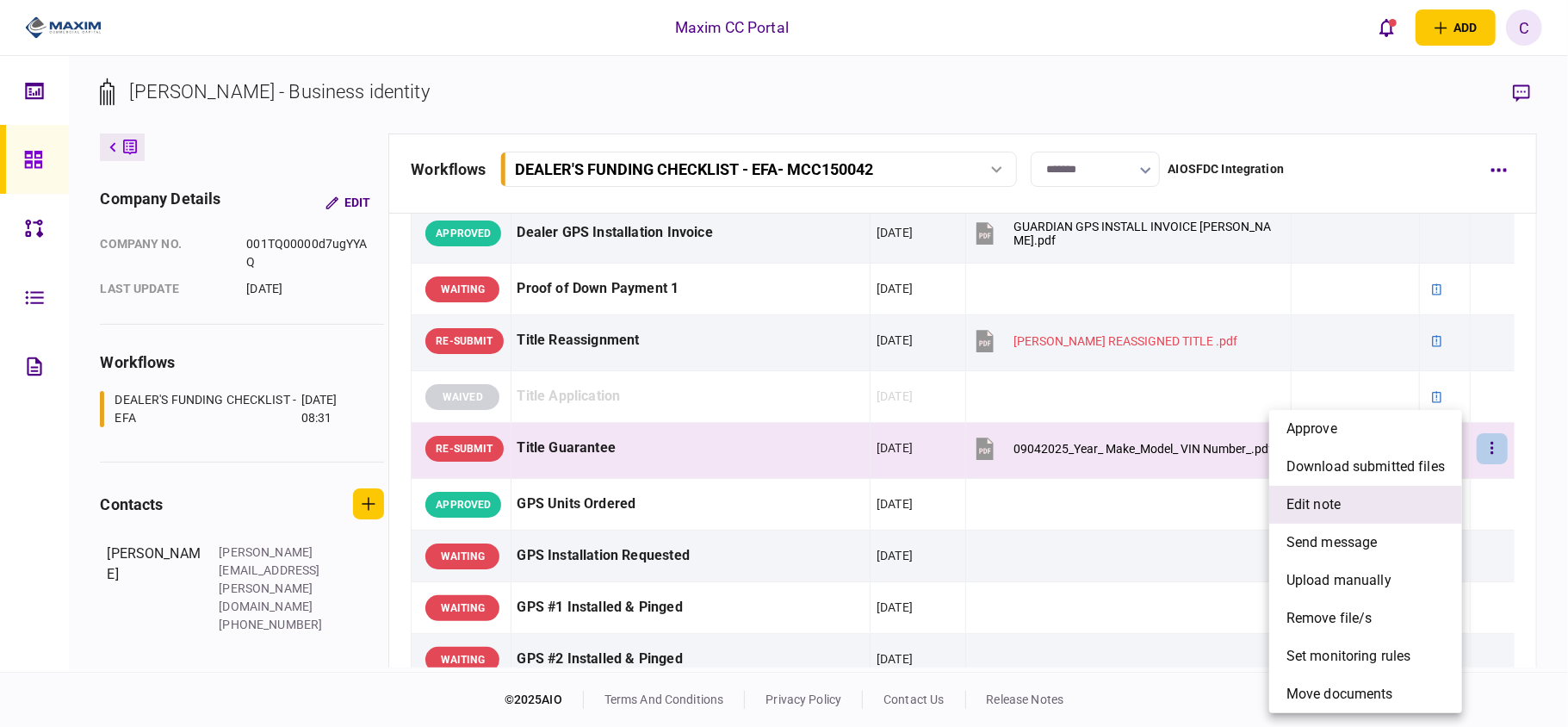
click at [1306, 498] on span "edit note" at bounding box center [1313, 504] width 54 height 21
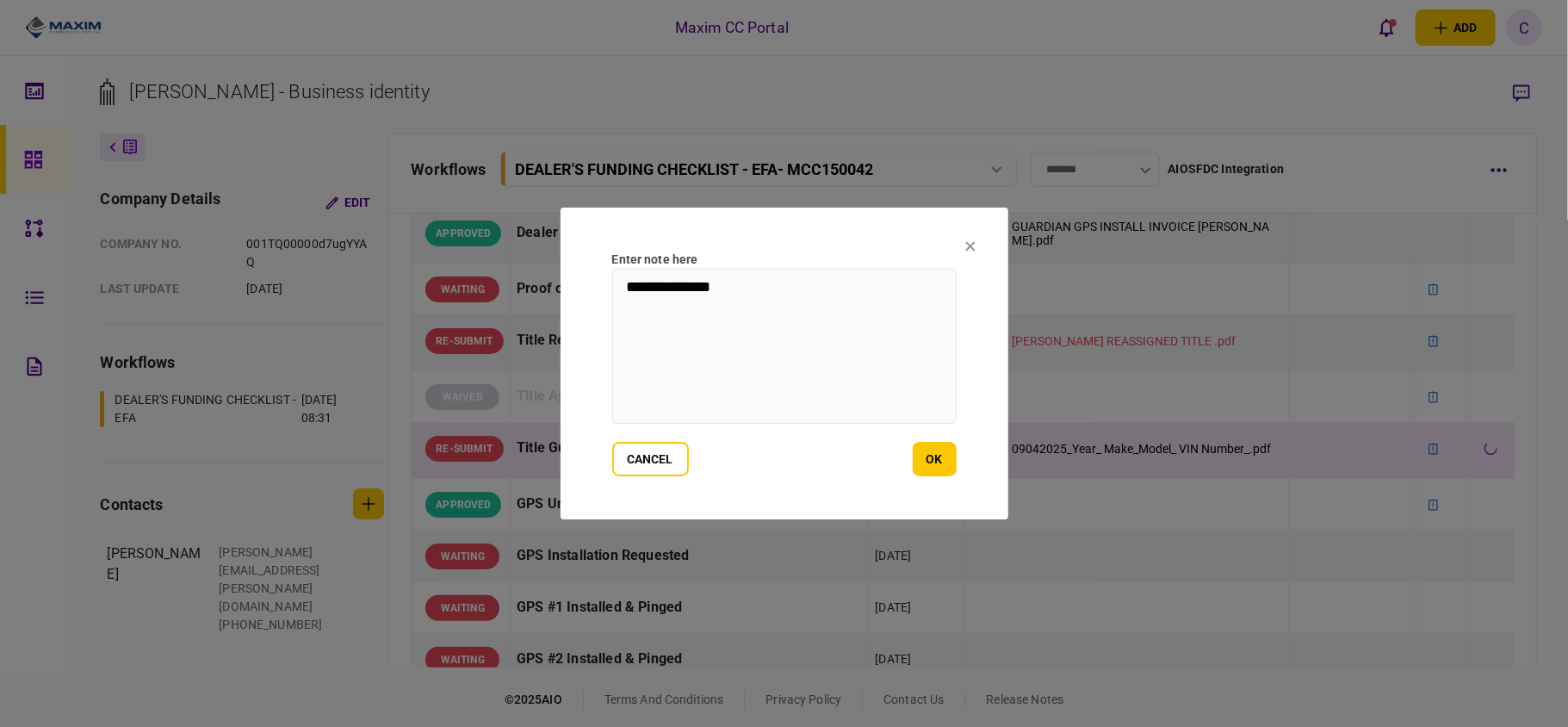
drag, startPoint x: 762, startPoint y: 282, endPoint x: 423, endPoint y: 230, distance: 343.0
click at [472, 229] on div "**********" at bounding box center [784, 364] width 1568 height 727
paste textarea "**********"
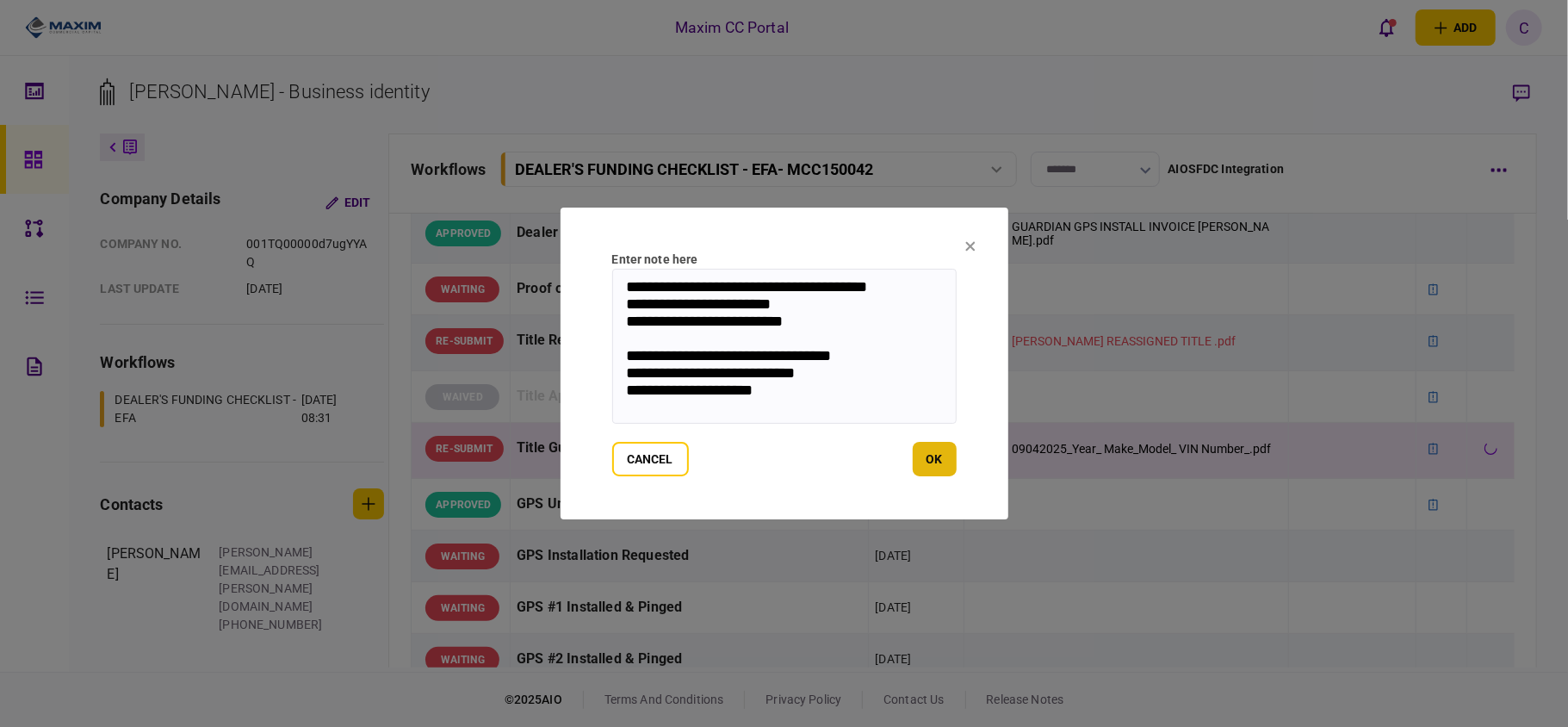
type textarea "**********"
click at [932, 459] on button "ok" at bounding box center [934, 459] width 44 height 34
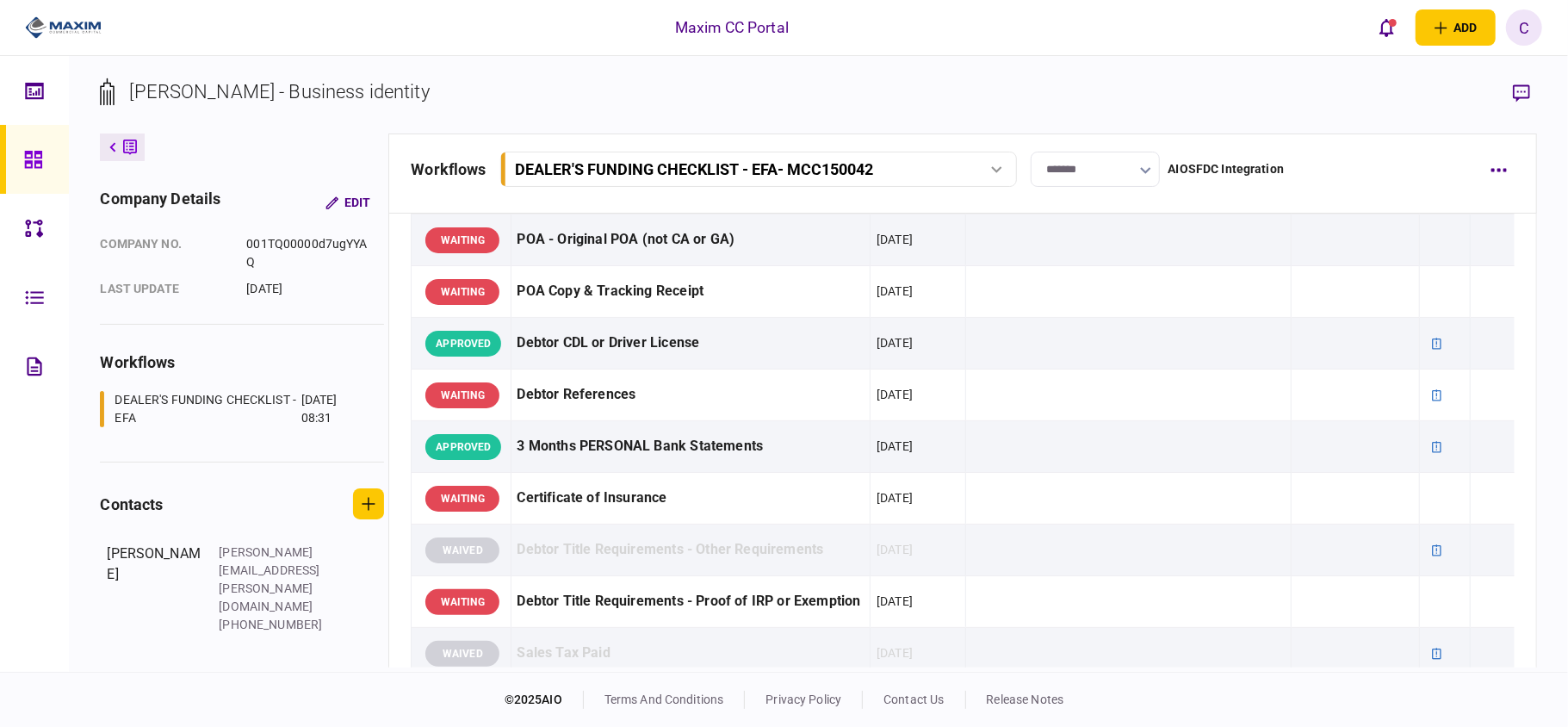
scroll to position [1033, 0]
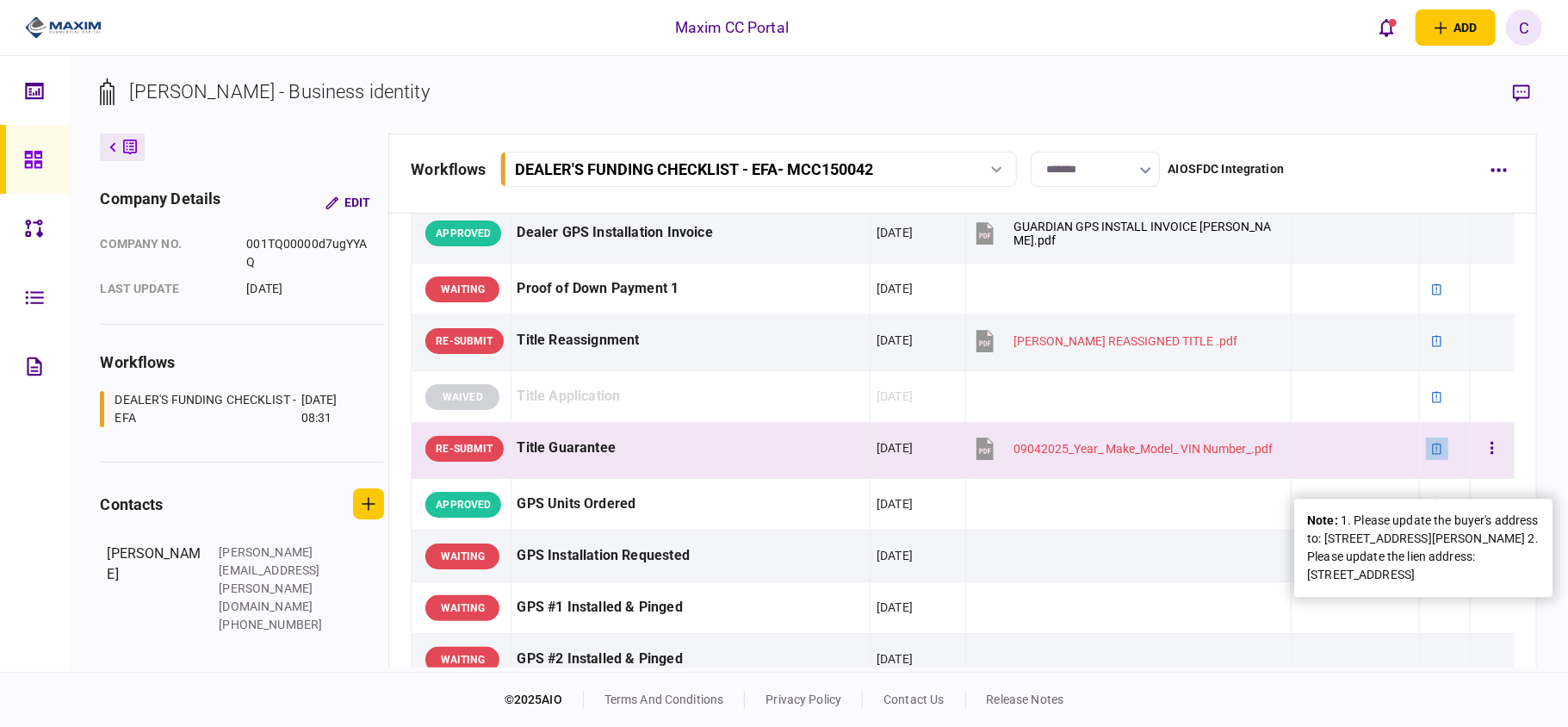
click at [1431, 455] on icon at bounding box center [1437, 449] width 12 height 12
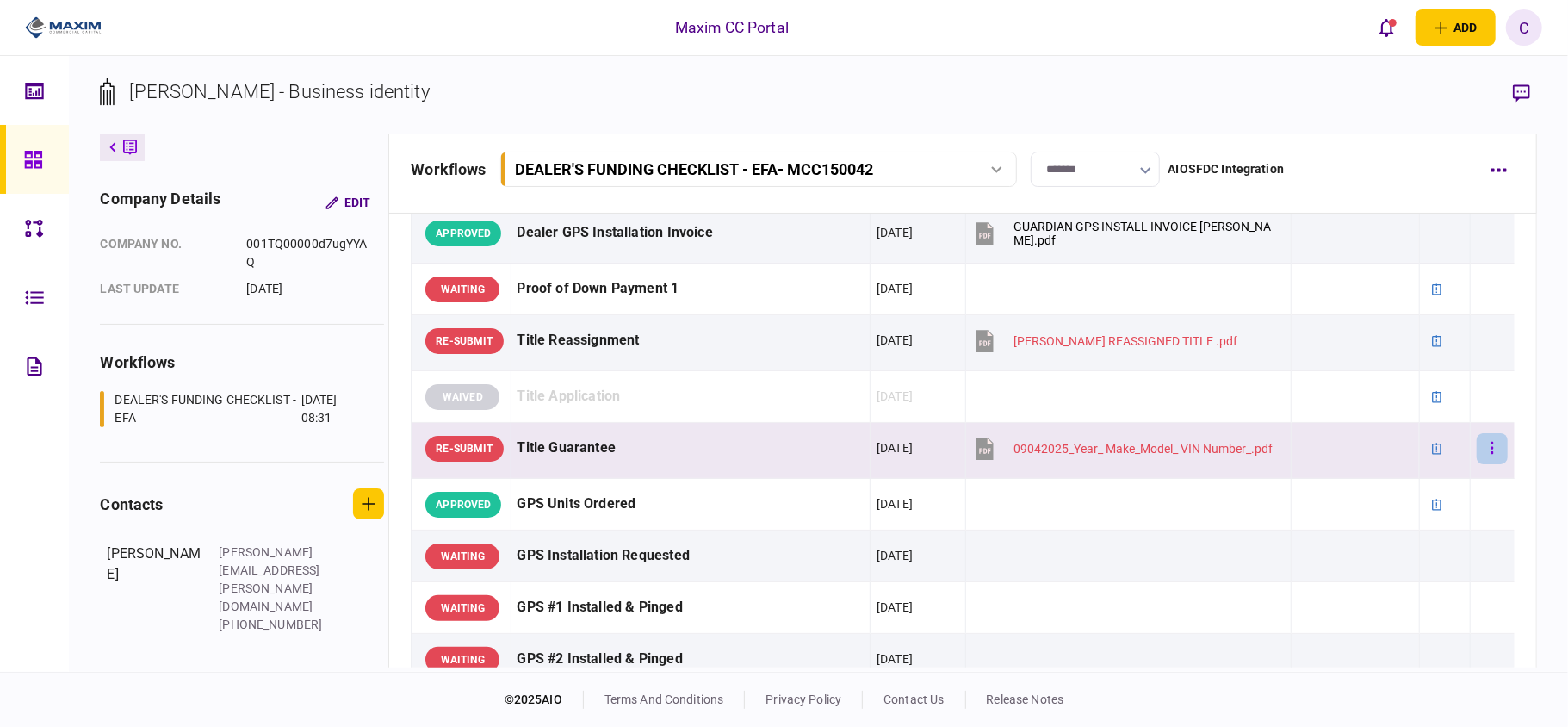
click at [1492, 454] on icon "button" at bounding box center [1493, 448] width 3 height 12
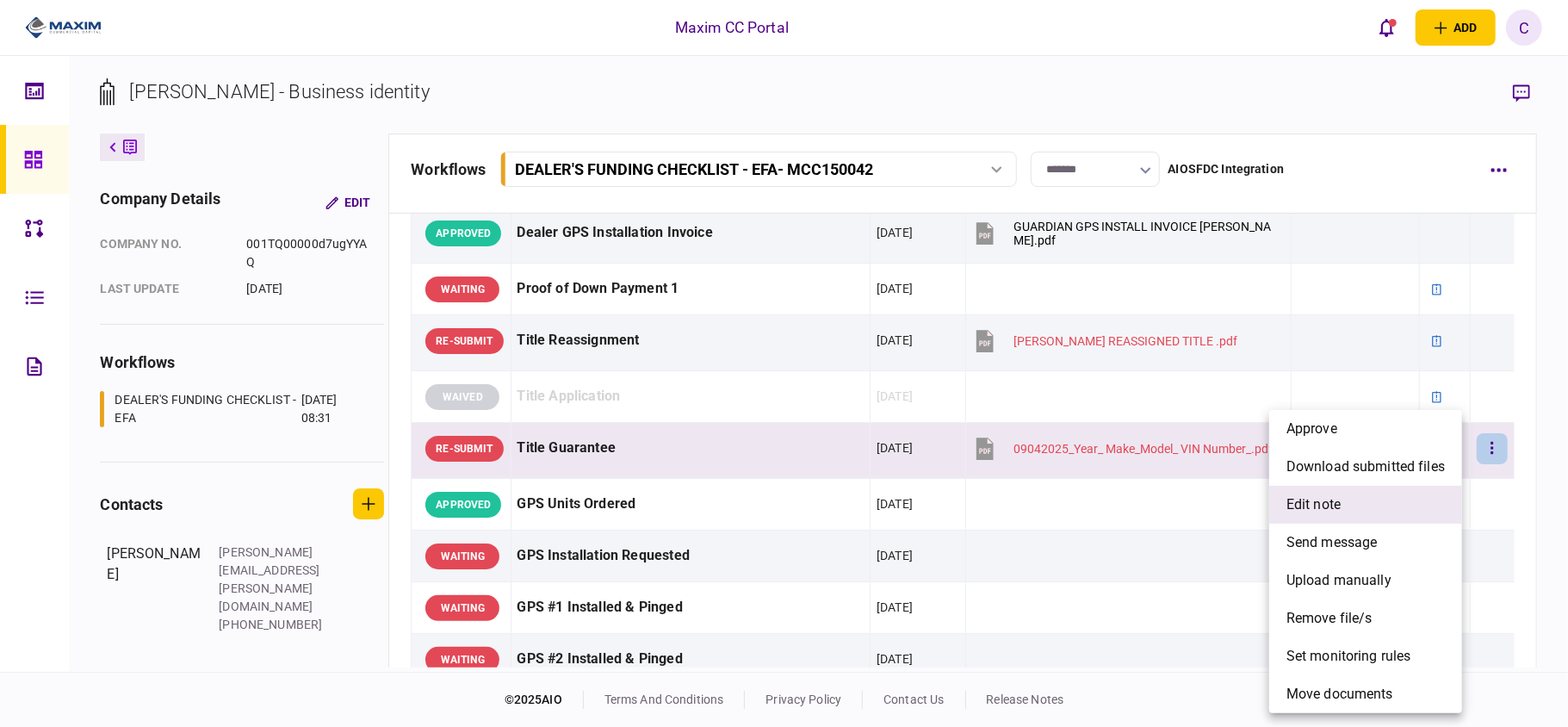
click at [1326, 505] on span "edit note" at bounding box center [1313, 504] width 54 height 21
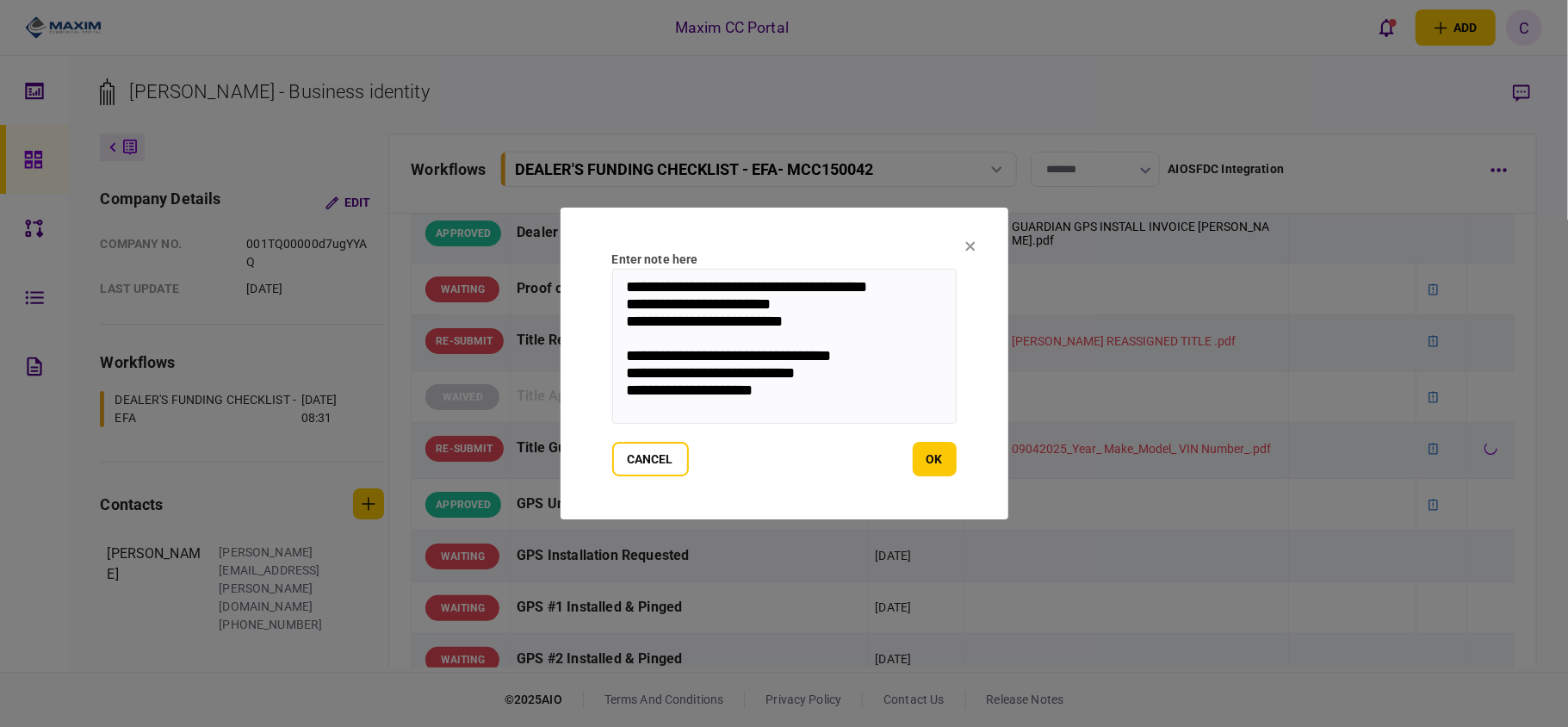
click at [820, 397] on textarea "**********" at bounding box center [784, 346] width 344 height 155
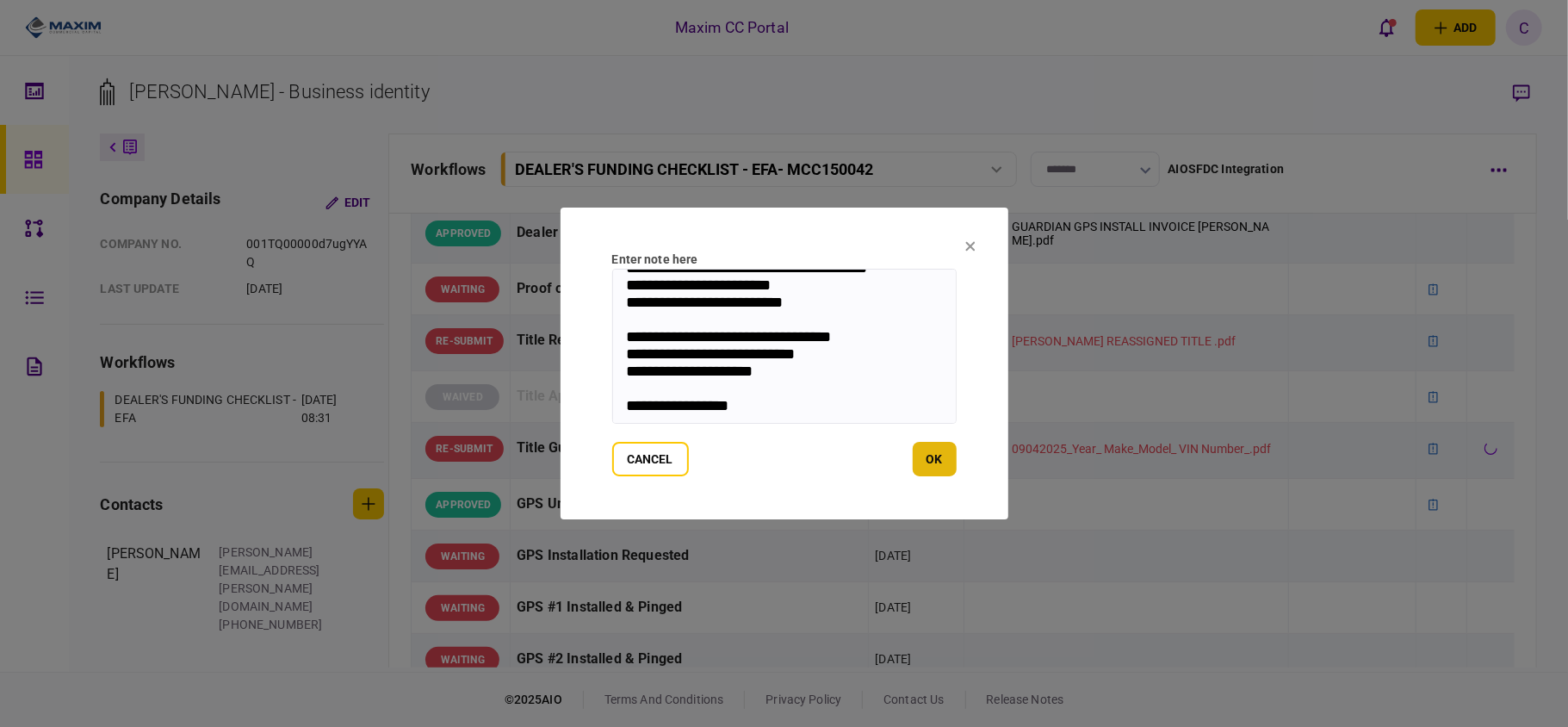
type textarea "**********"
click at [945, 450] on button "ok" at bounding box center [934, 459] width 44 height 34
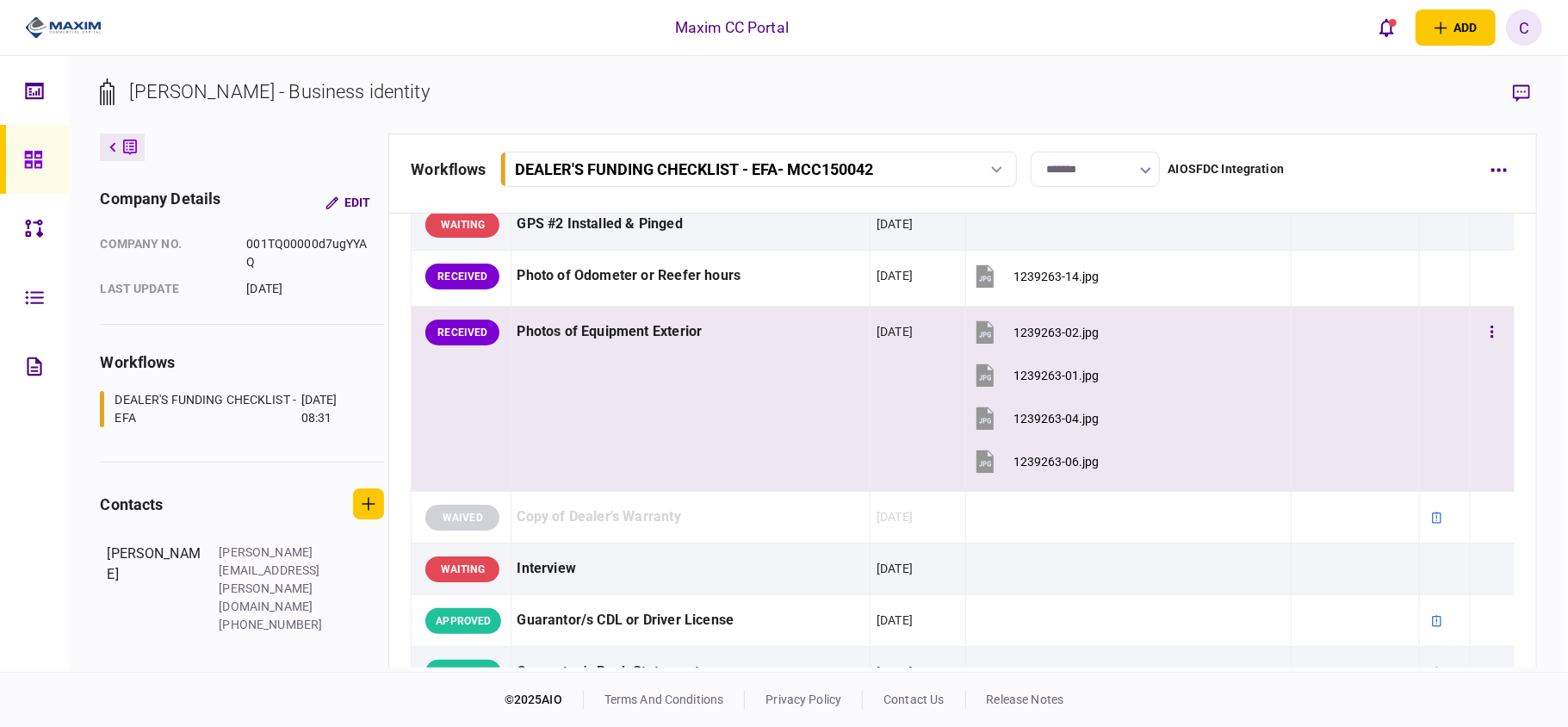
scroll to position [1492, 0]
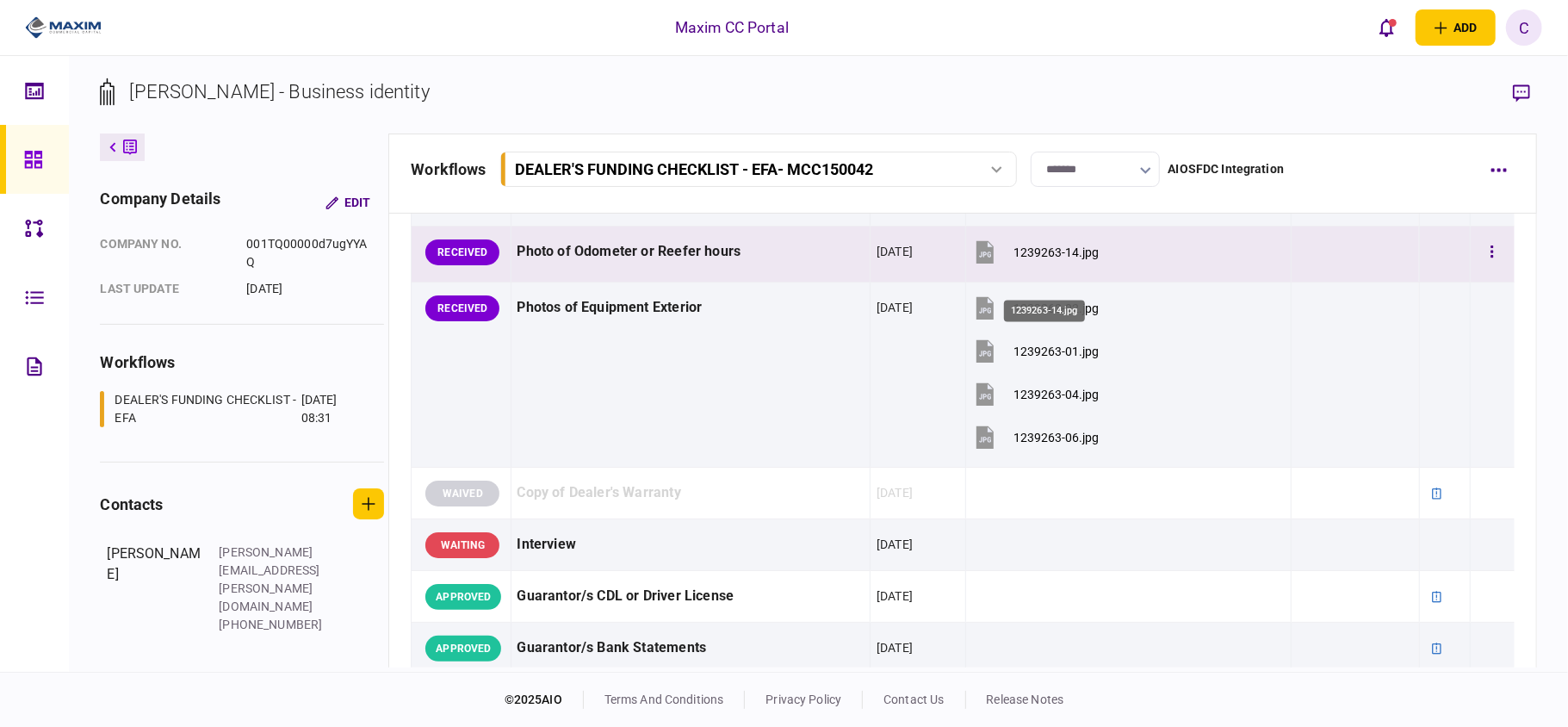
click at [1021, 259] on div "1239263-14.jpg" at bounding box center [1055, 252] width 85 height 14
click at [1491, 260] on icon "button" at bounding box center [1493, 252] width 4 height 17
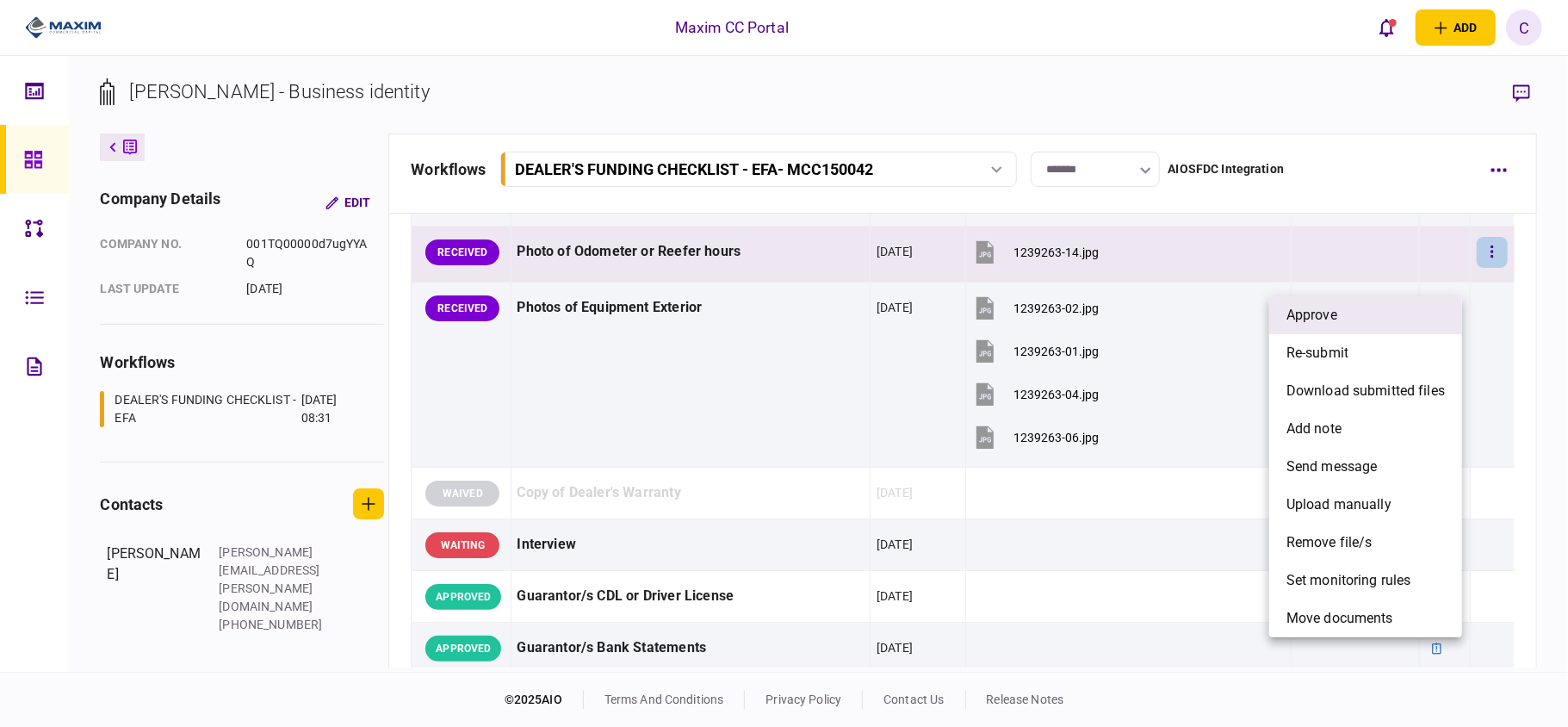
click at [1378, 308] on li "approve" at bounding box center [1365, 315] width 193 height 38
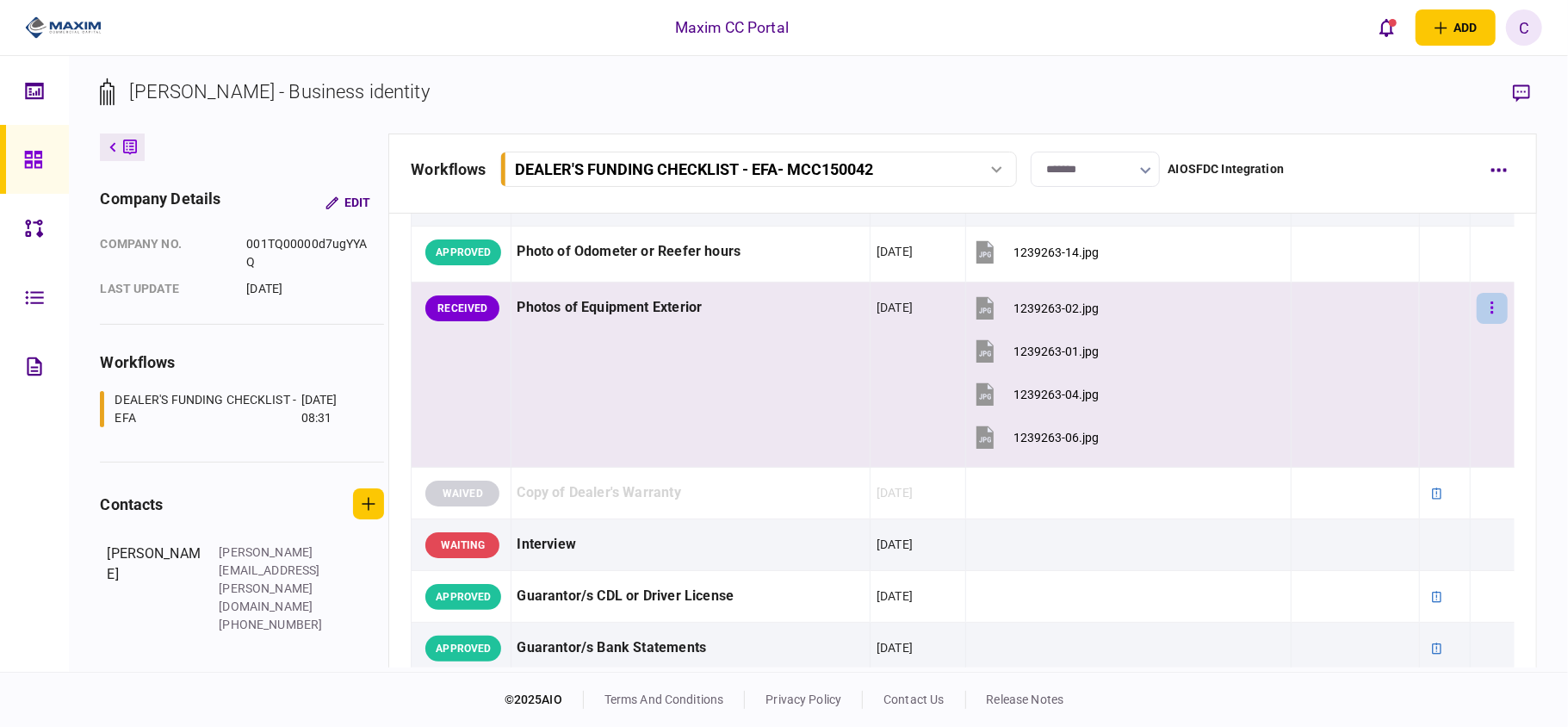
click at [1482, 323] on button "button" at bounding box center [1493, 309] width 31 height 31
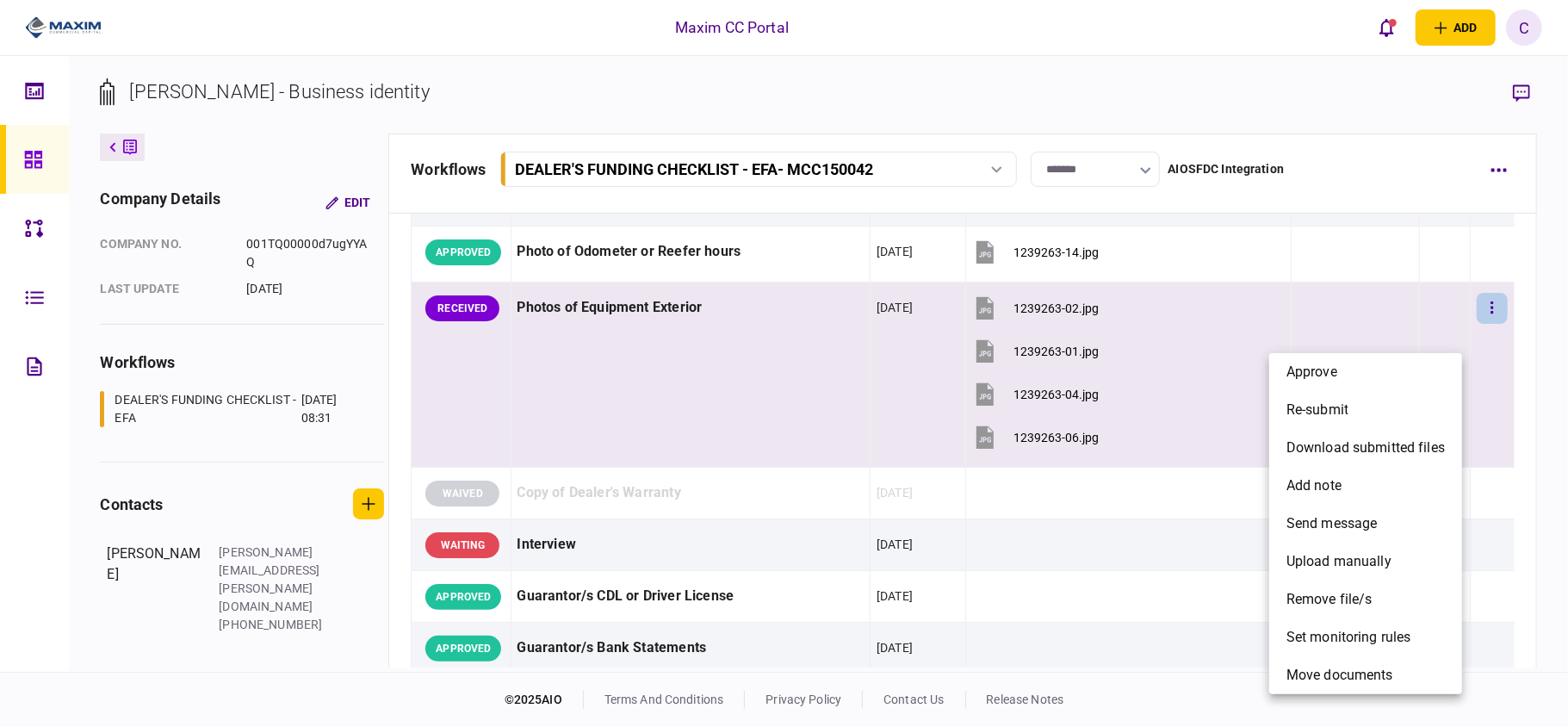
click at [771, 414] on div at bounding box center [784, 364] width 1568 height 727
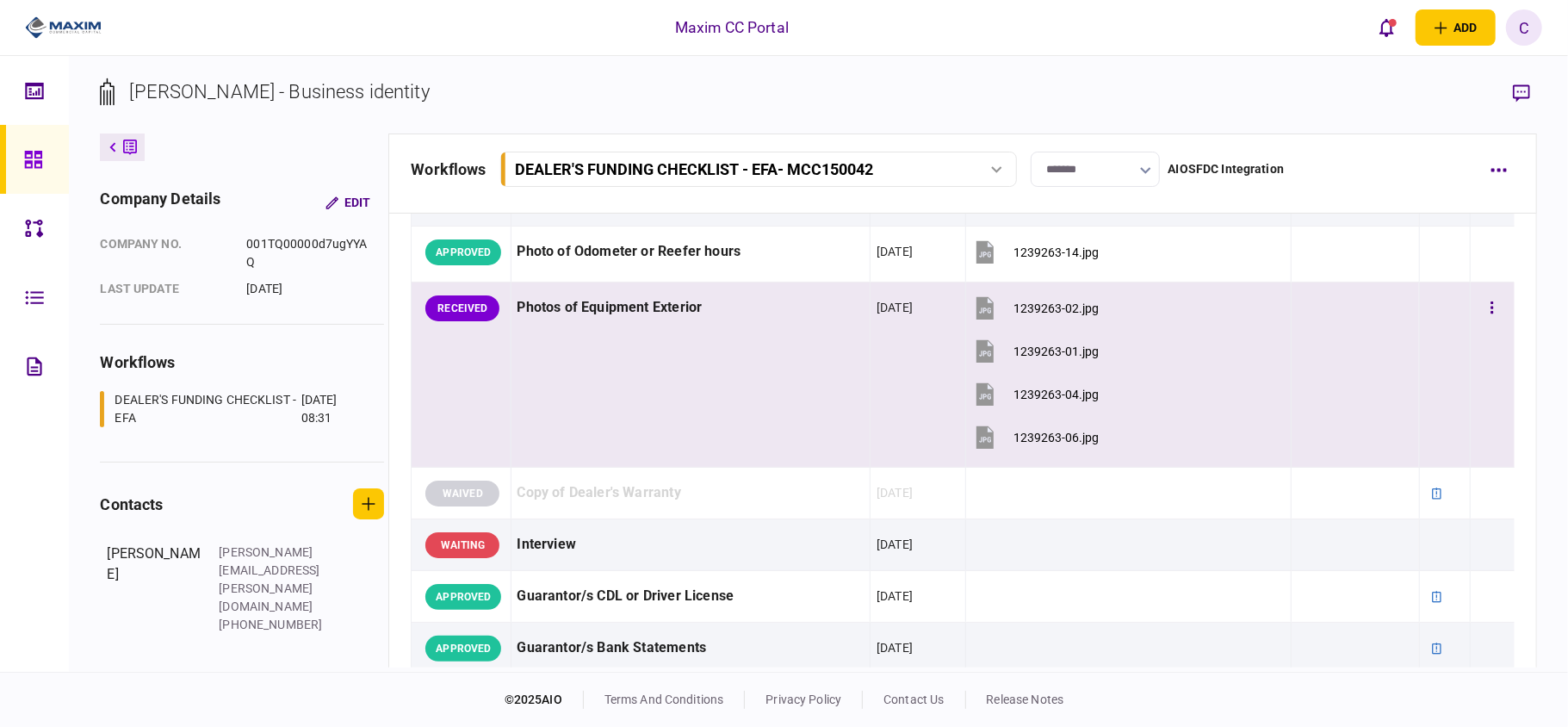
click at [1072, 327] on button "1239263-02.jpg" at bounding box center [1035, 308] width 126 height 39
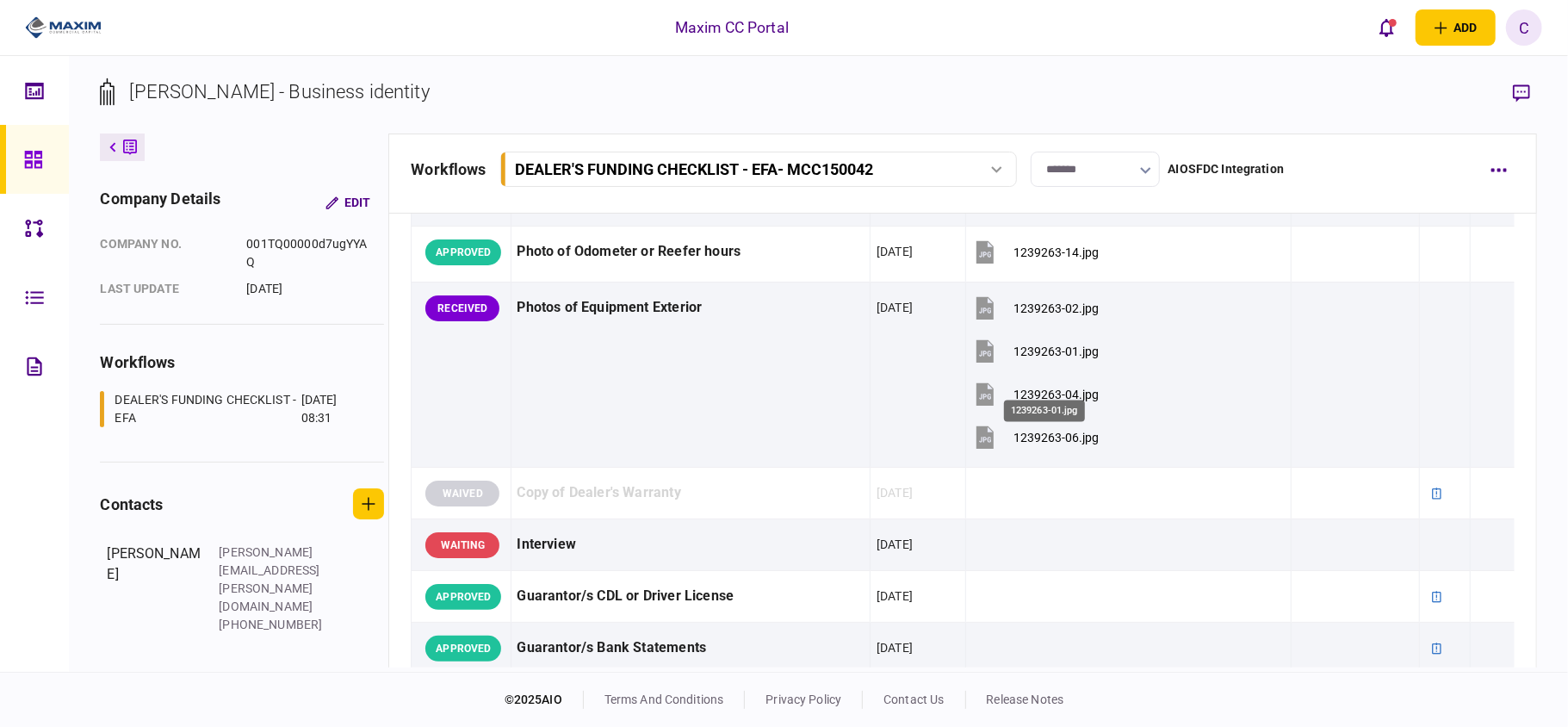
click at [1033, 388] on div "1239263-01.jpg" at bounding box center [1045, 406] width 84 height 35
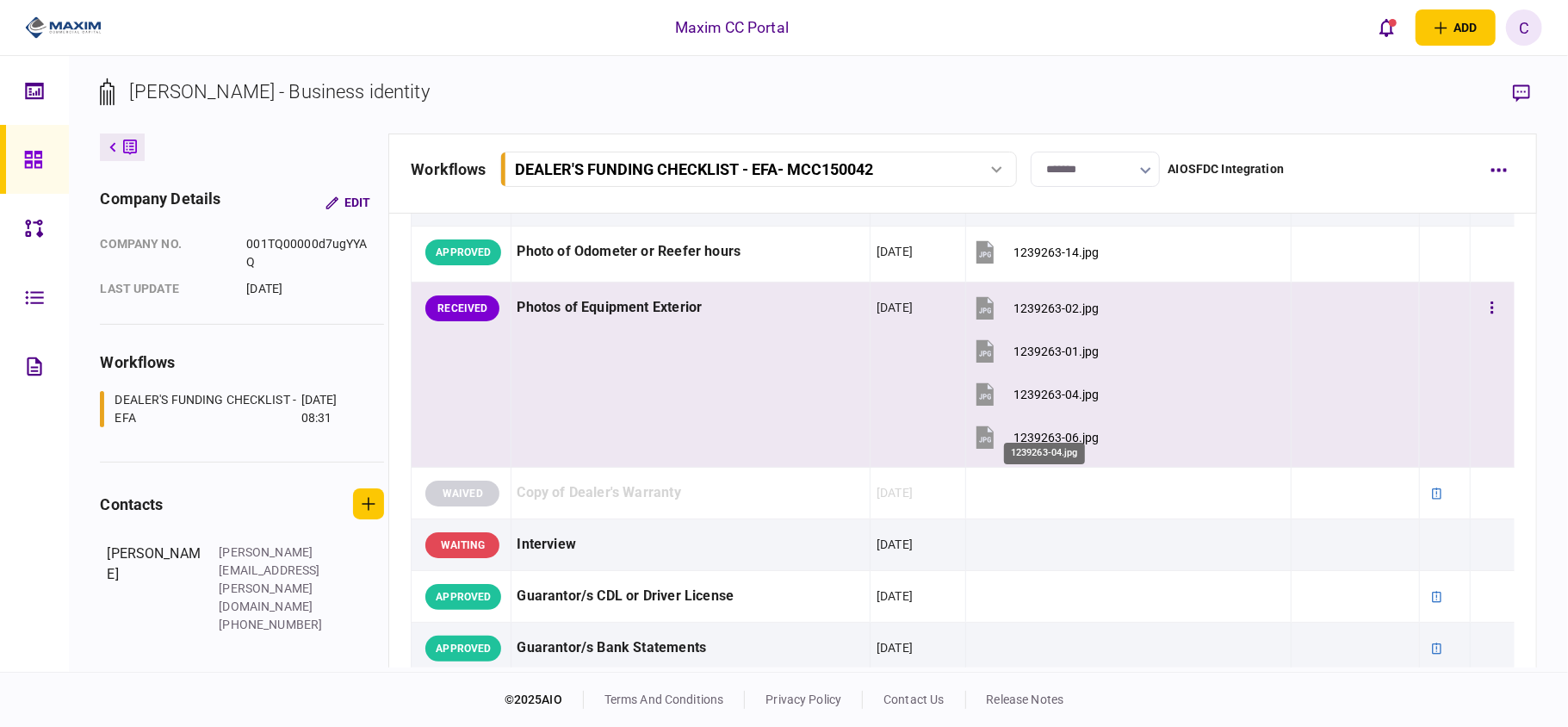
click at [1020, 401] on div "1239263-04.jpg" at bounding box center [1055, 394] width 85 height 14
click at [1026, 444] on div "1239263-06.jpg" at bounding box center [1055, 437] width 85 height 14
click at [1017, 444] on div "1239263-06.jpg" at bounding box center [1055, 437] width 85 height 14
click at [1483, 323] on button "button" at bounding box center [1493, 309] width 31 height 31
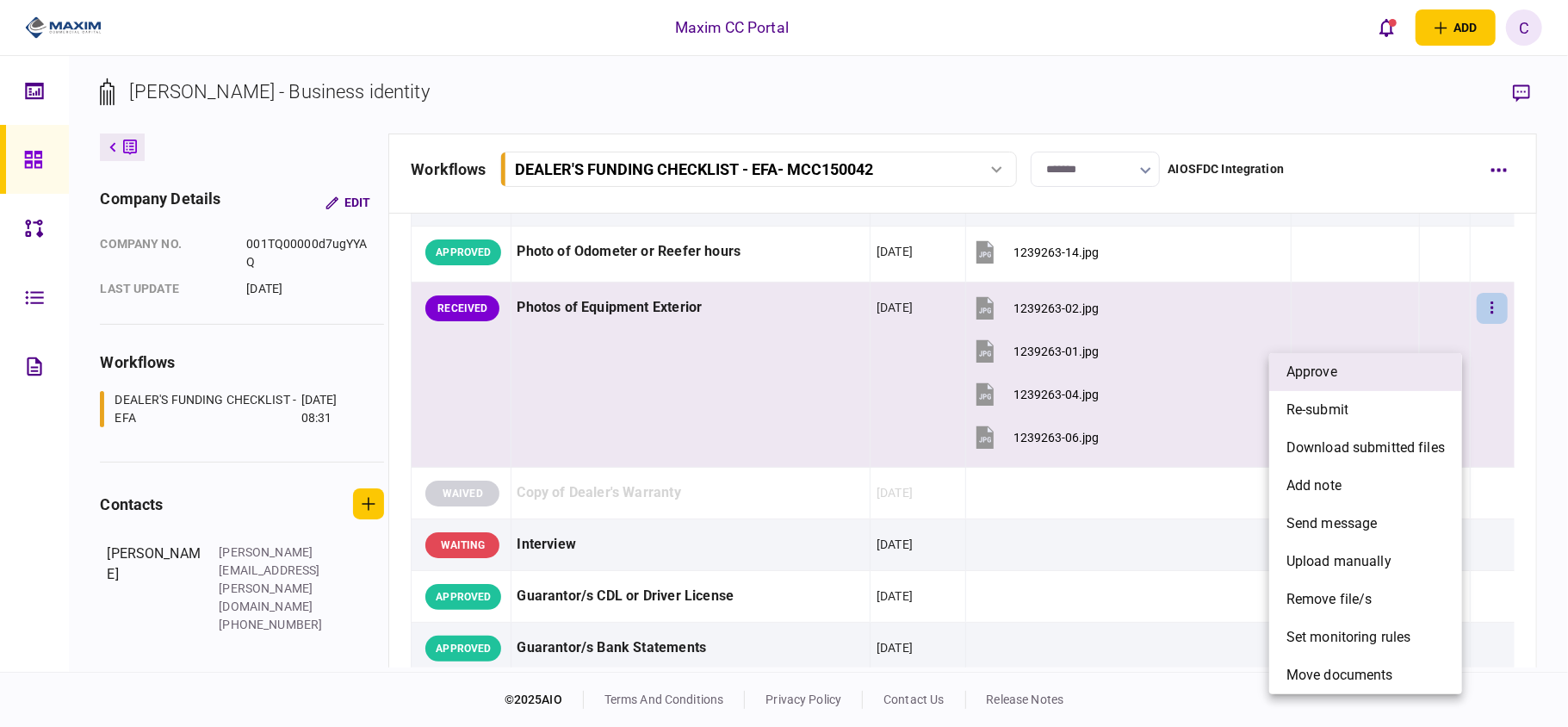
click at [1400, 377] on li "approve" at bounding box center [1365, 371] width 193 height 38
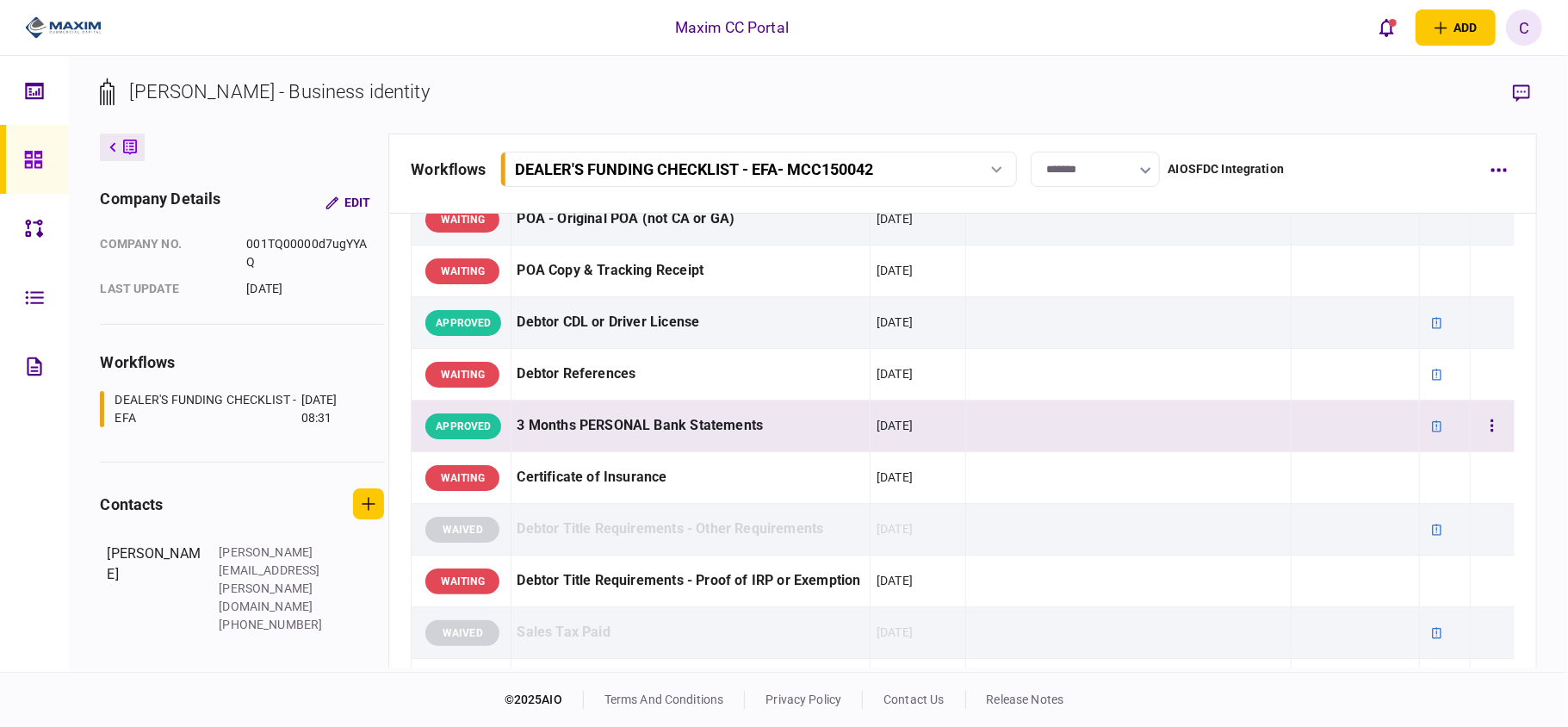
scroll to position [344, 0]
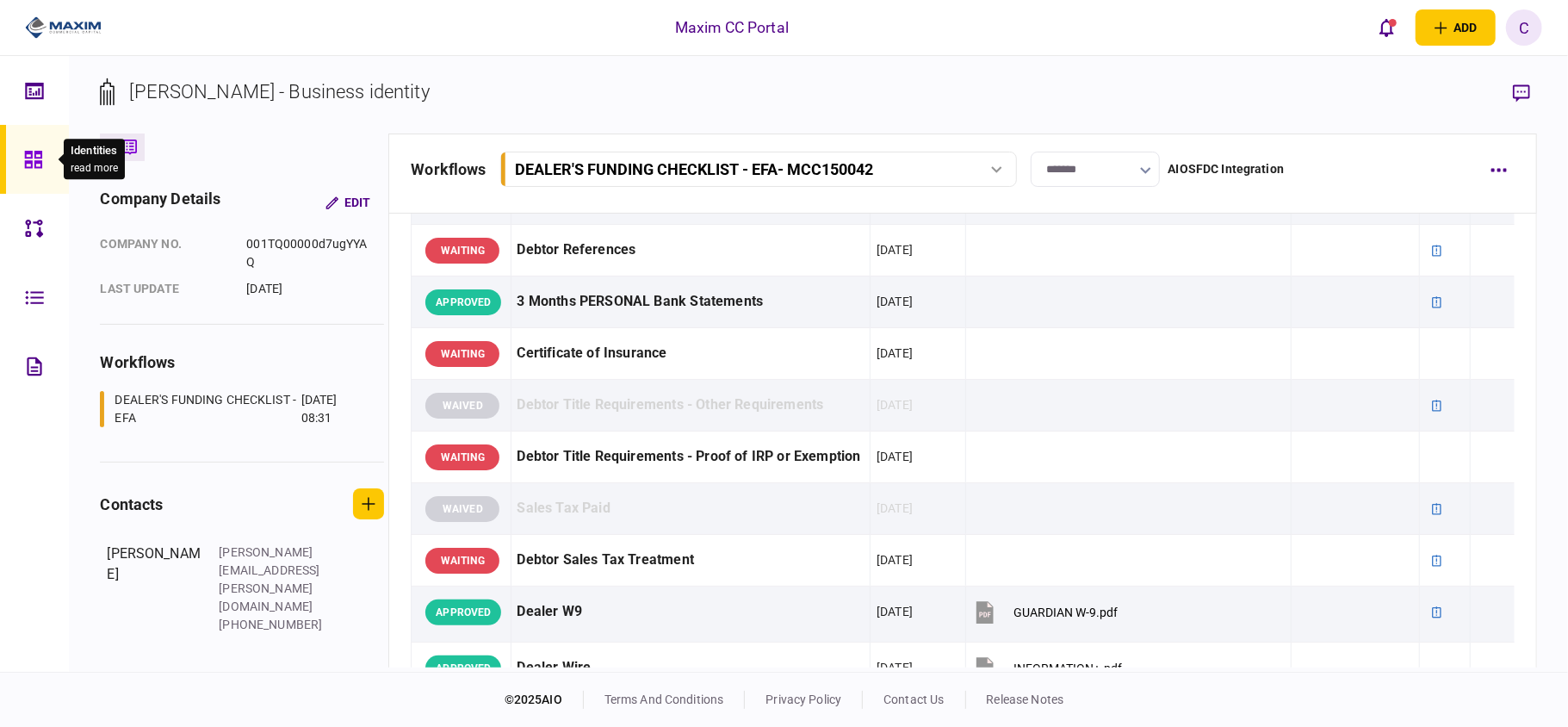
click at [36, 177] on div at bounding box center [38, 159] width 27 height 69
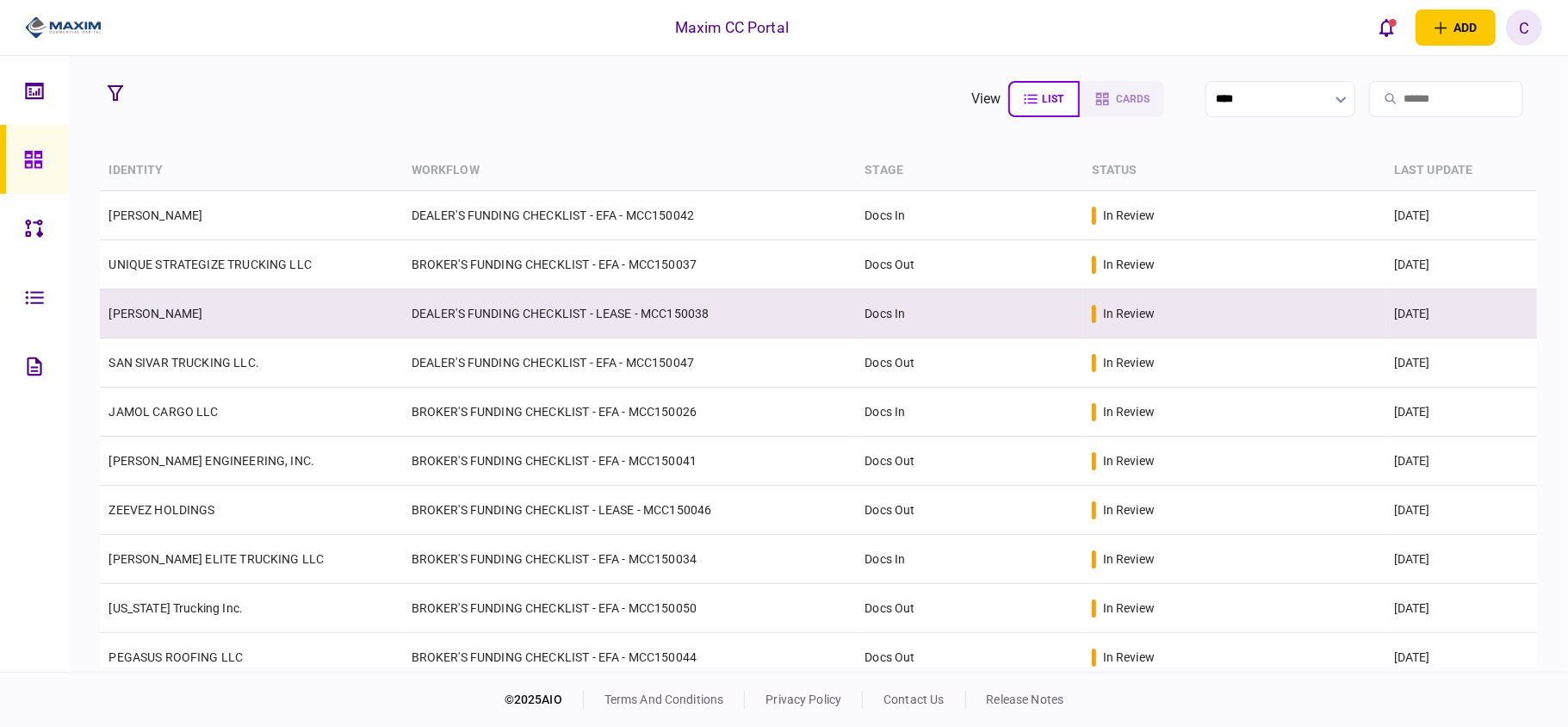
click at [202, 315] on link "[PERSON_NAME]" at bounding box center [156, 314] width 94 height 14
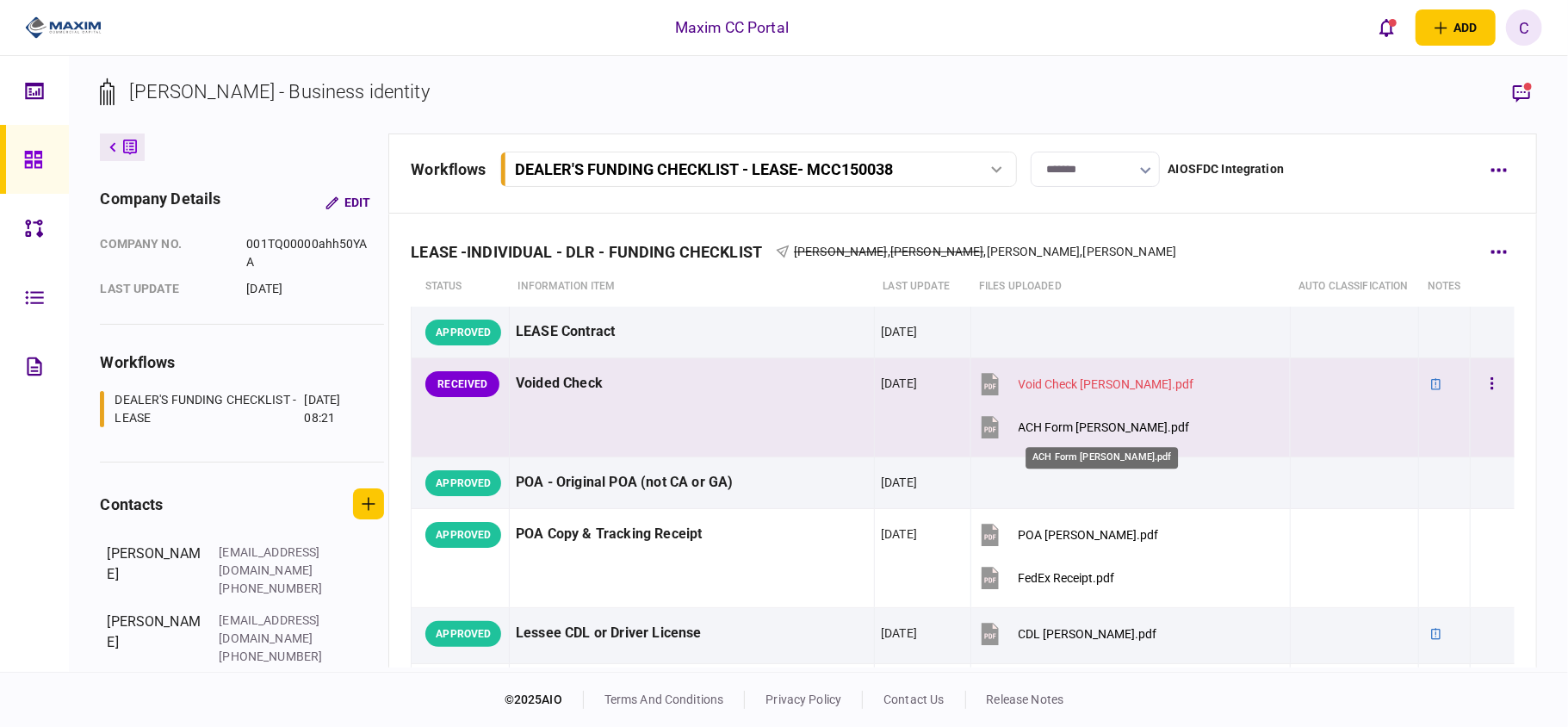
click at [1113, 421] on div "ACH Form [PERSON_NAME].pdf" at bounding box center [1103, 427] width 172 height 14
click at [1086, 389] on div "Void Check [PERSON_NAME].pdf" at bounding box center [1105, 384] width 175 height 14
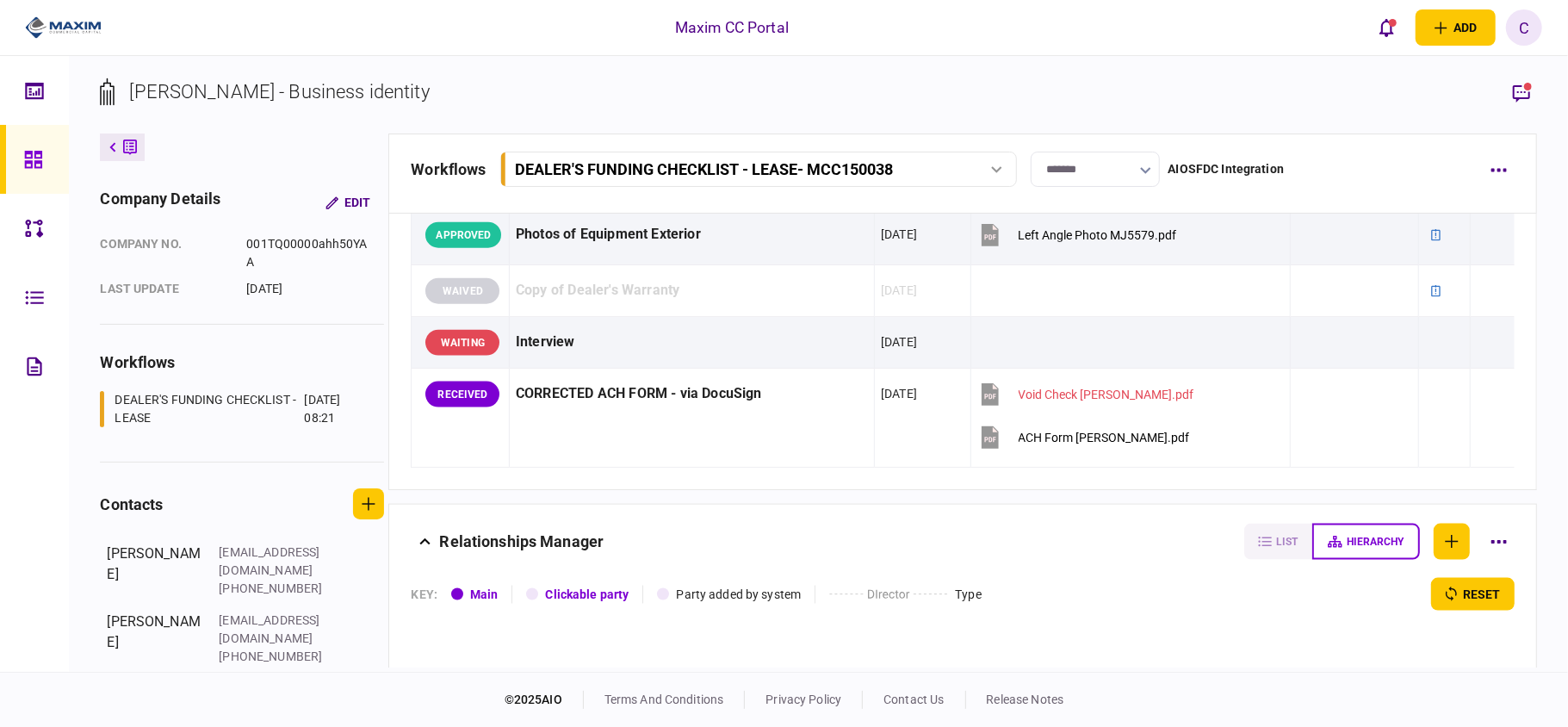
scroll to position [1607, 0]
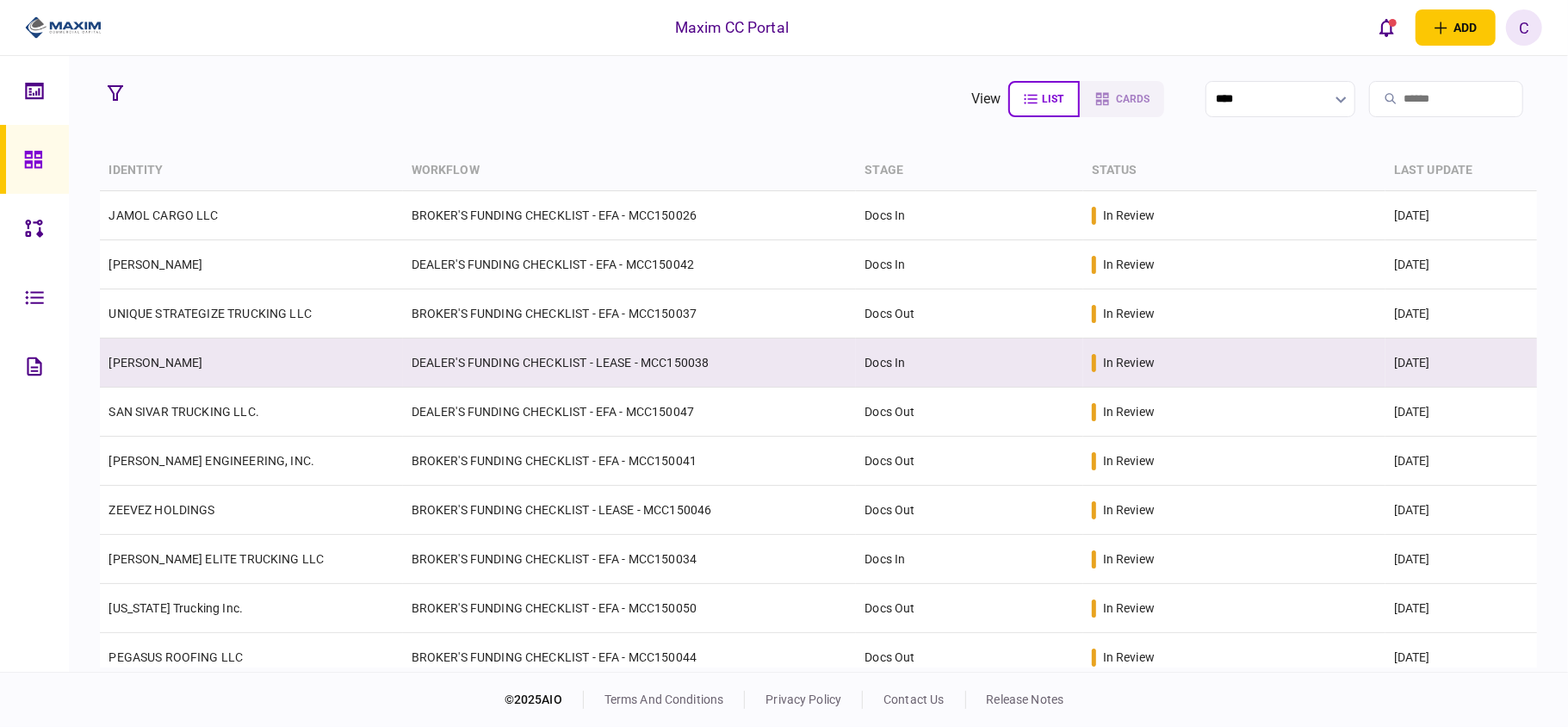
click at [169, 368] on link "[PERSON_NAME]" at bounding box center [156, 363] width 94 height 14
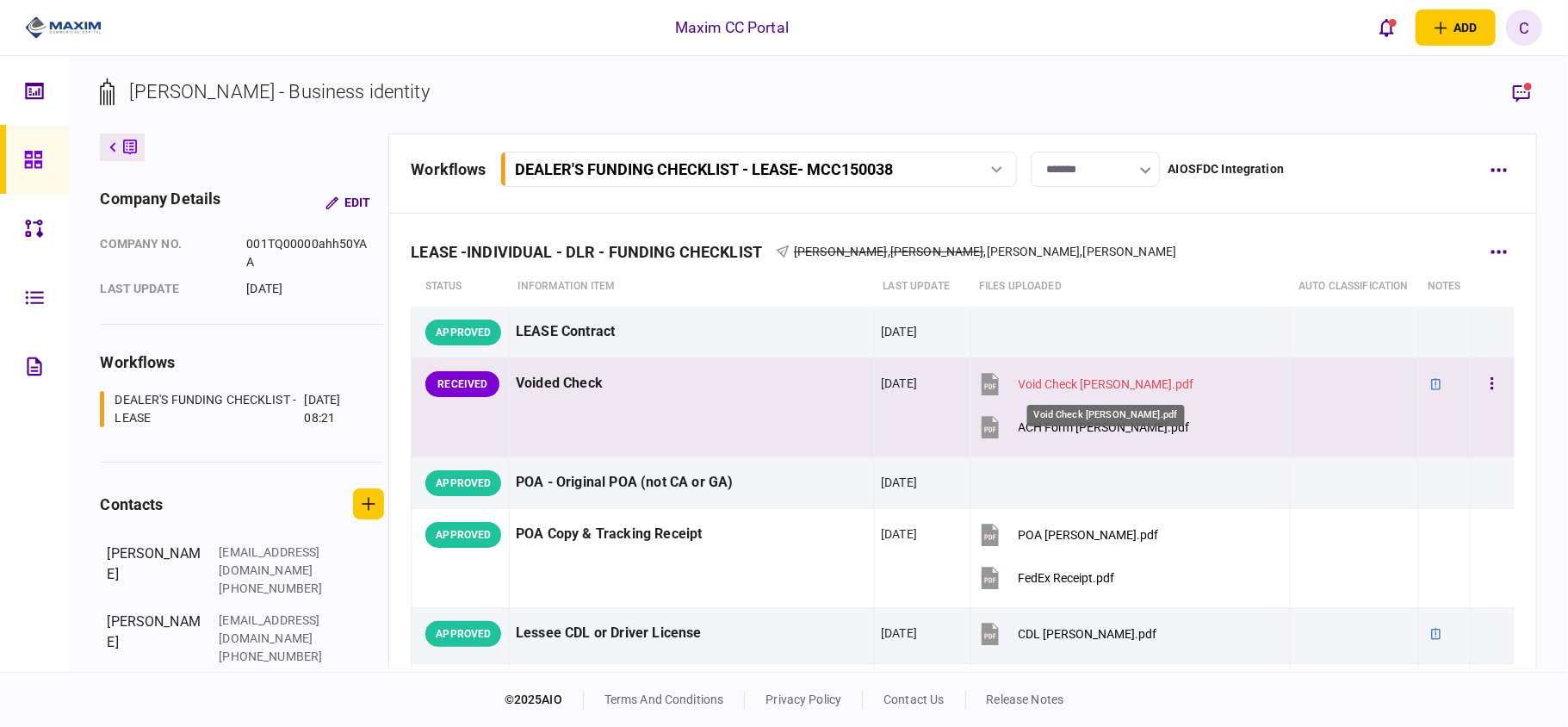
click at [1032, 387] on div "Void Check [PERSON_NAME].pdf" at bounding box center [1105, 384] width 175 height 14
